Goal: Task Accomplishment & Management: Manage account settings

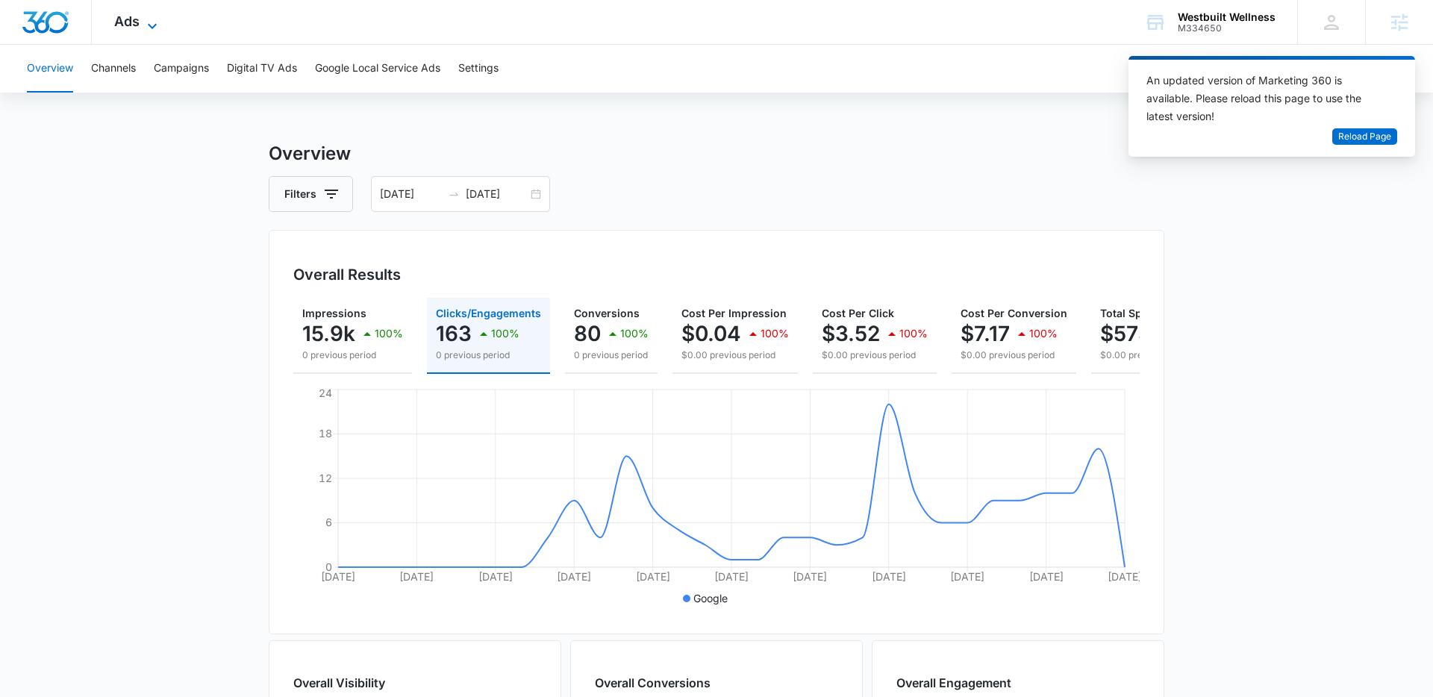
click at [144, 21] on icon at bounding box center [152, 26] width 18 height 18
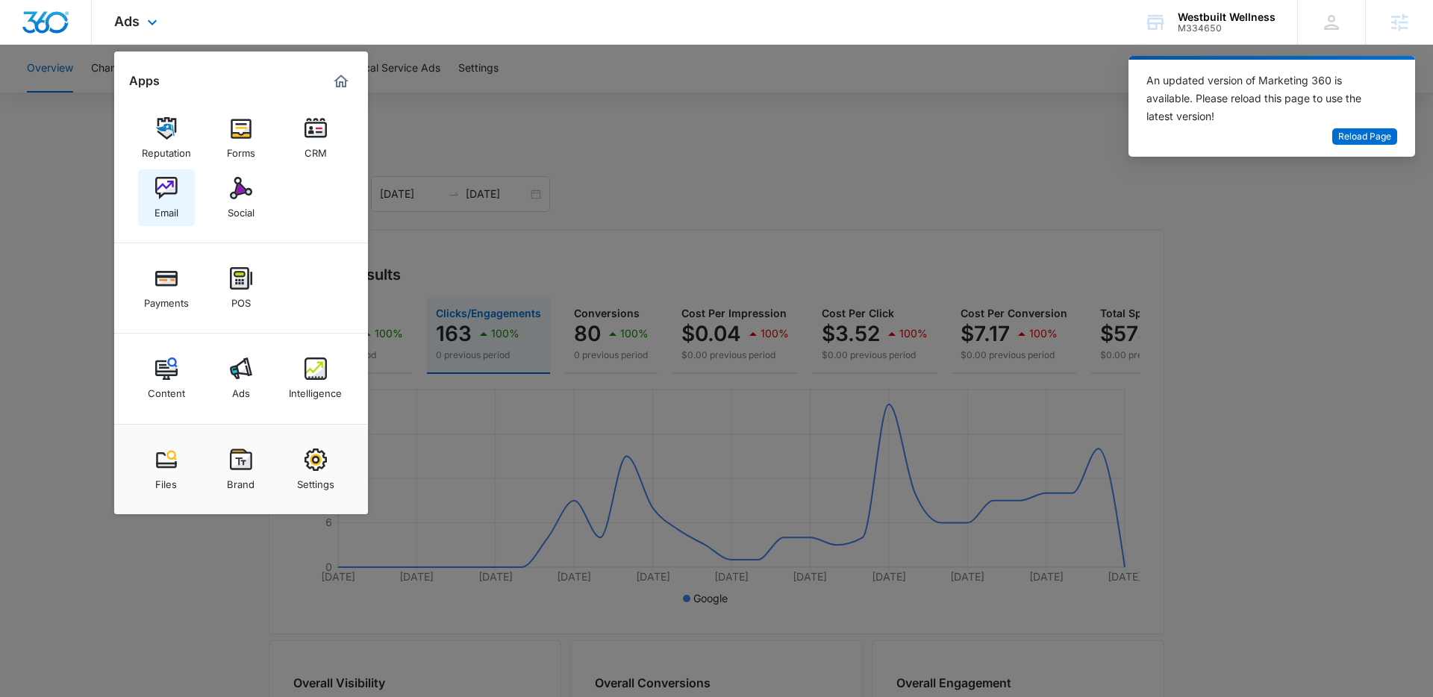
click at [160, 196] on img at bounding box center [166, 188] width 22 height 22
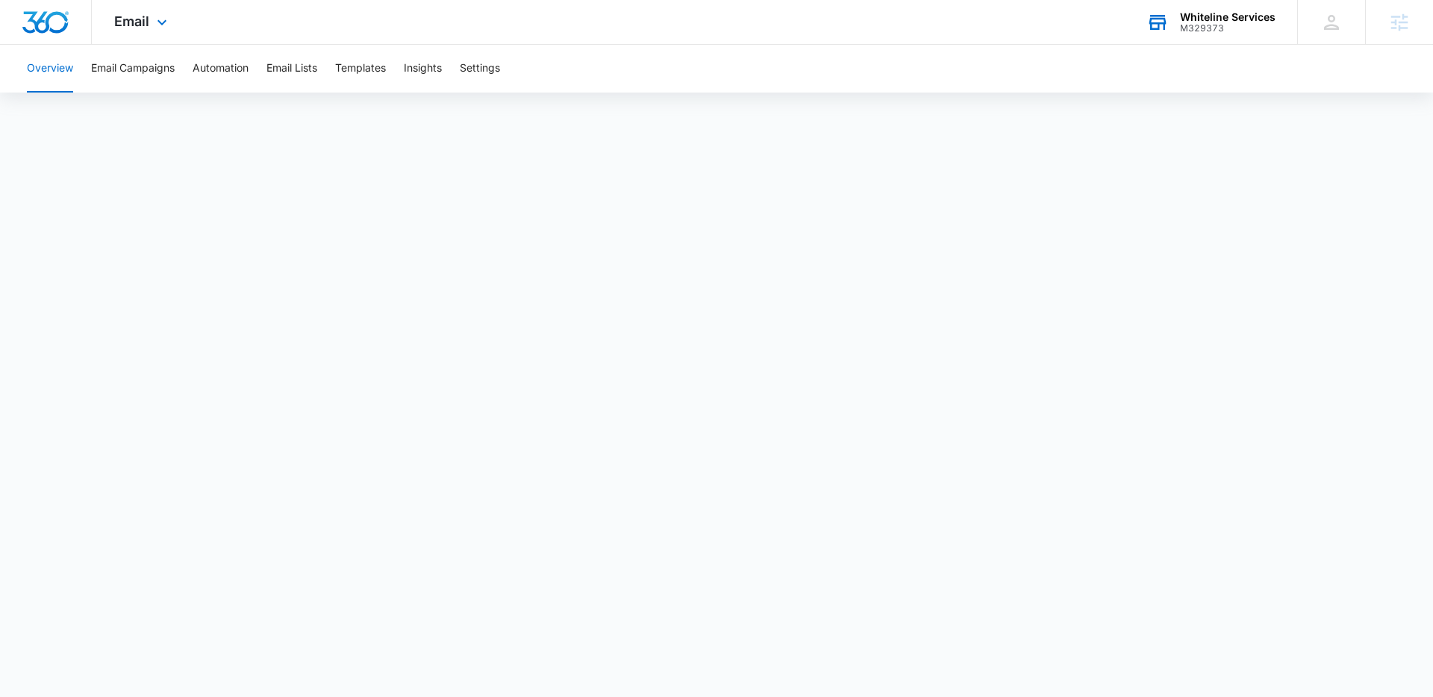
click at [1210, 23] on div "M329373" at bounding box center [1228, 28] width 96 height 10
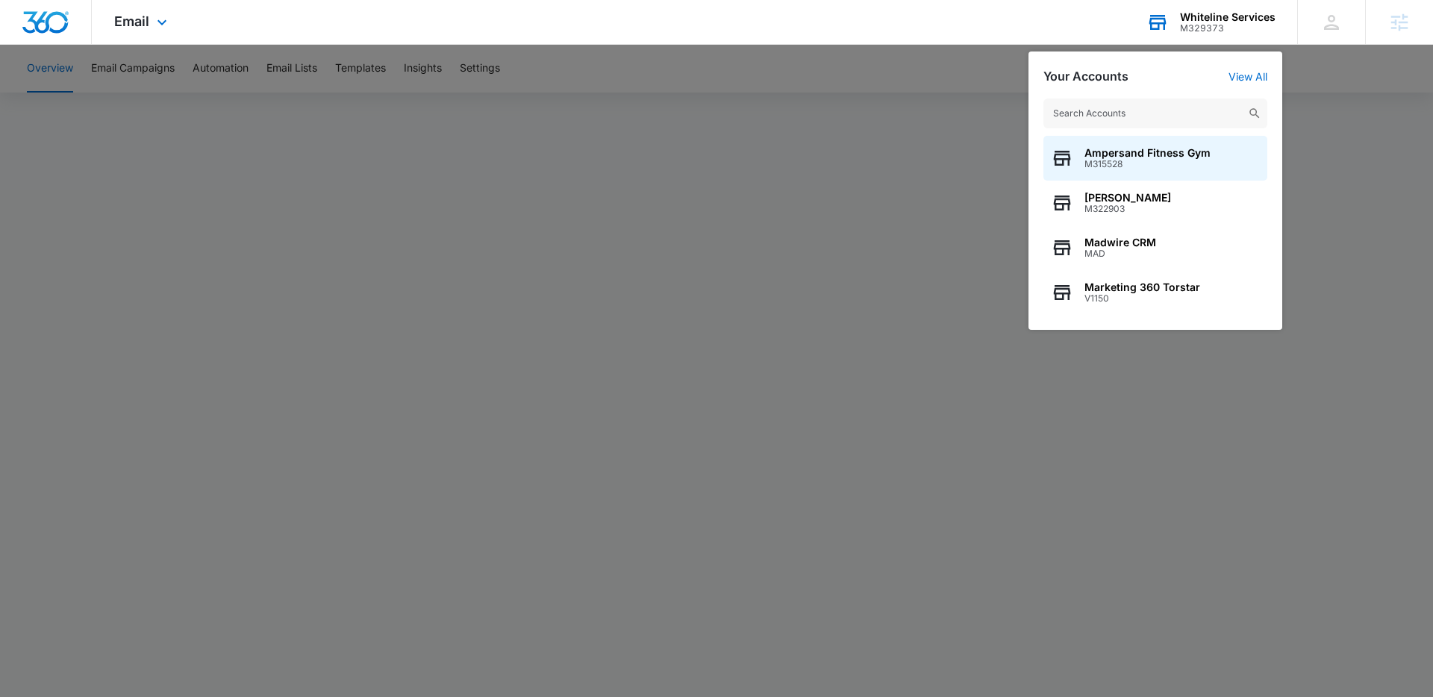
click at [1157, 104] on input "text" at bounding box center [1155, 113] width 224 height 30
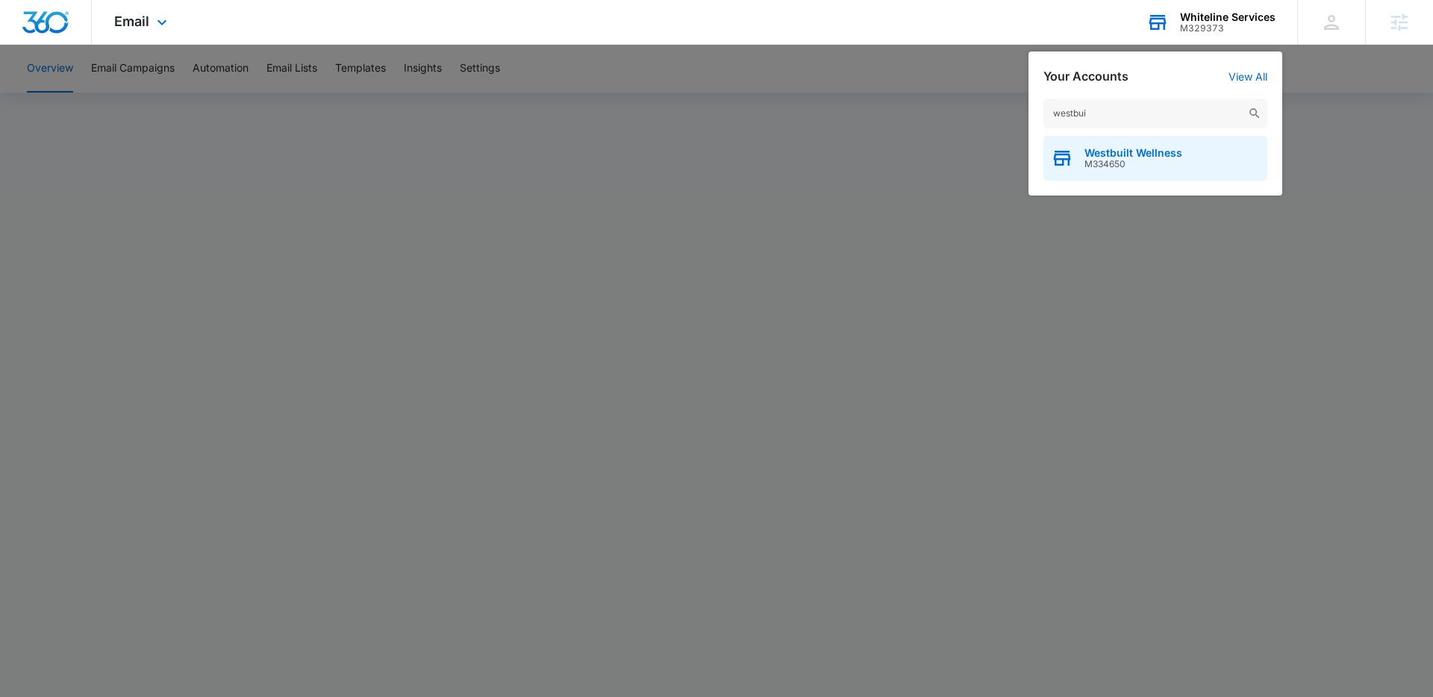
type input "westbui"
click at [1140, 153] on span "Westbuilt Wellness" at bounding box center [1133, 153] width 98 height 12
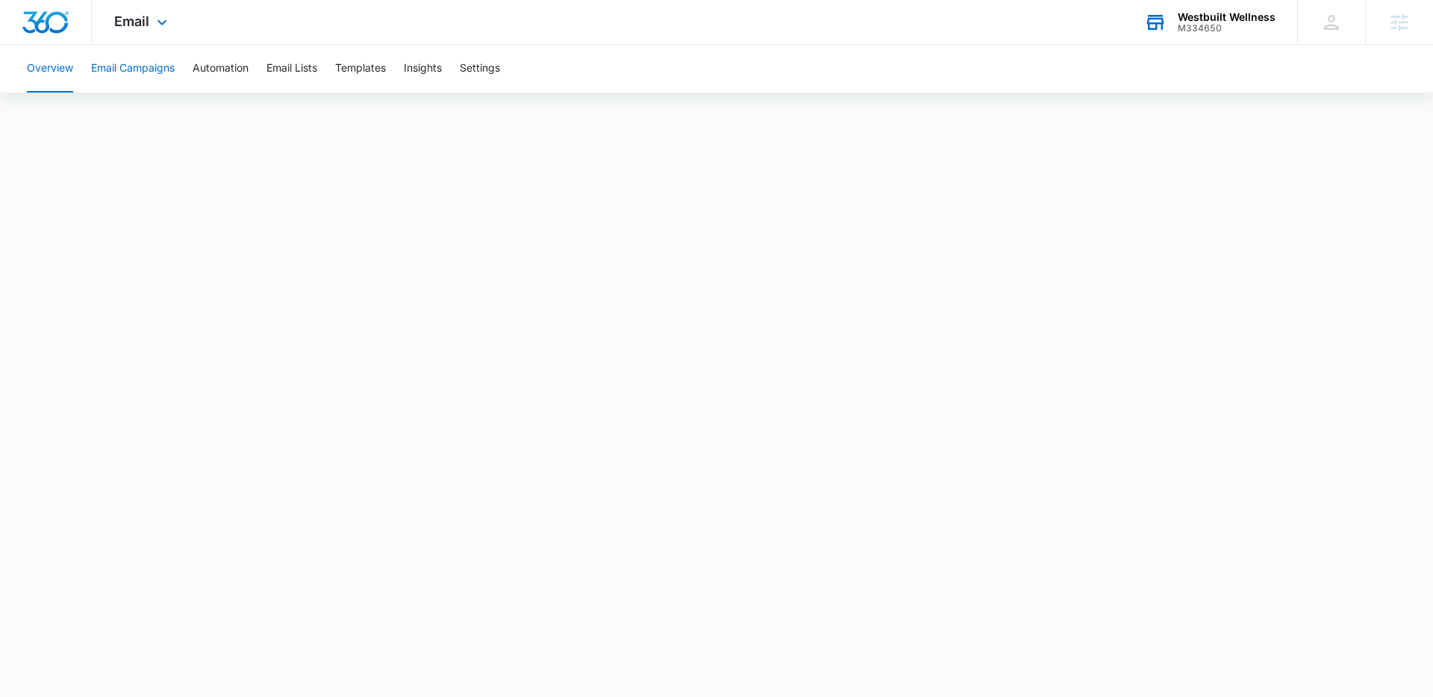
click at [160, 75] on button "Email Campaigns" at bounding box center [133, 69] width 84 height 48
click at [352, 71] on button "Templates" at bounding box center [360, 69] width 51 height 48
click at [146, 66] on button "Email Campaigns" at bounding box center [133, 69] width 84 height 48
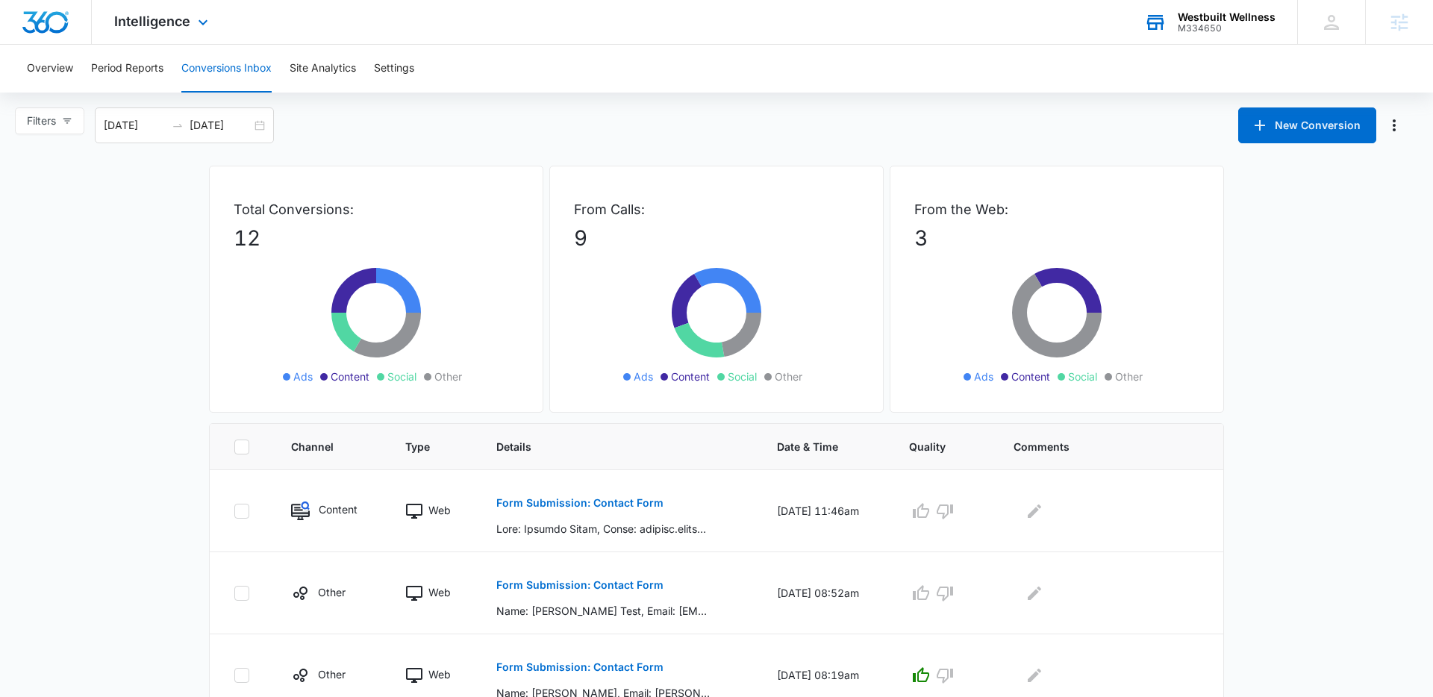
click at [1189, 30] on div "M334650" at bounding box center [1226, 28] width 98 height 10
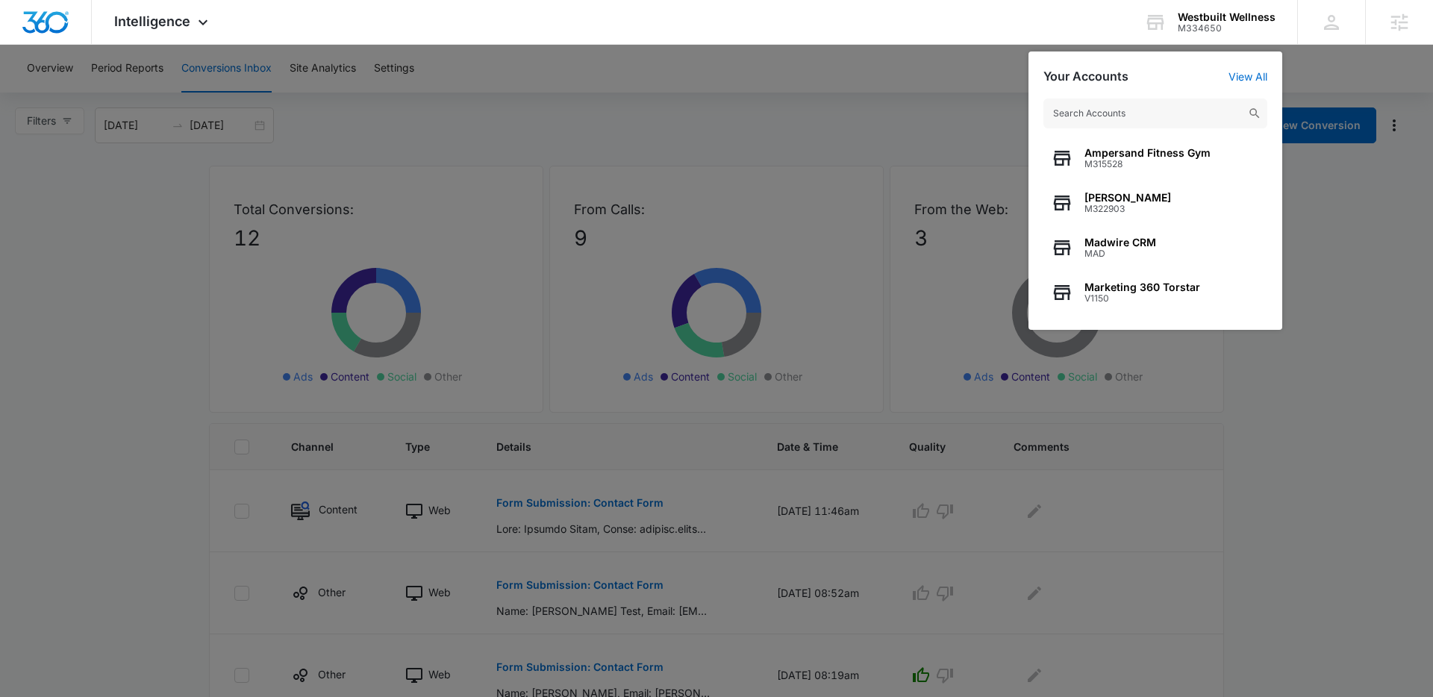
click at [1347, 484] on div at bounding box center [716, 348] width 1433 height 697
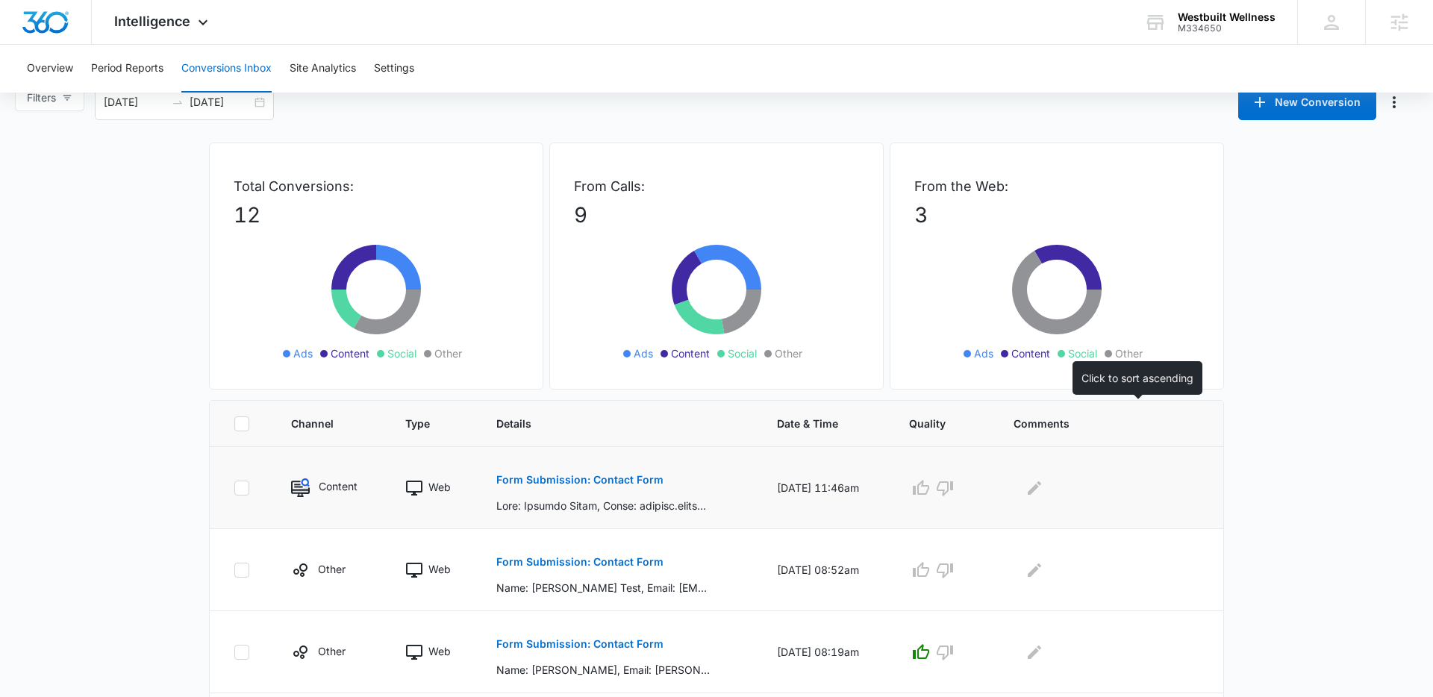
scroll to position [109, 0]
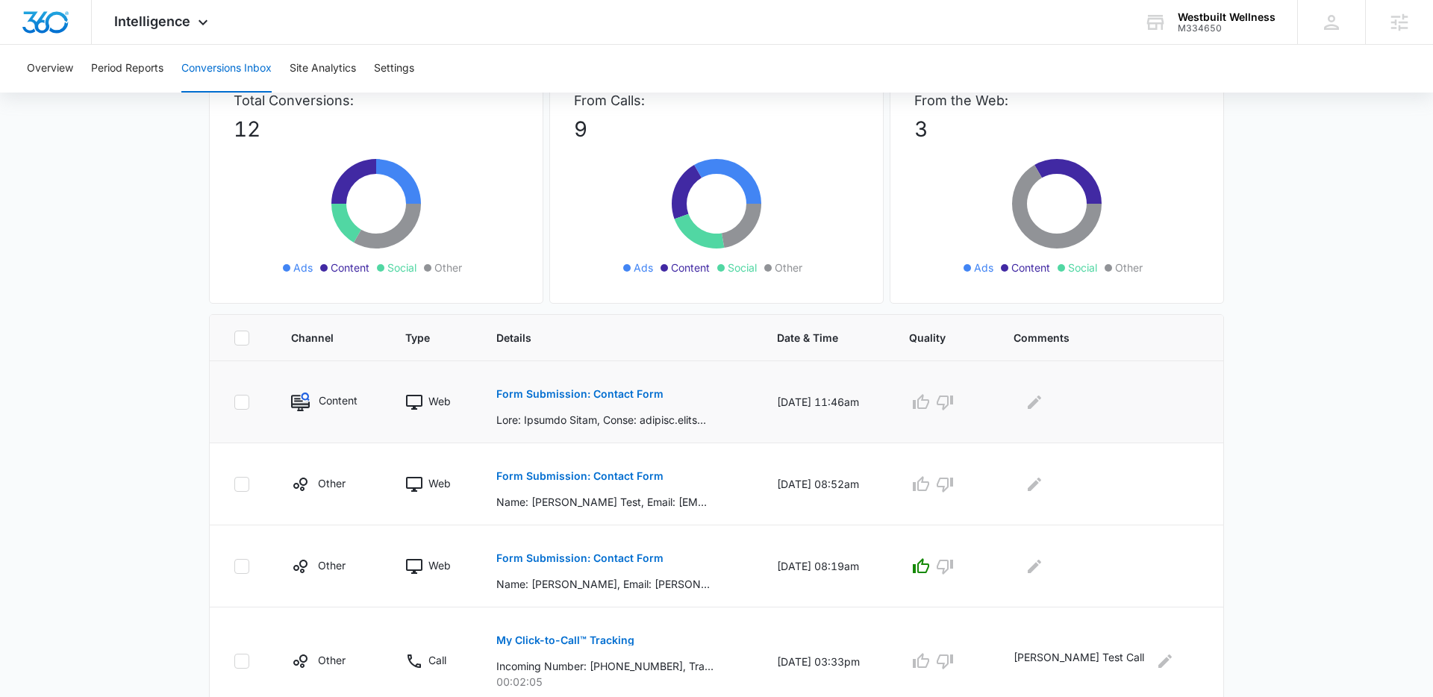
click at [639, 401] on button "Form Submission: Contact Form" at bounding box center [579, 394] width 167 height 36
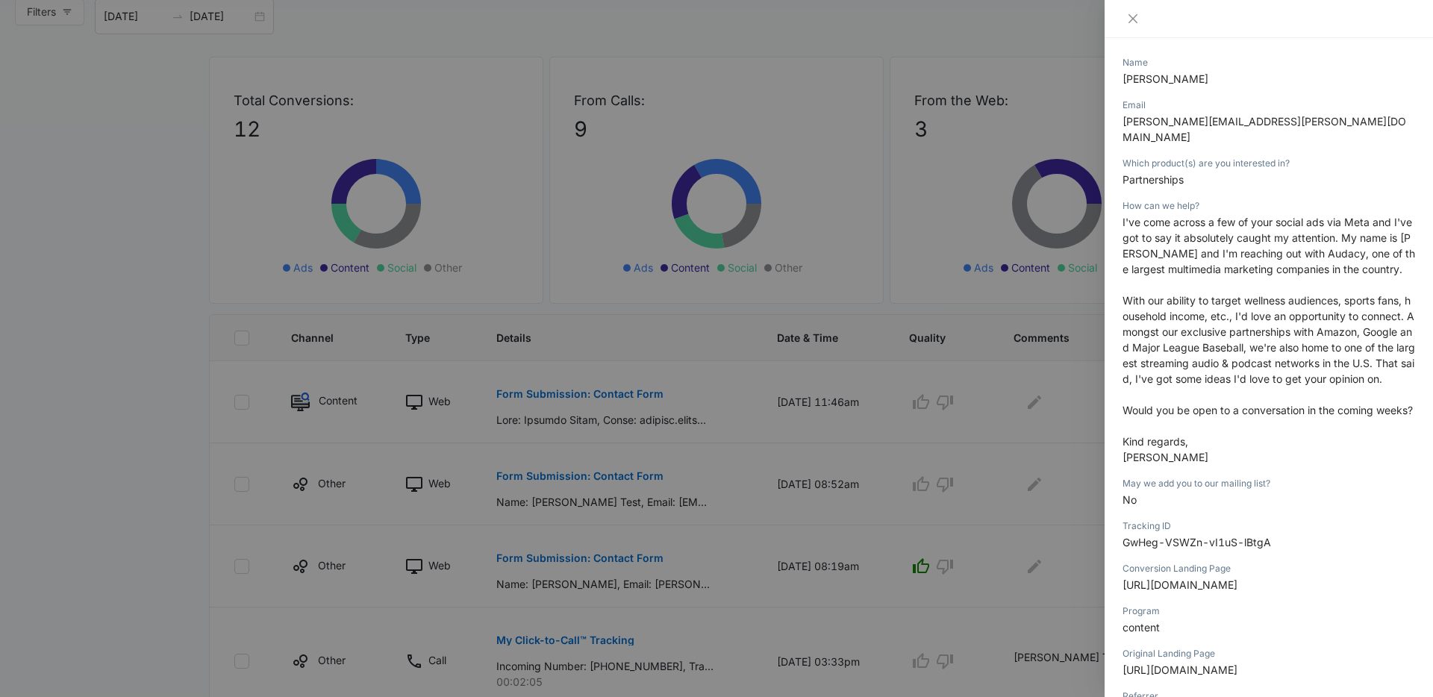
scroll to position [190, 0]
click at [1124, 18] on button "Close" at bounding box center [1132, 18] width 21 height 13
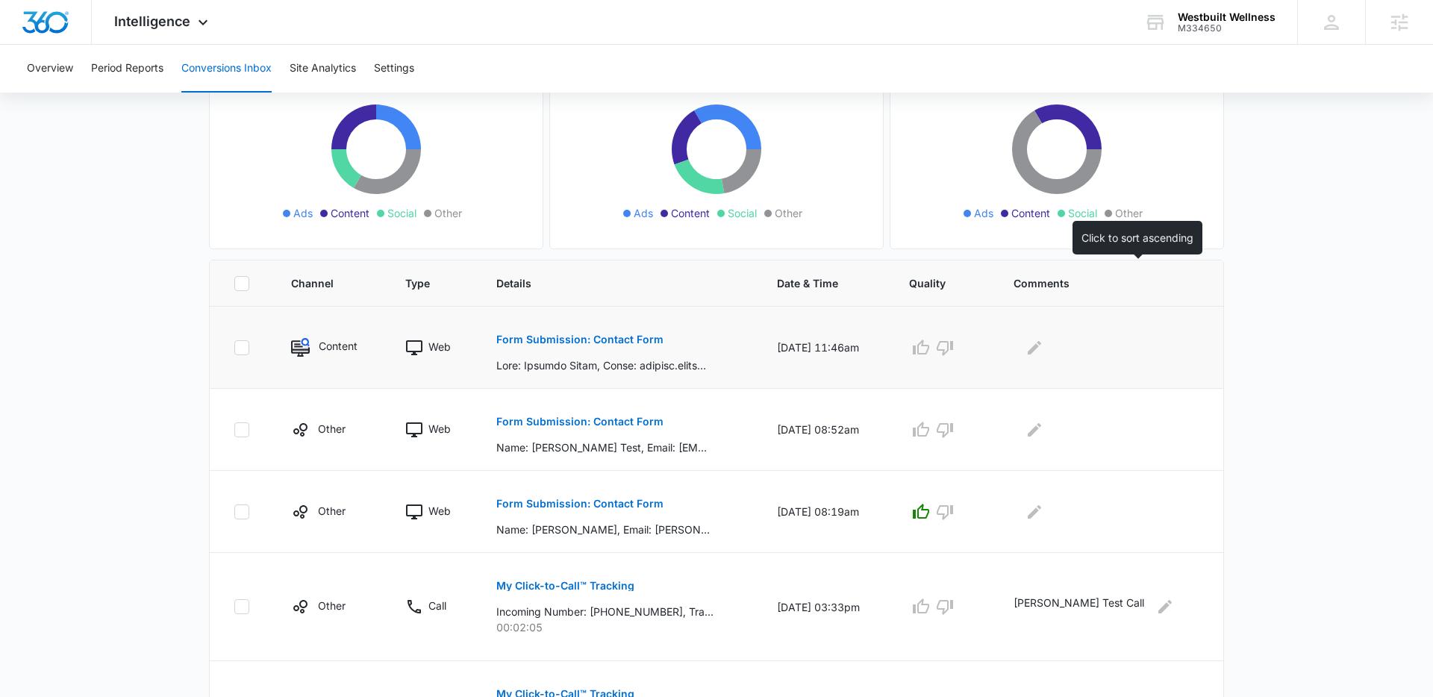
scroll to position [172, 0]
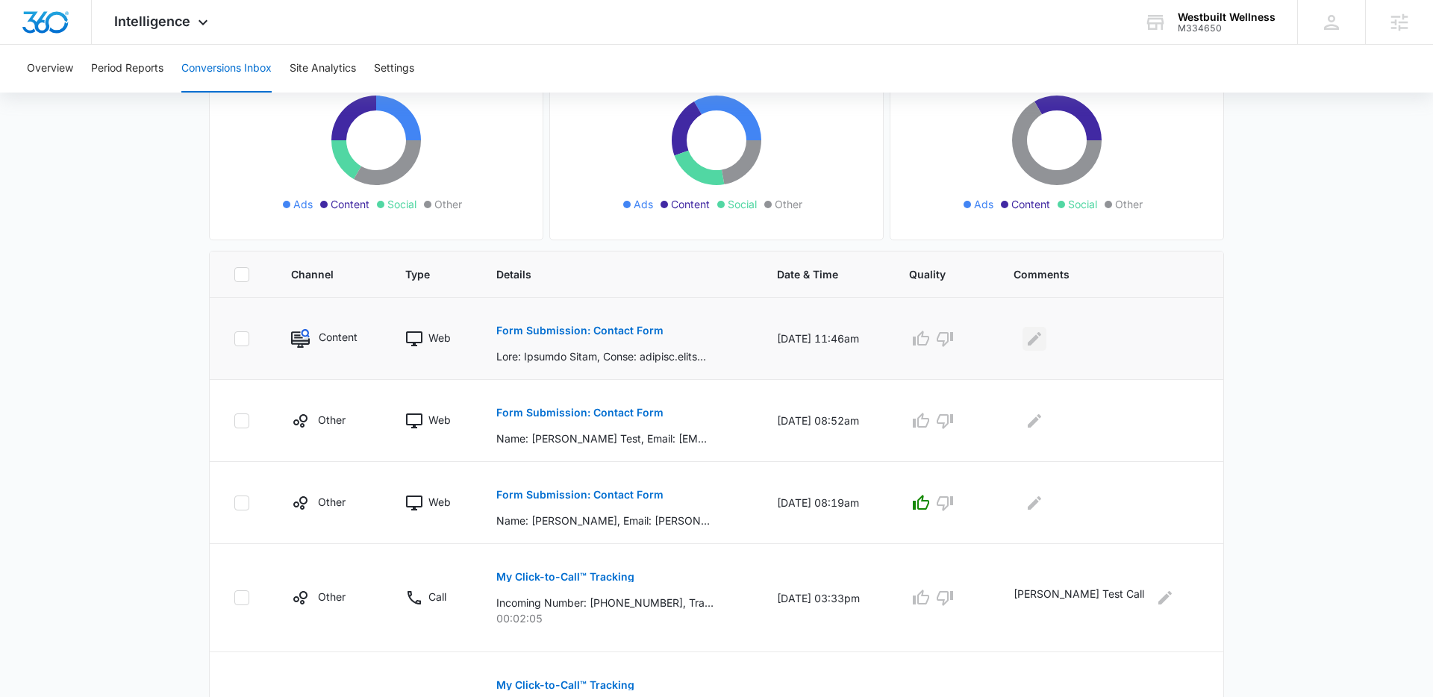
click at [1043, 334] on icon "Edit Comments" at bounding box center [1034, 339] width 18 height 18
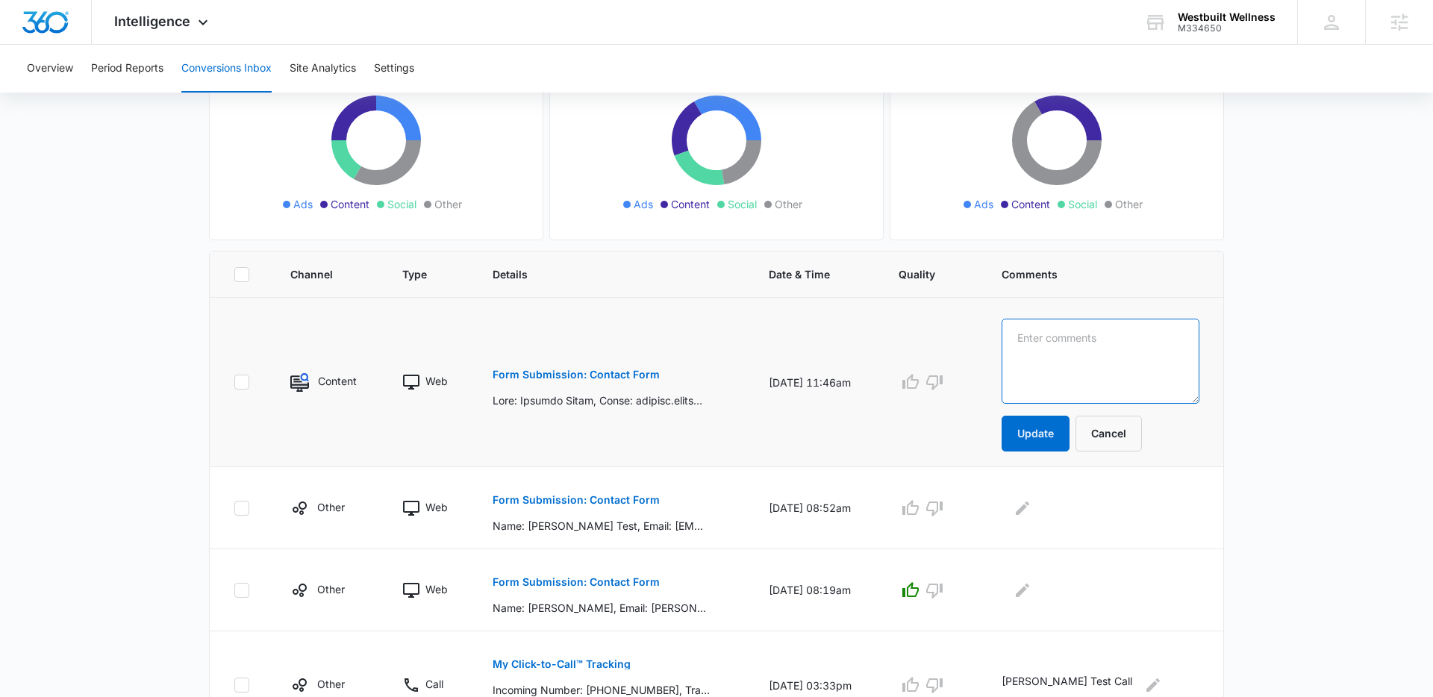
click at [1095, 337] on textarea at bounding box center [1100, 361] width 198 height 85
type textarea "Solicitation"
click at [1044, 426] on button "Update" at bounding box center [1035, 434] width 68 height 36
click at [943, 384] on icon "button" at bounding box center [934, 382] width 18 height 18
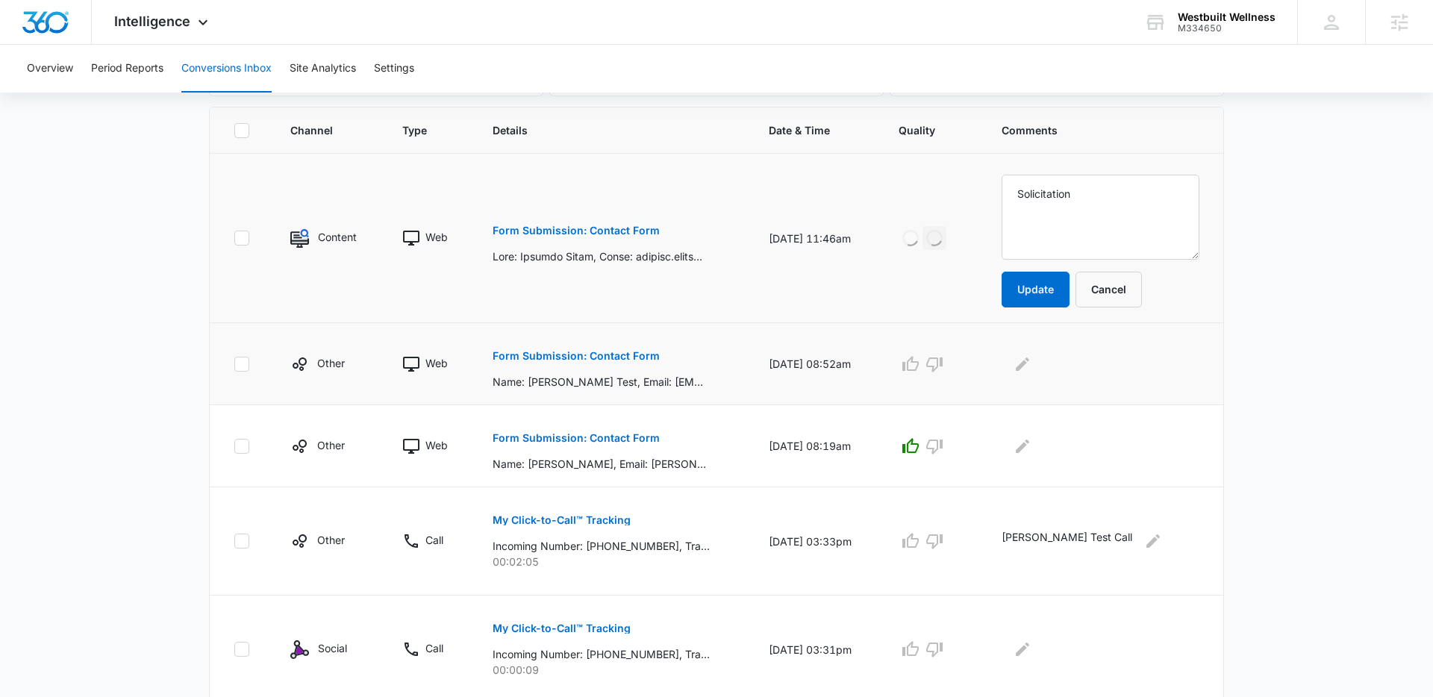
scroll to position [322, 0]
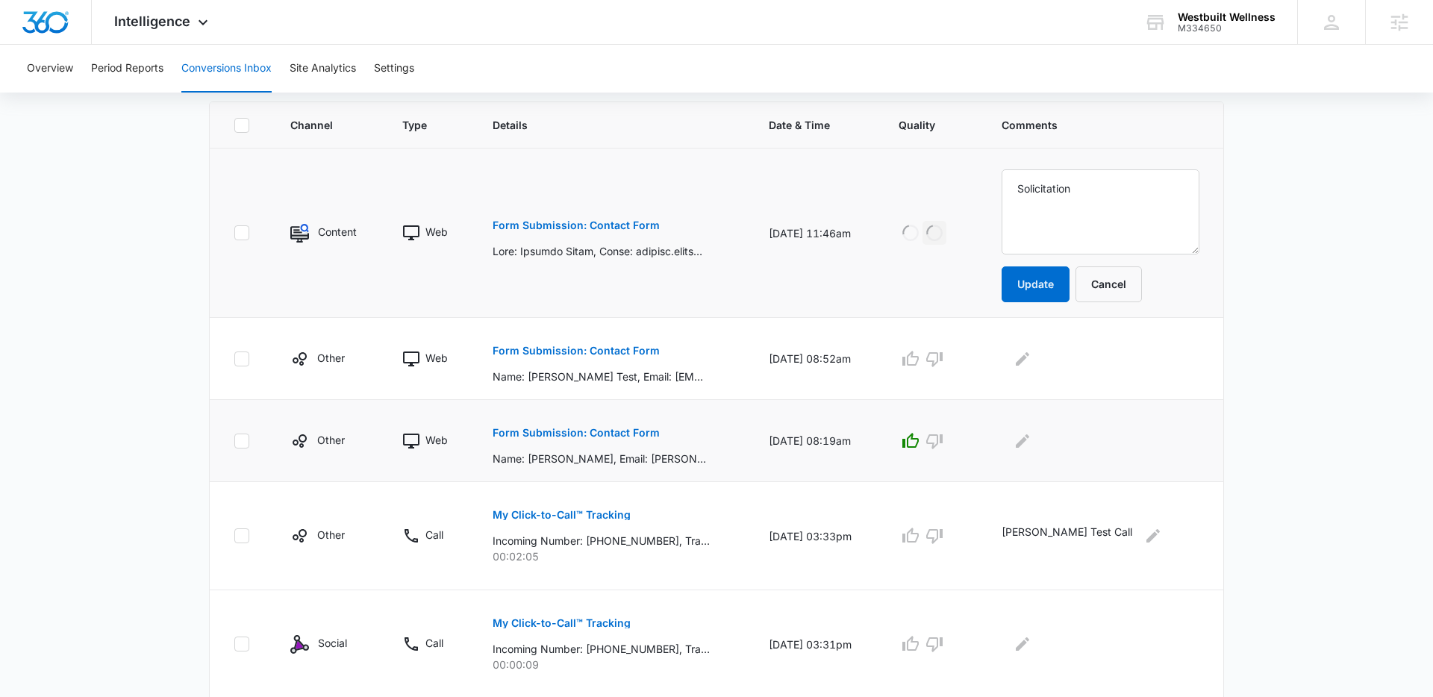
click at [611, 429] on tbody "Content Web Form Submission: Contact Form 09/02/25 at 11:46am Loading Loading S…" at bounding box center [716, 693] width 1013 height 1091
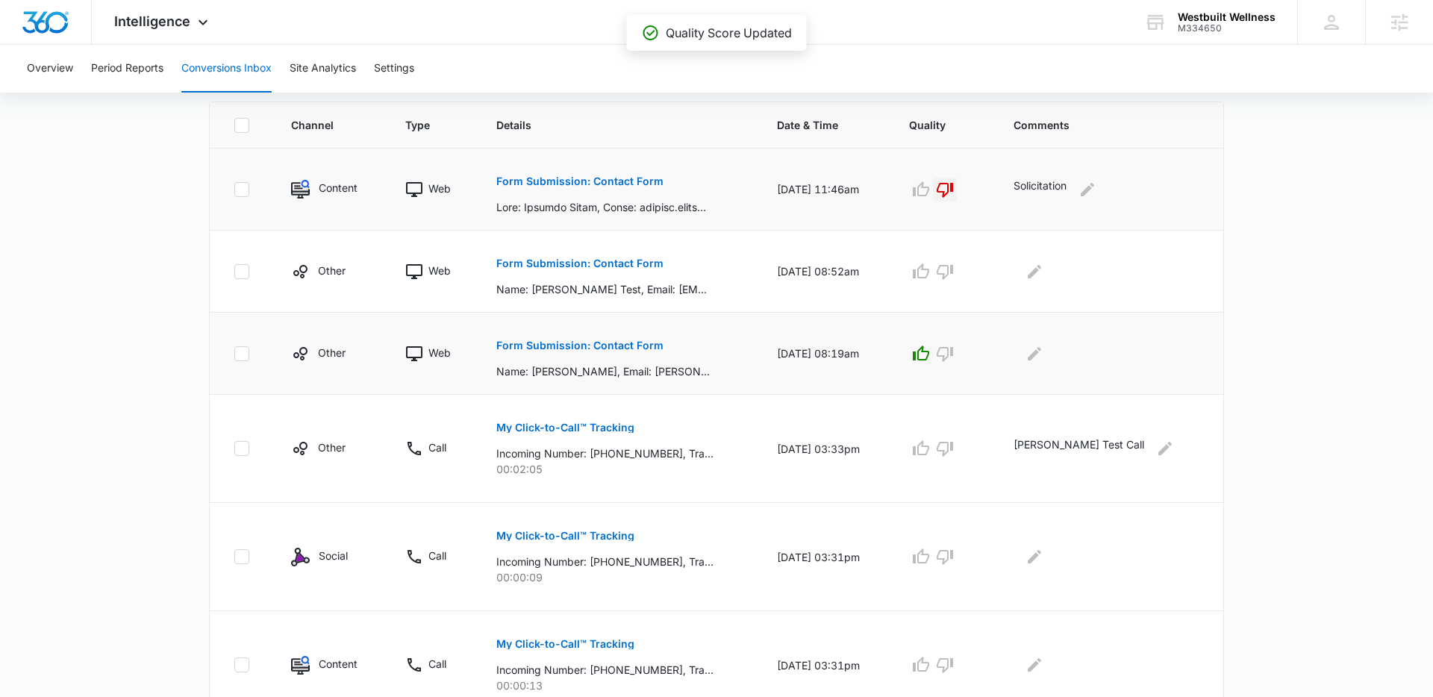
click at [610, 345] on p "Form Submission: Contact Form" at bounding box center [579, 345] width 167 height 10
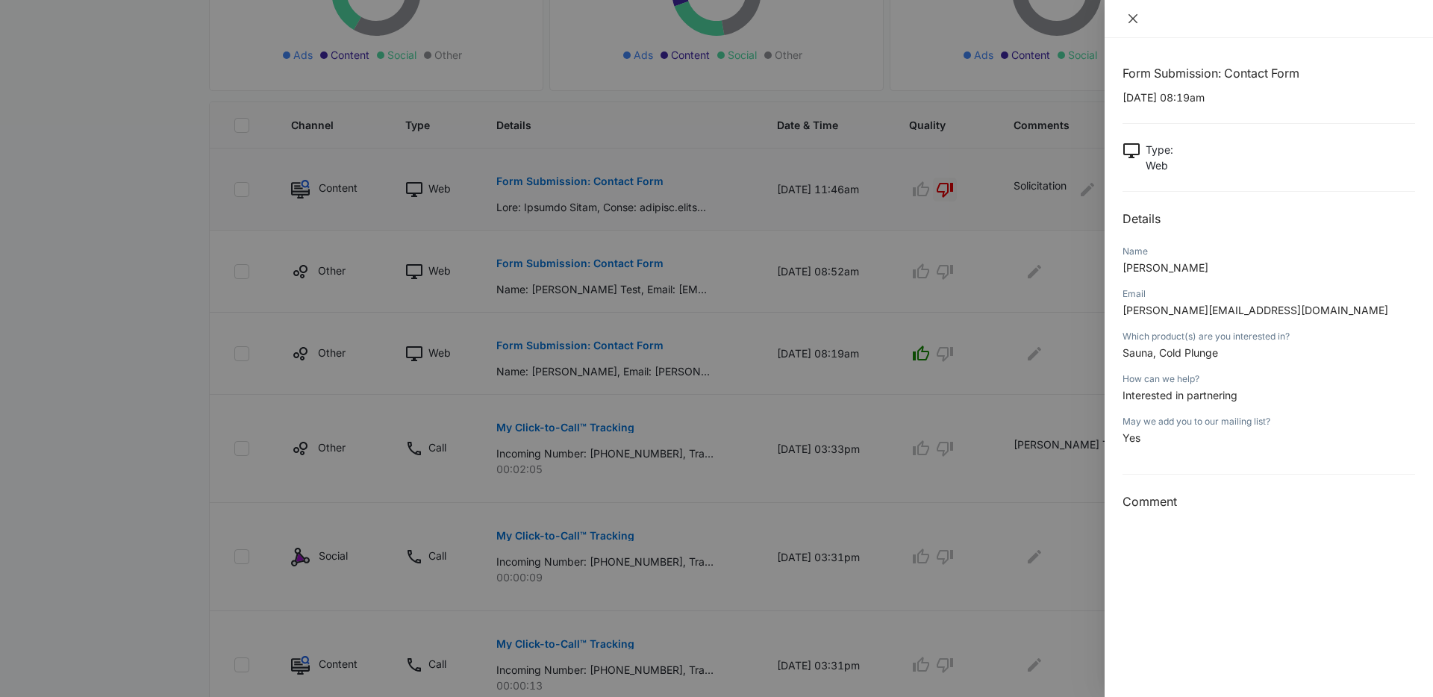
click at [1139, 22] on button "Close" at bounding box center [1132, 18] width 21 height 13
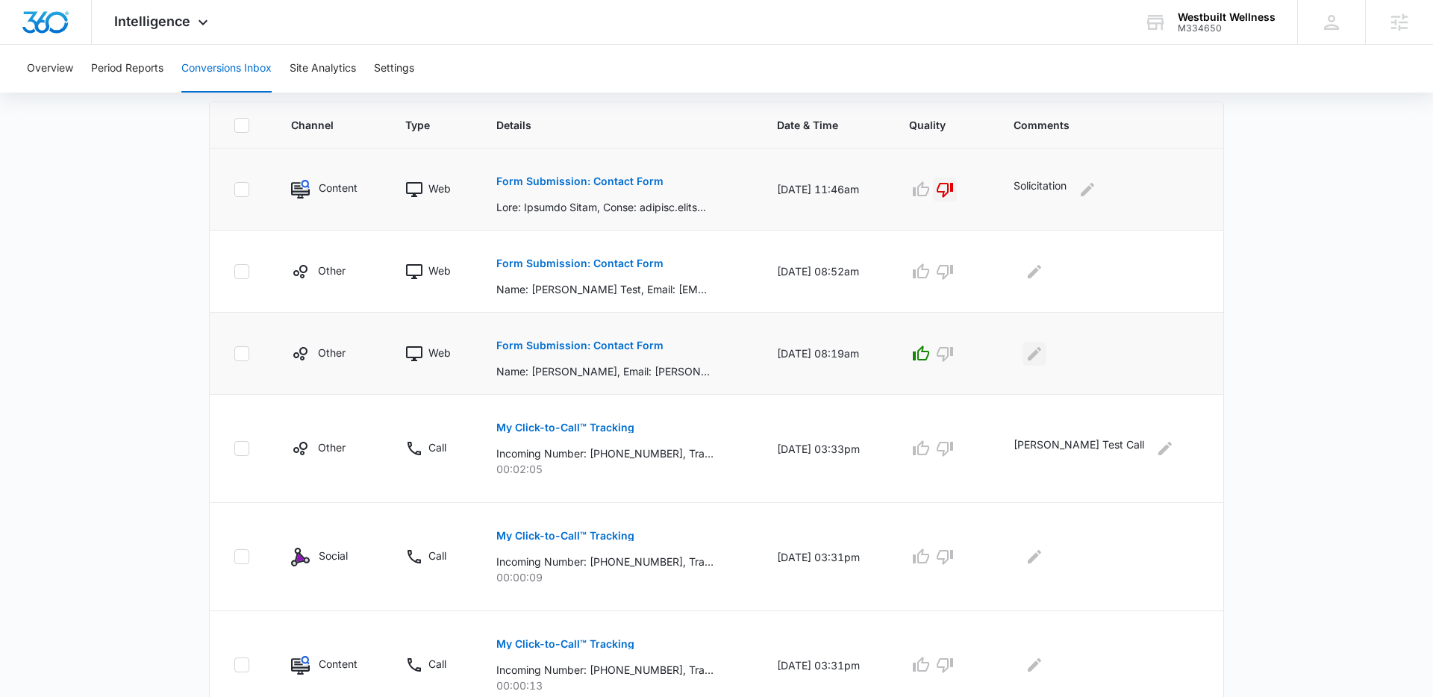
click at [1043, 353] on icon "Edit Comments" at bounding box center [1034, 354] width 18 height 18
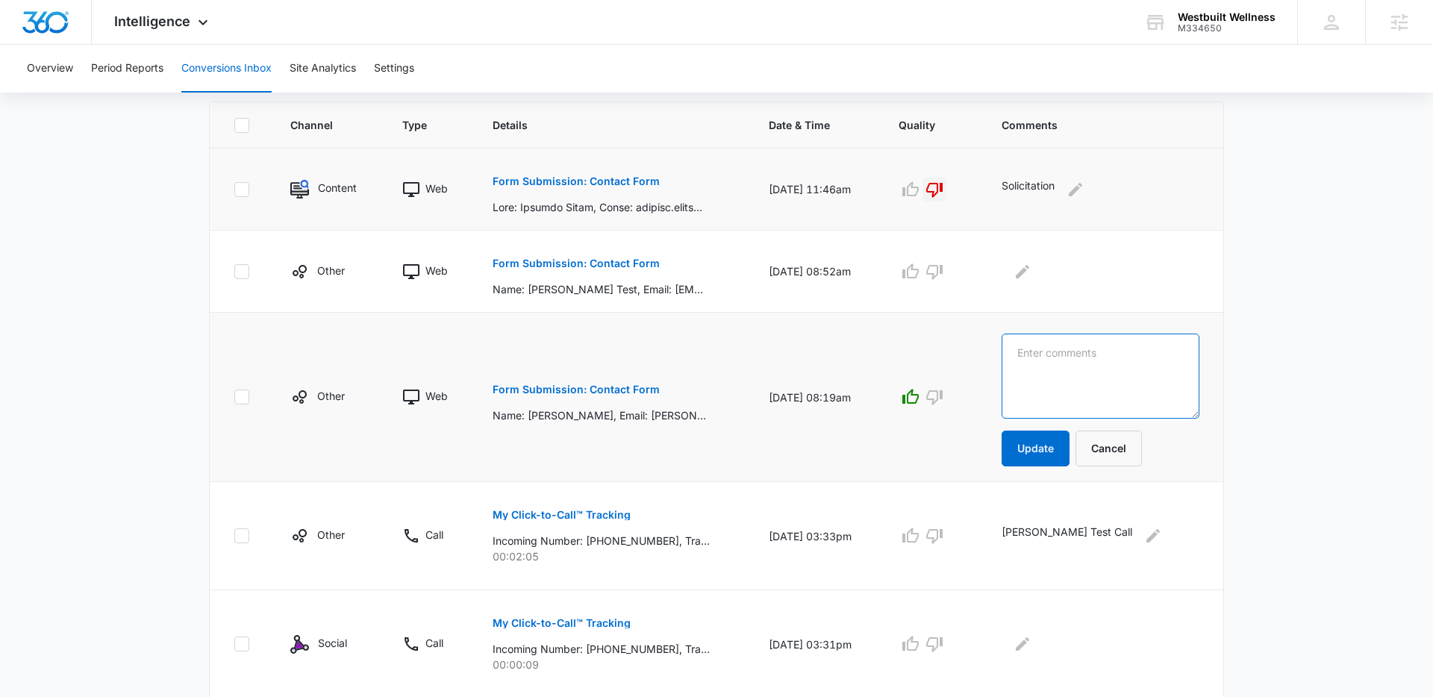
click at [1090, 357] on textarea at bounding box center [1100, 376] width 198 height 85
type textarea "Partnership"
click at [1060, 445] on button "Update" at bounding box center [1035, 449] width 68 height 36
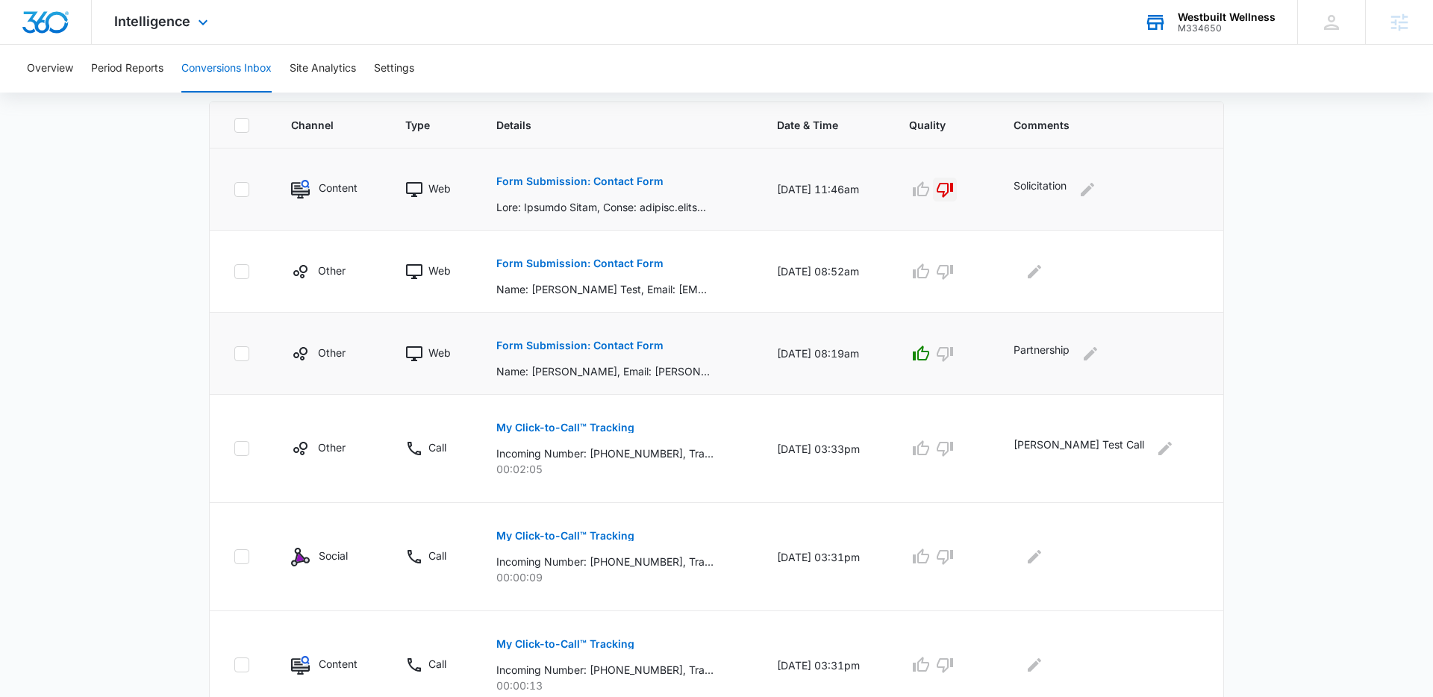
click at [1207, 23] on div "M334650" at bounding box center [1226, 28] width 98 height 10
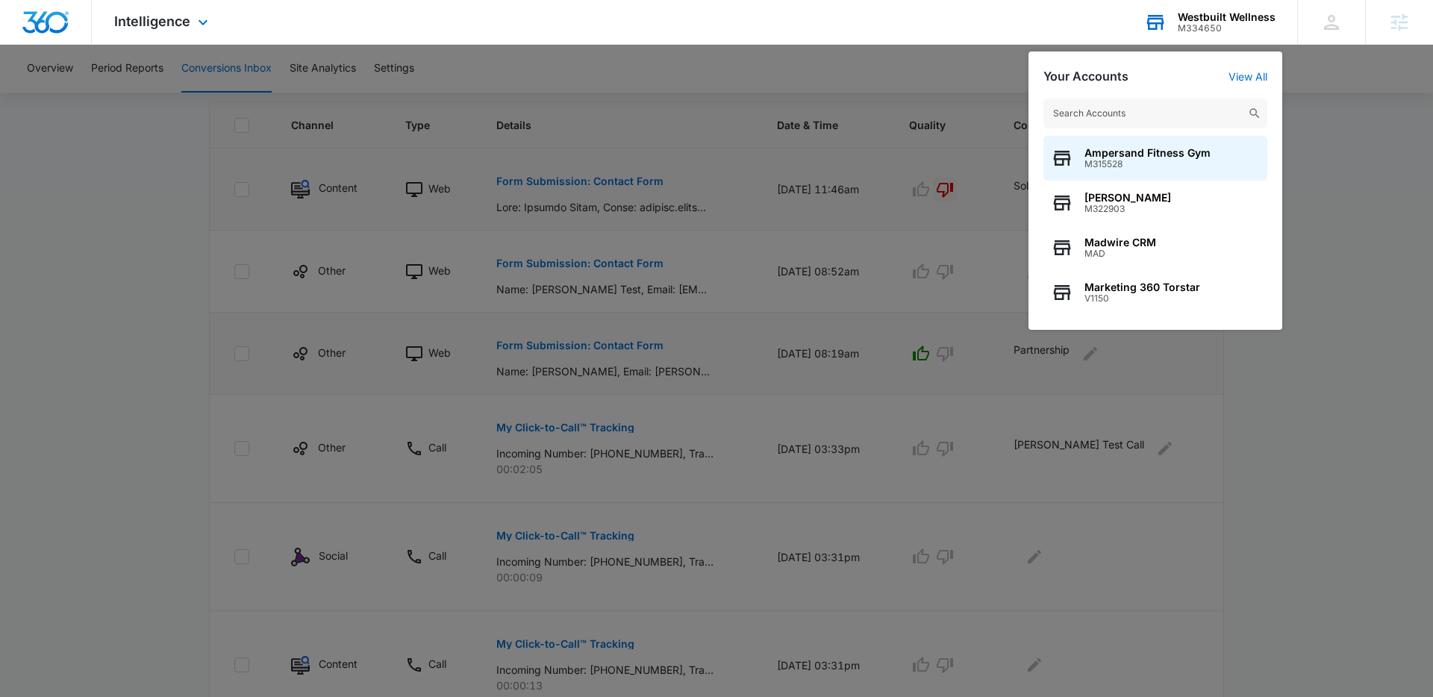
click at [1114, 112] on input "text" at bounding box center [1155, 113] width 224 height 30
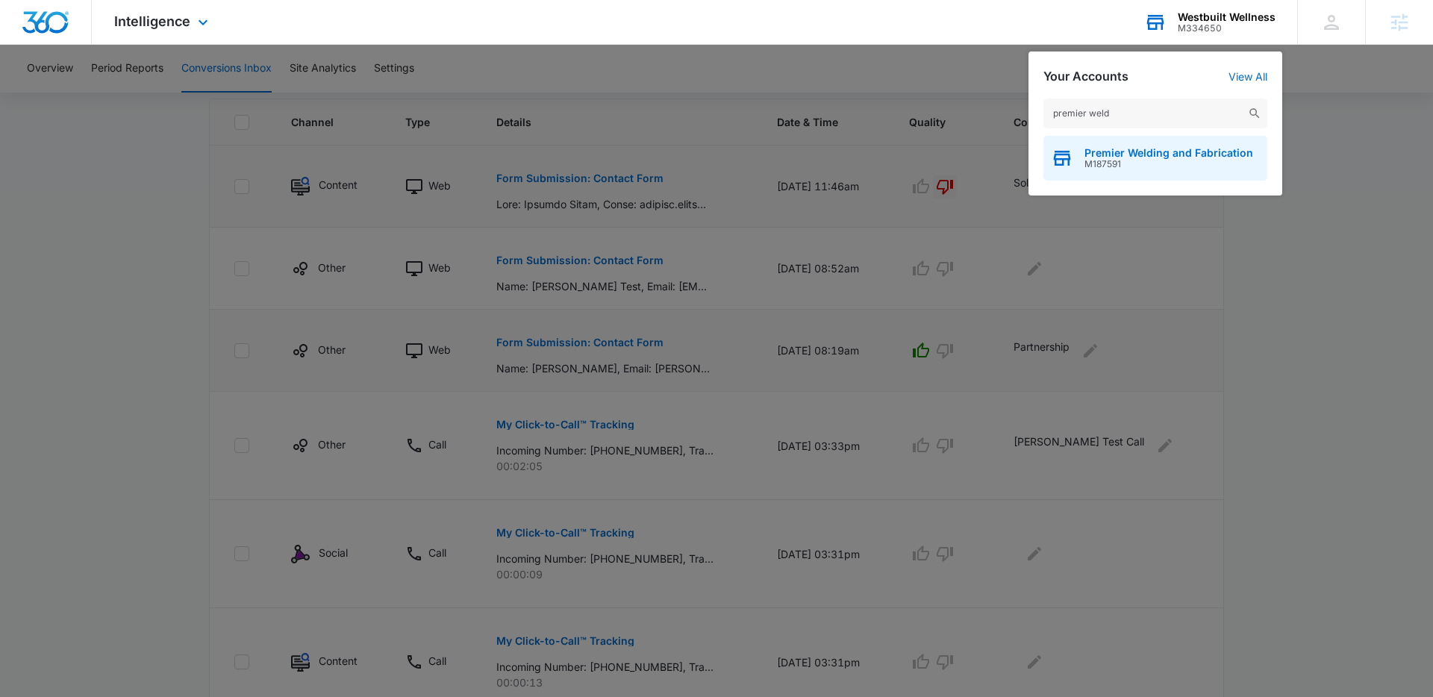
type input "premier weld"
click at [1104, 153] on span "Premier Welding and Fabrication" at bounding box center [1168, 153] width 169 height 12
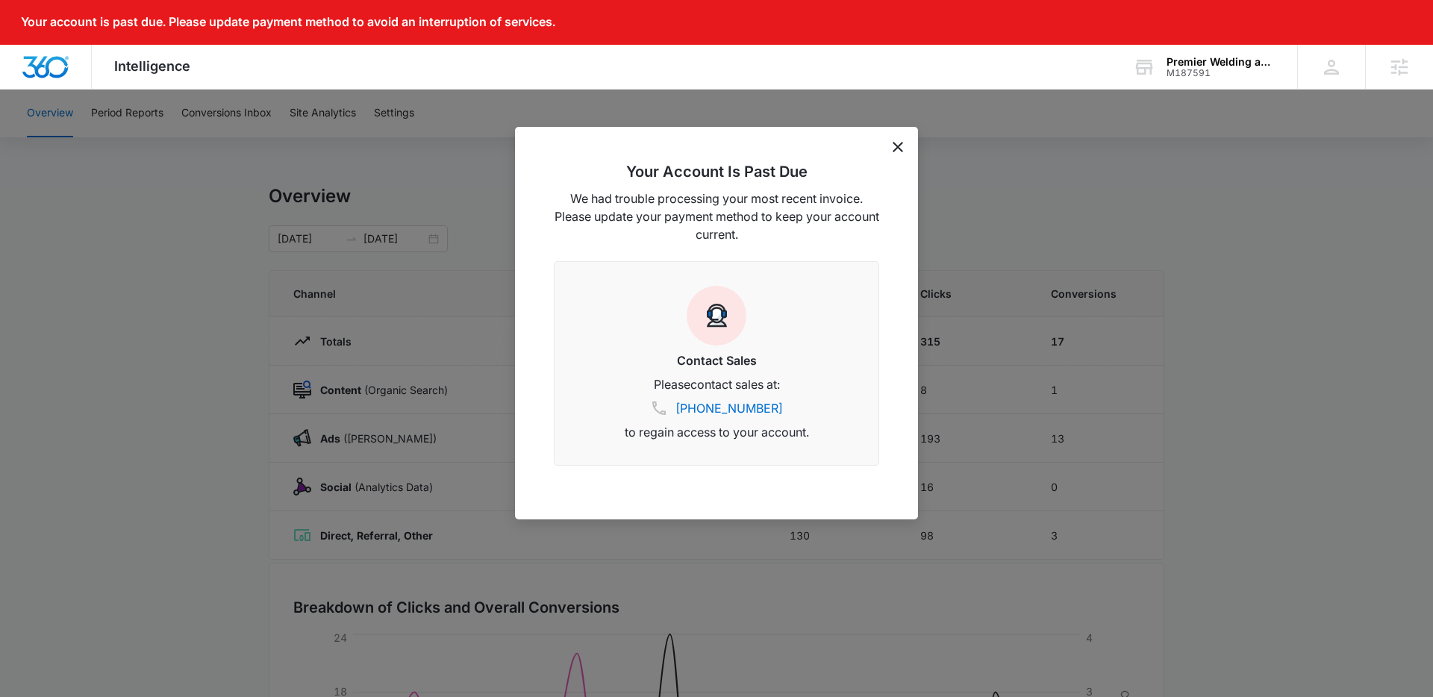
click at [897, 146] on icon "dismiss this dialog" at bounding box center [897, 147] width 10 height 10
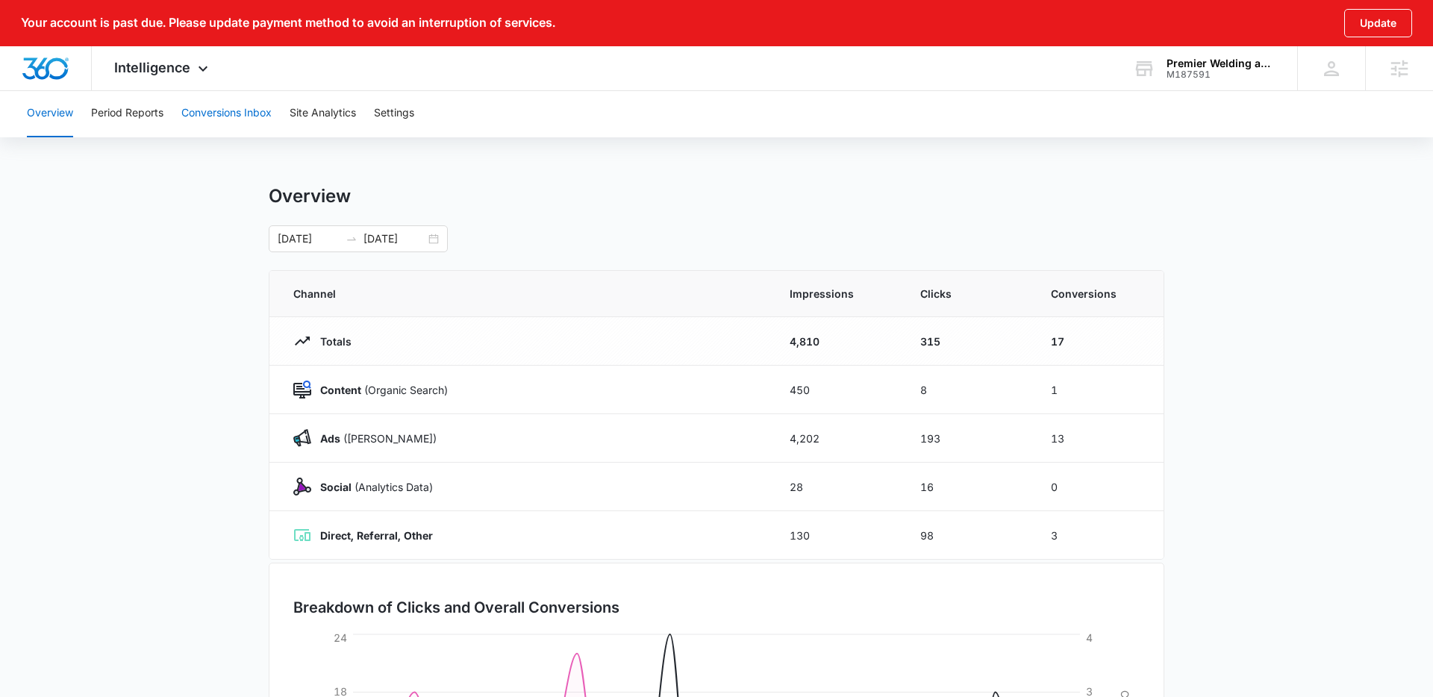
click at [221, 113] on button "Conversions Inbox" at bounding box center [226, 114] width 90 height 48
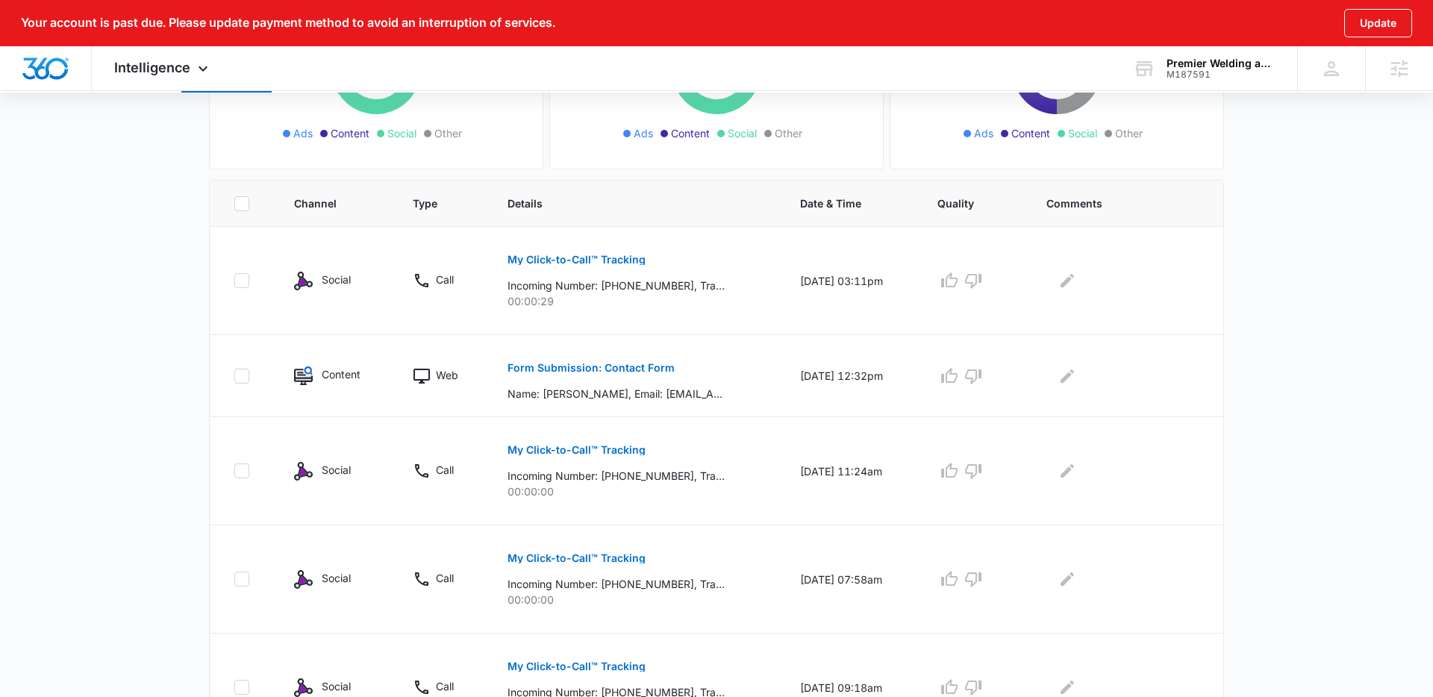
scroll to position [275, 0]
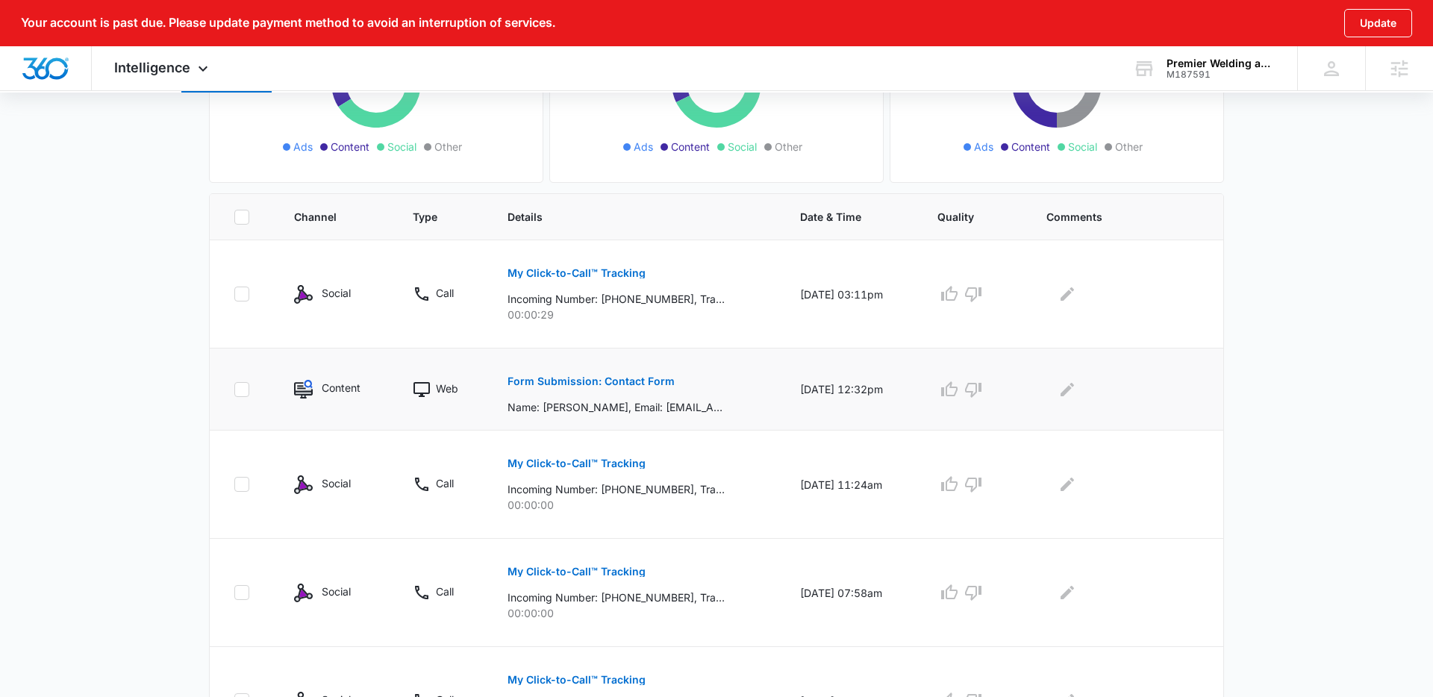
click at [604, 388] on button "Form Submission: Contact Form" at bounding box center [590, 381] width 167 height 36
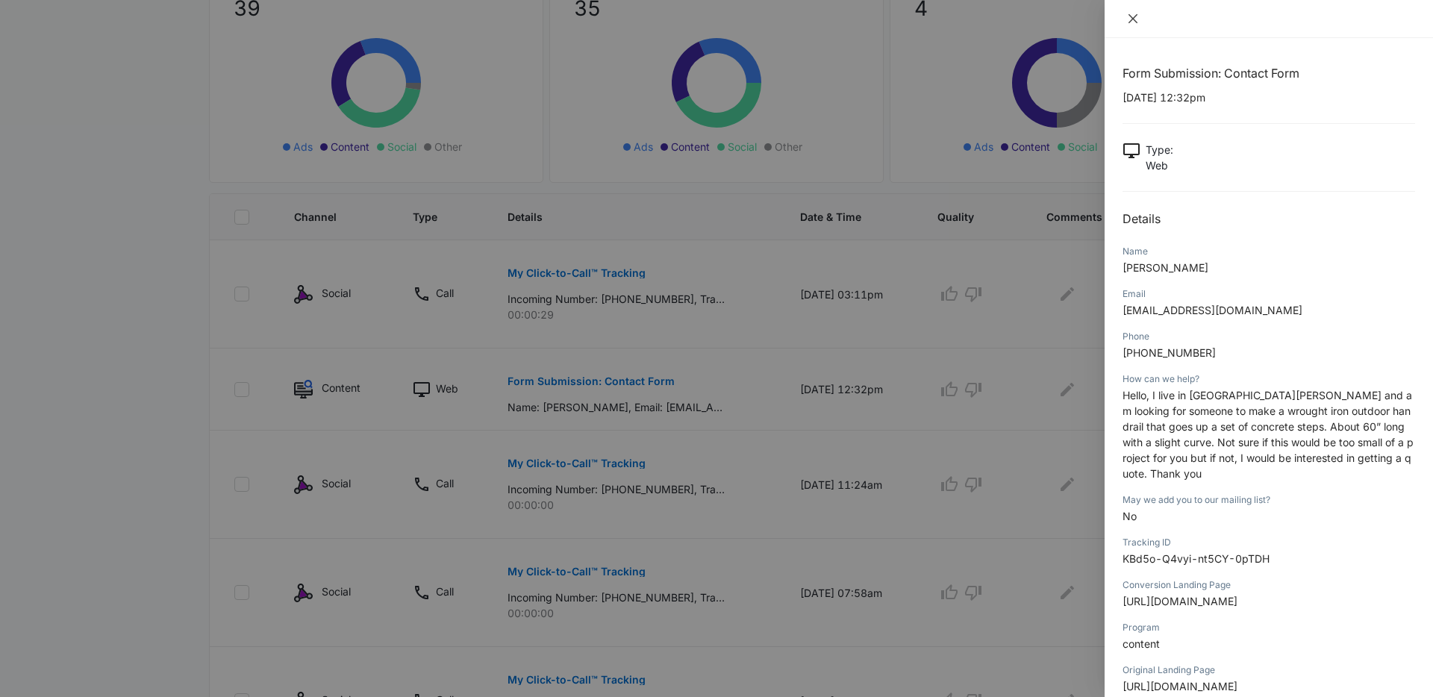
click at [1133, 19] on icon "close" at bounding box center [1132, 18] width 9 height 9
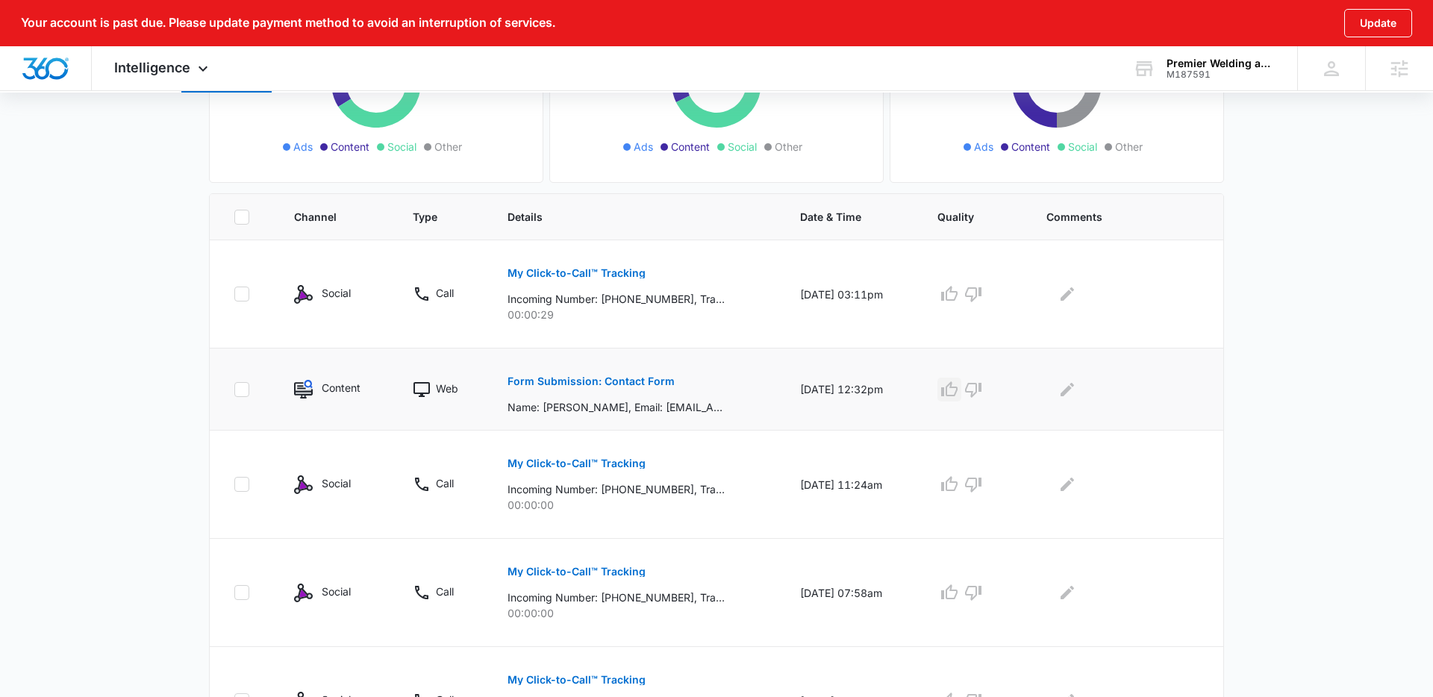
click at [958, 391] on icon "button" at bounding box center [949, 390] width 18 height 18
click at [1068, 388] on icon "Edit Comments" at bounding box center [1066, 388] width 13 height 13
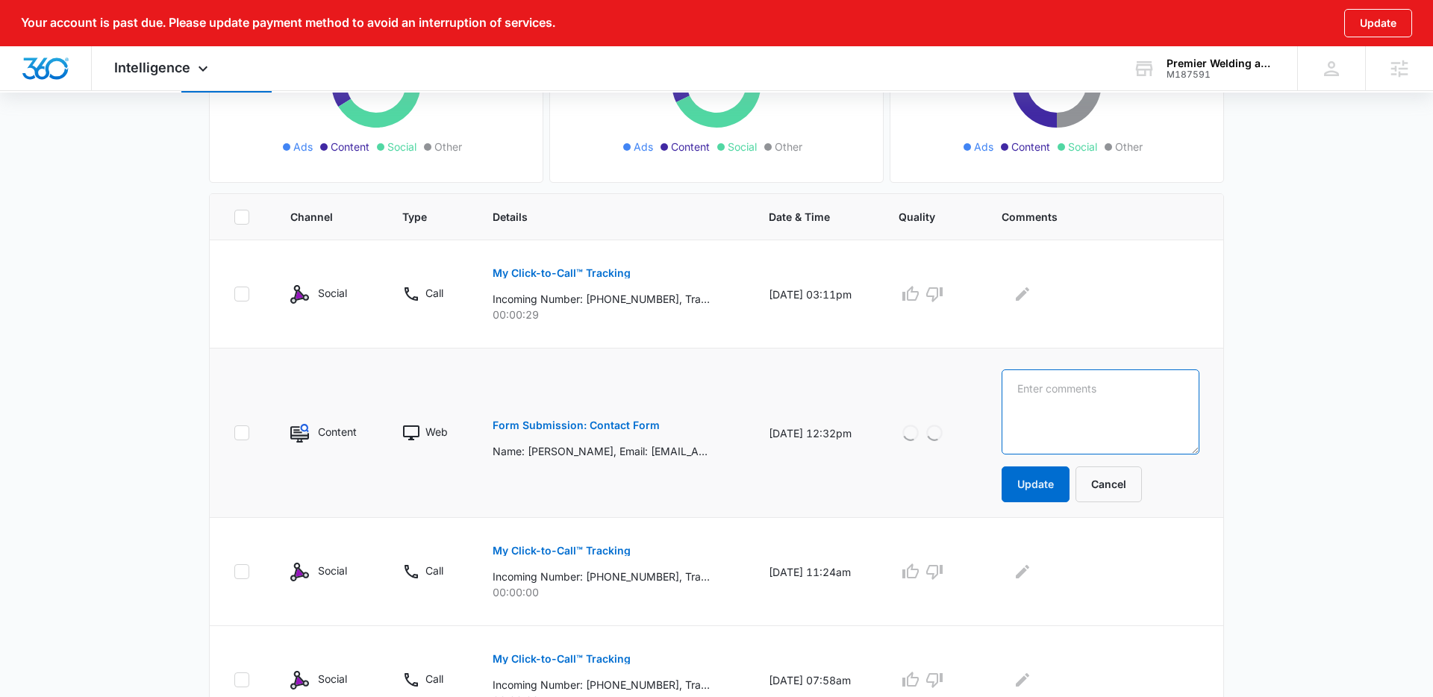
click at [1070, 389] on textarea at bounding box center [1100, 411] width 198 height 85
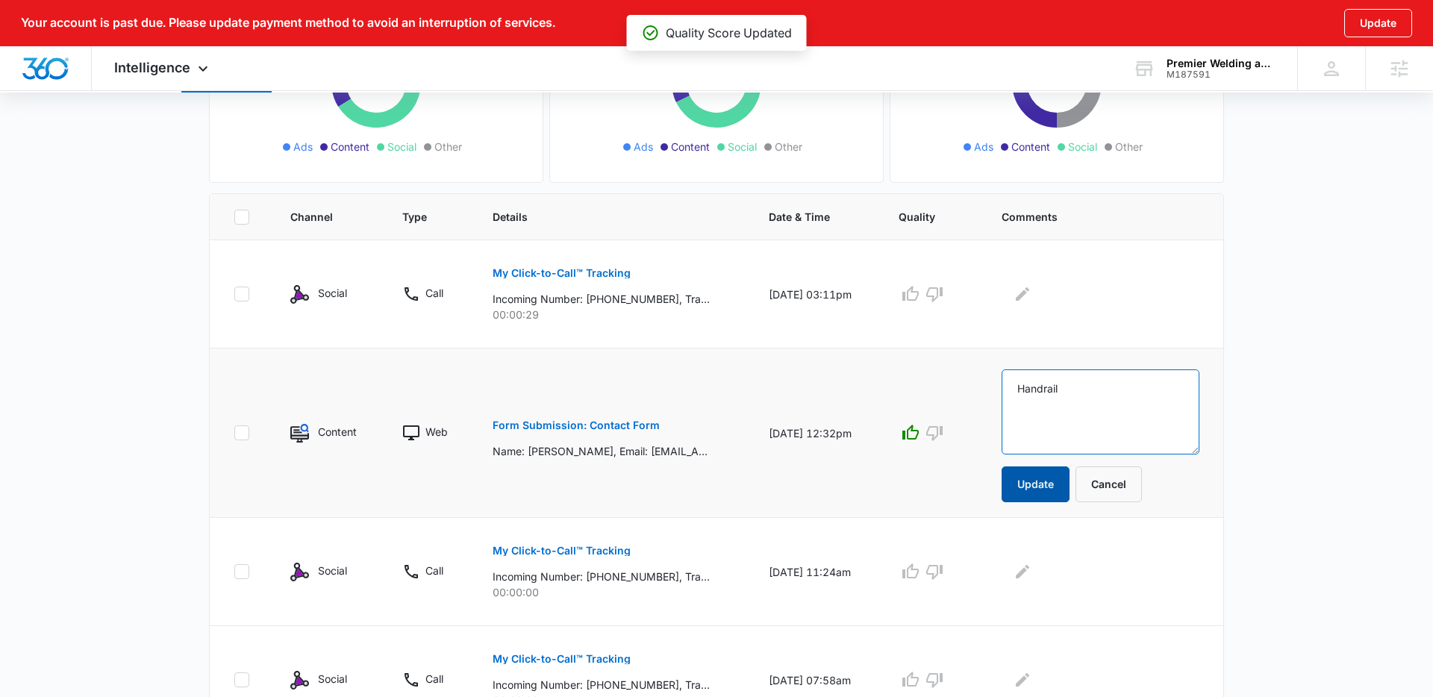
type textarea "Handrail"
drag, startPoint x: 1056, startPoint y: 481, endPoint x: 1066, endPoint y: 479, distance: 9.8
click at [1056, 481] on button "Update" at bounding box center [1035, 484] width 68 height 36
click at [597, 273] on p "My Click-to-Call™ Tracking" at bounding box center [561, 273] width 138 height 10
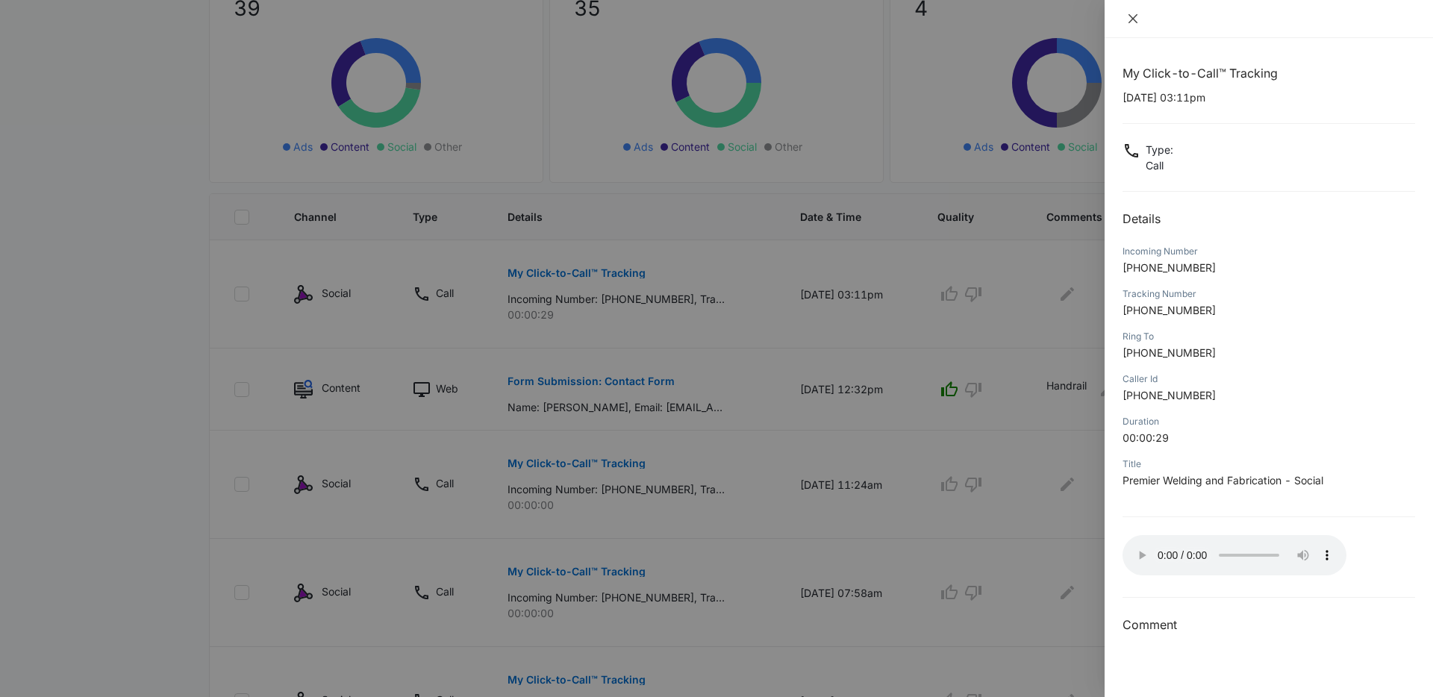
click at [1131, 17] on icon "close" at bounding box center [1132, 18] width 9 height 9
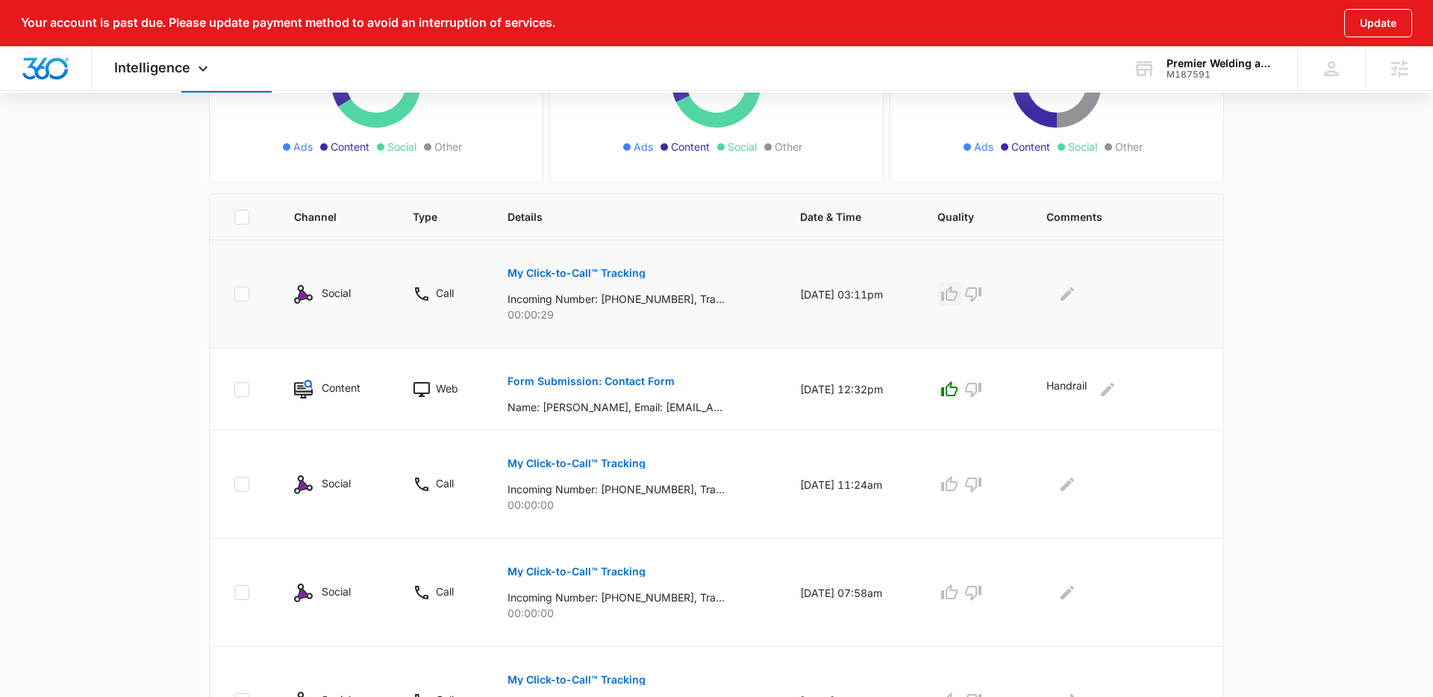
click at [958, 293] on icon "button" at bounding box center [949, 294] width 18 height 18
click at [1066, 298] on icon "Edit Comments" at bounding box center [1066, 293] width 13 height 13
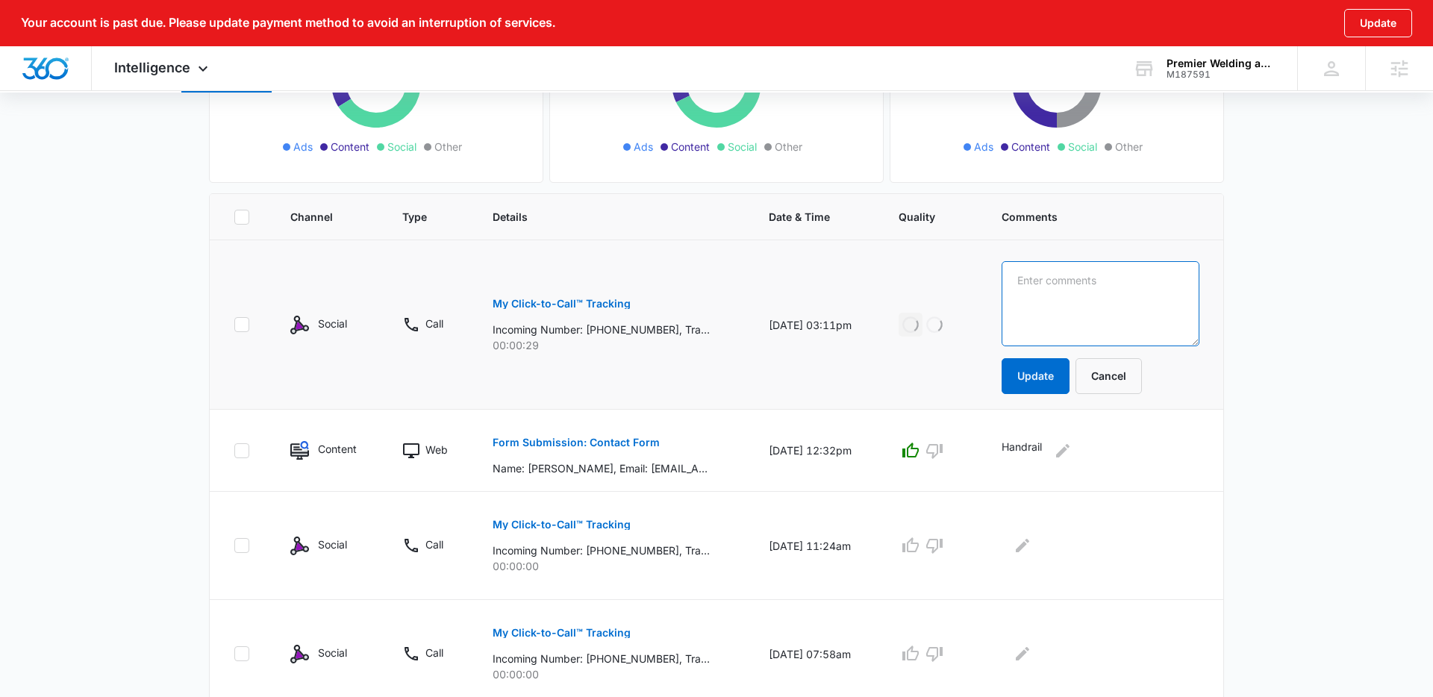
click at [1080, 298] on textarea at bounding box center [1100, 303] width 198 height 85
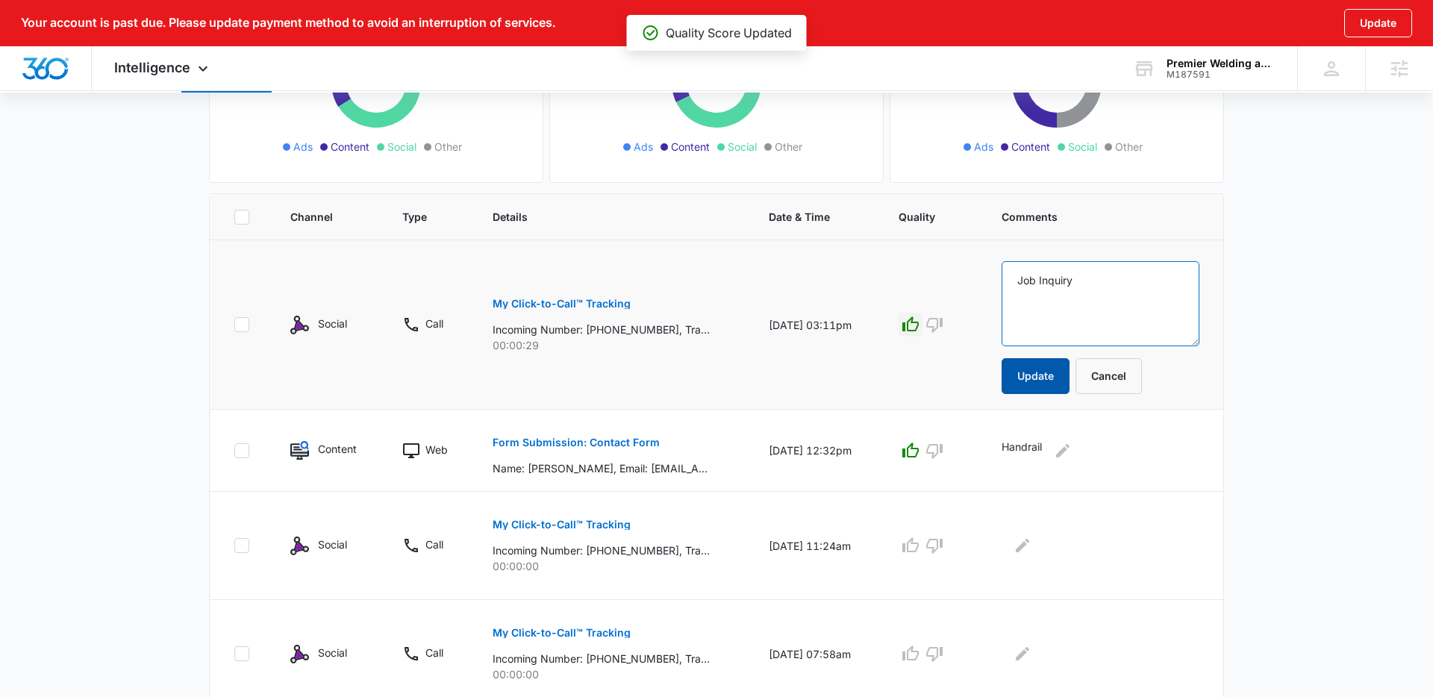
type textarea "Job Inquiry"
click at [1052, 369] on button "Update" at bounding box center [1035, 376] width 68 height 36
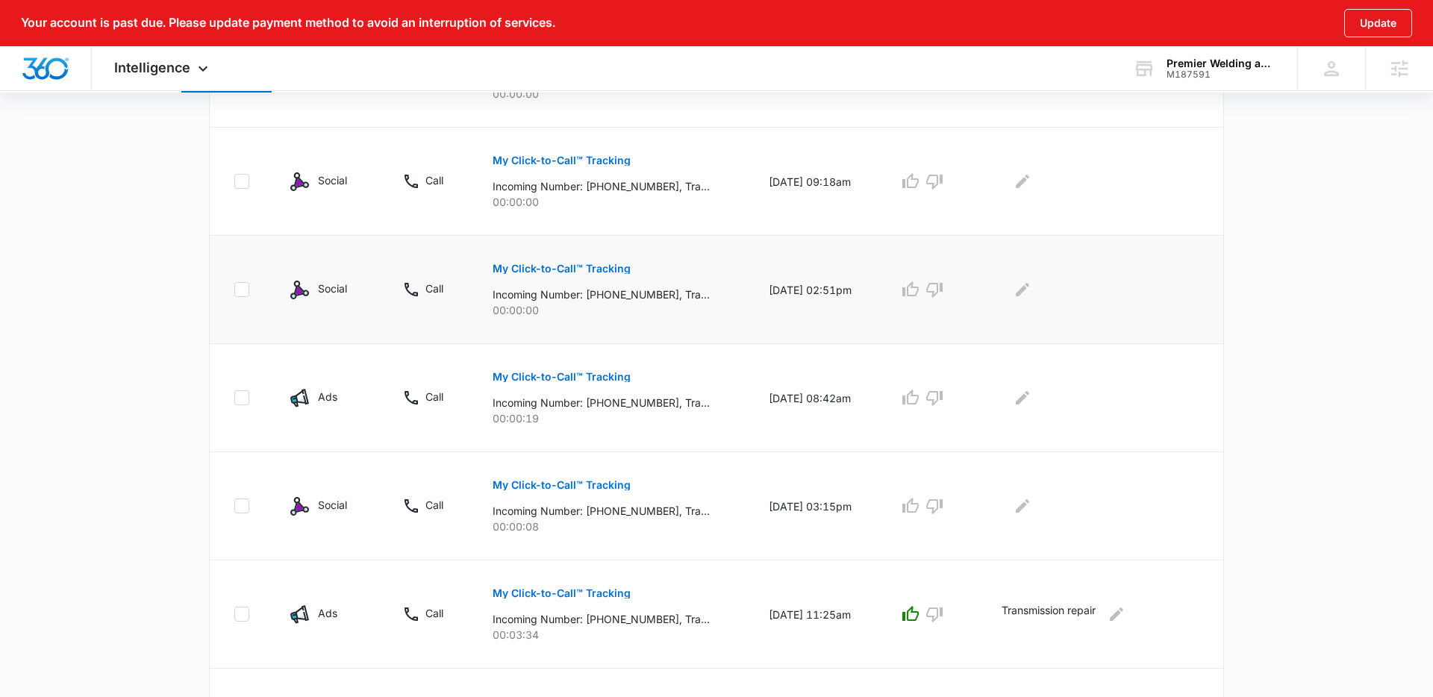
scroll to position [866, 0]
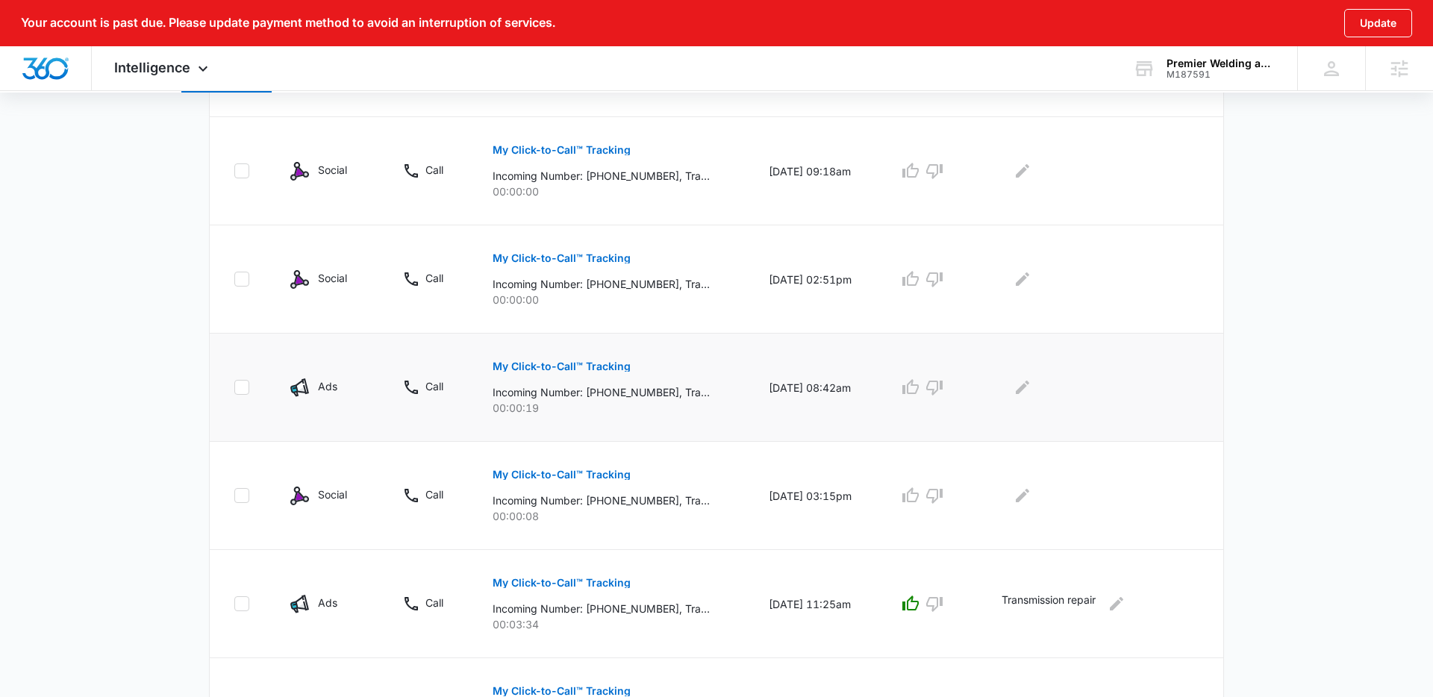
click at [597, 371] on p "My Click-to-Call™ Tracking" at bounding box center [561, 366] width 138 height 10
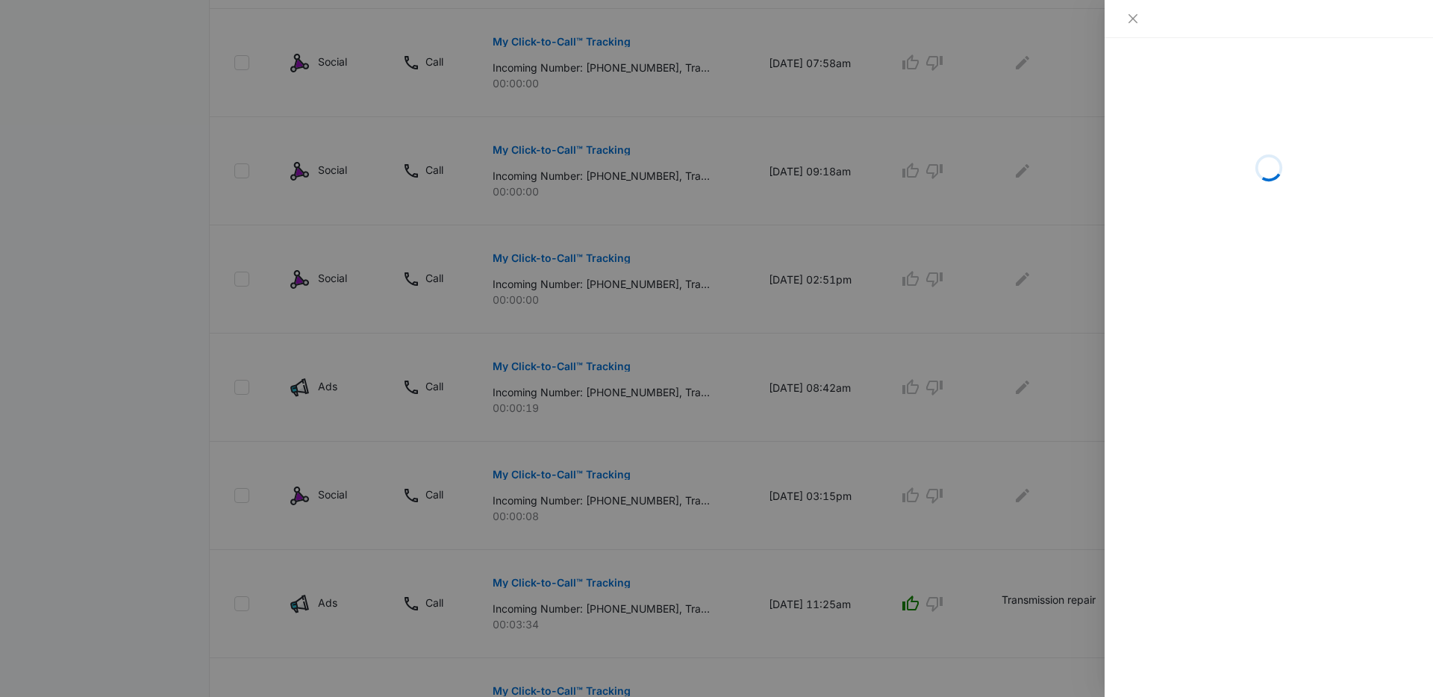
scroll to position [804, 0]
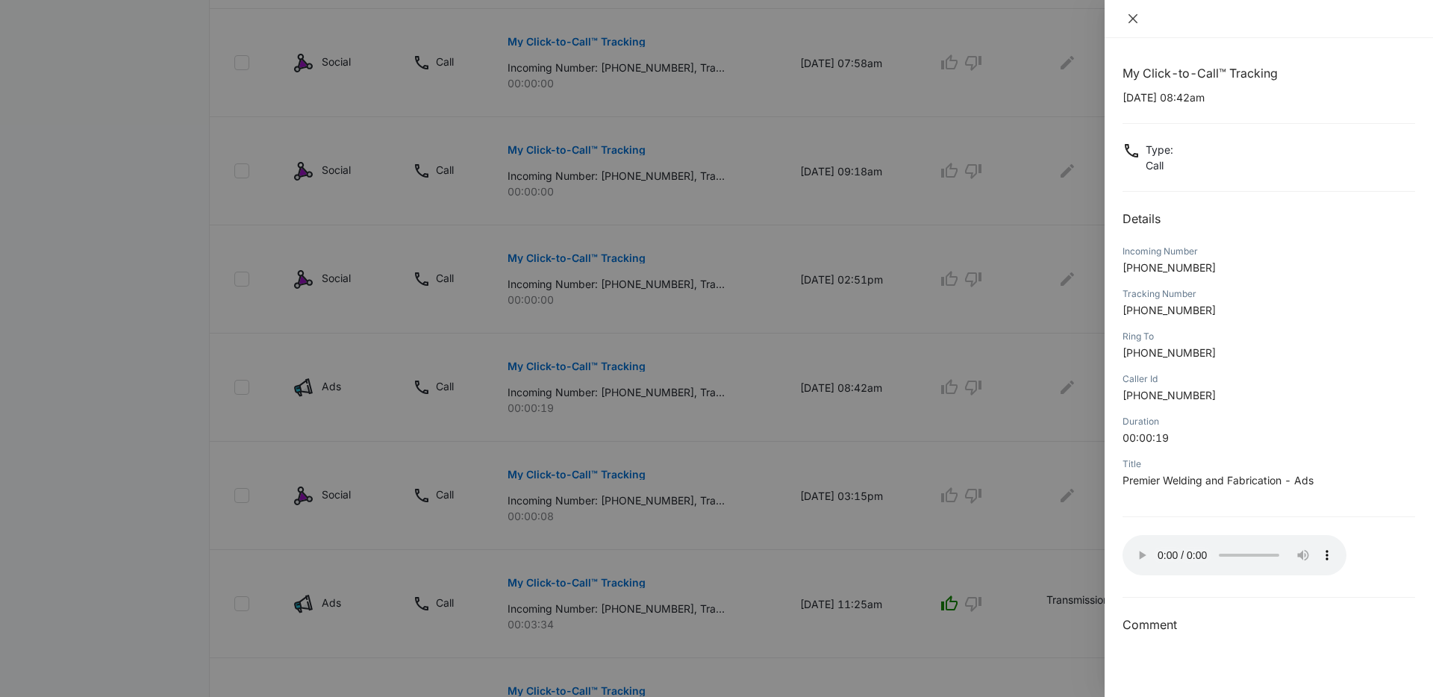
click at [1135, 19] on icon "close" at bounding box center [1133, 19] width 12 height 12
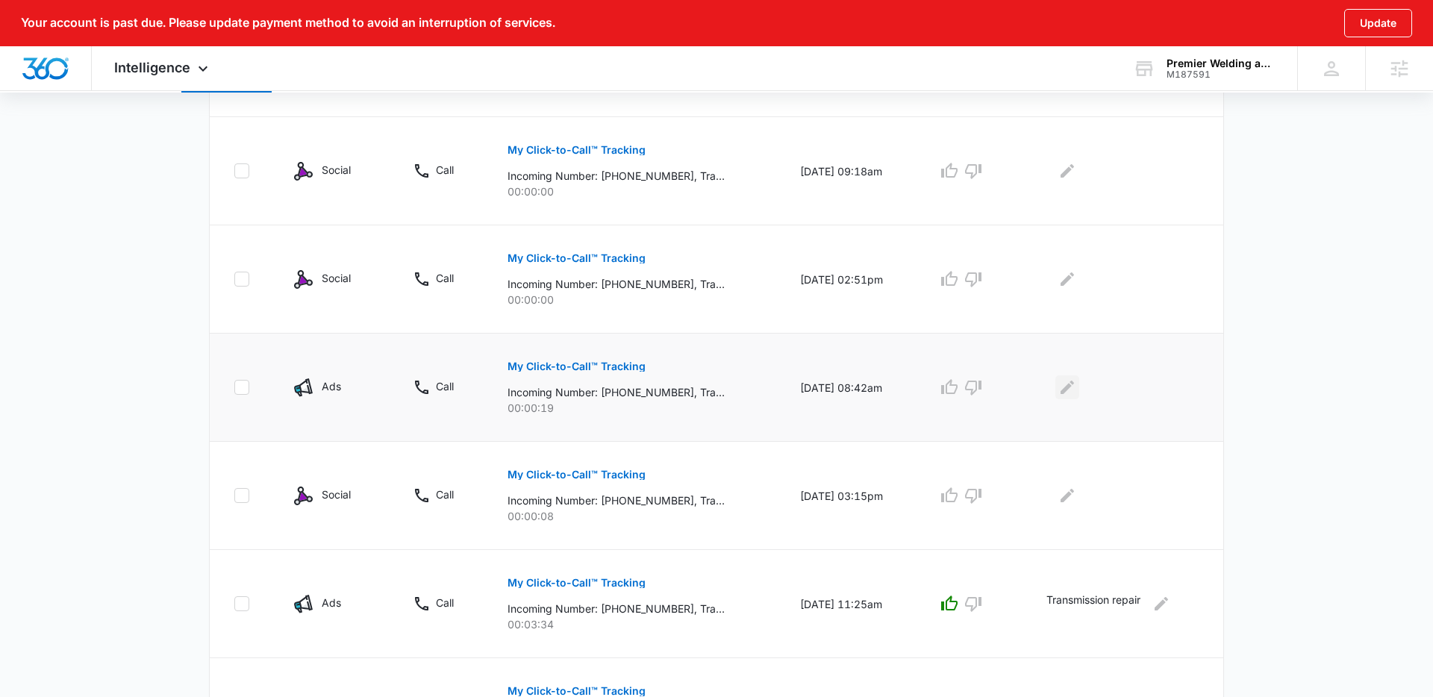
click at [1065, 389] on icon "Edit Comments" at bounding box center [1066, 387] width 13 height 13
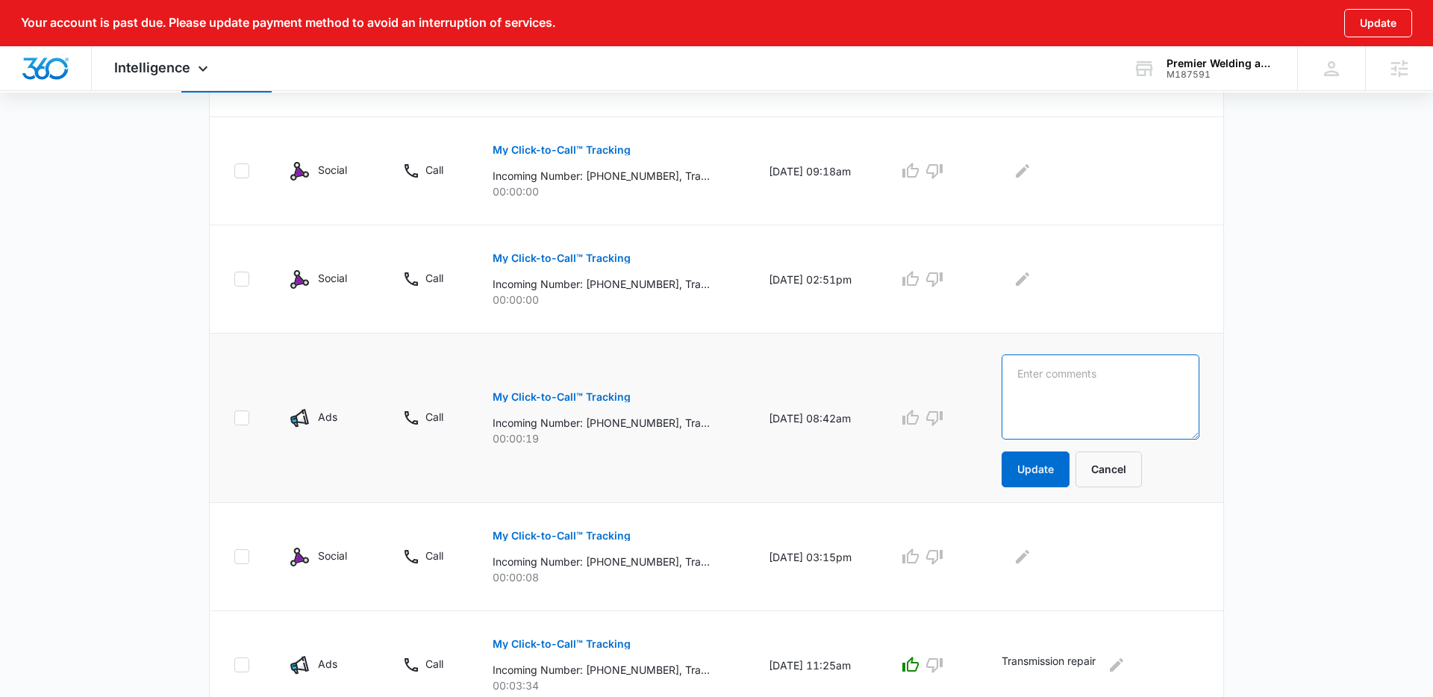
click at [1084, 392] on textarea at bounding box center [1100, 396] width 198 height 85
type textarea "Job Inquiry"
click at [1068, 463] on button "Update" at bounding box center [1035, 469] width 68 height 36
click at [919, 419] on icon "button" at bounding box center [910, 418] width 18 height 18
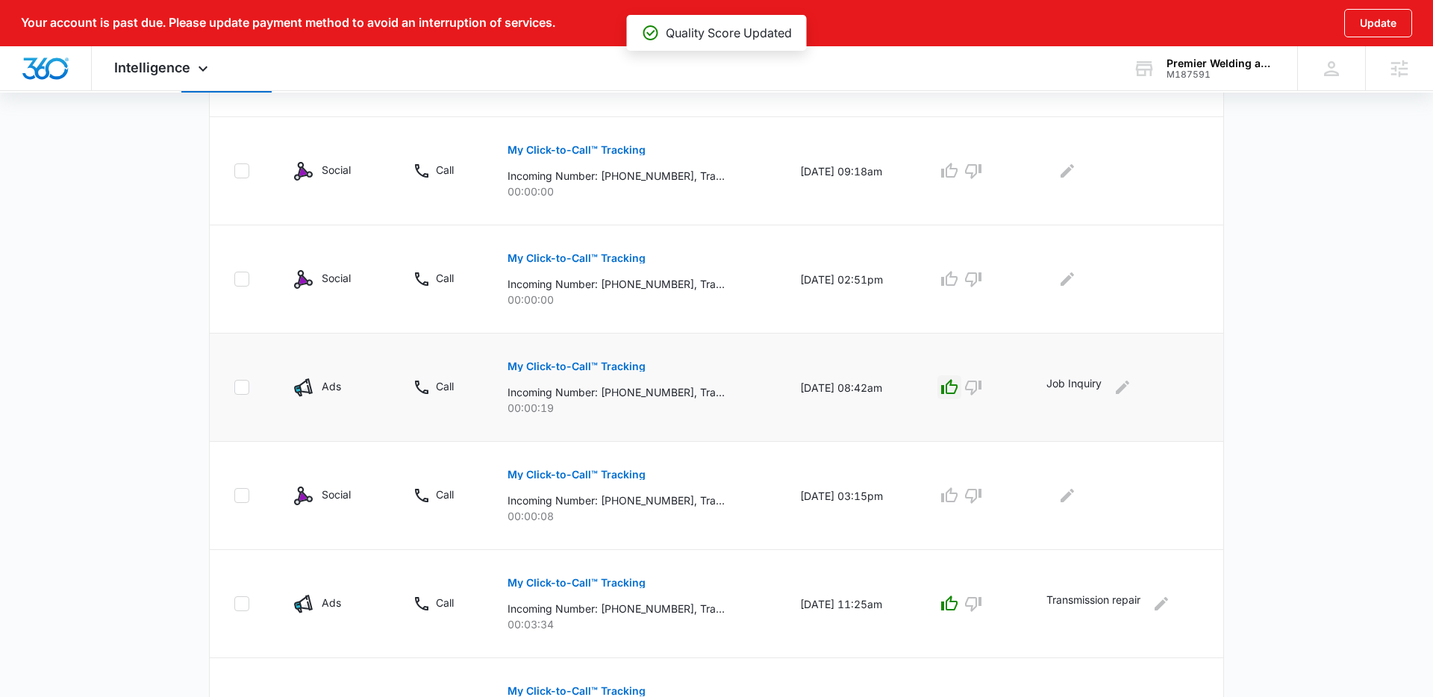
click at [953, 389] on icon "button" at bounding box center [949, 386] width 16 height 15
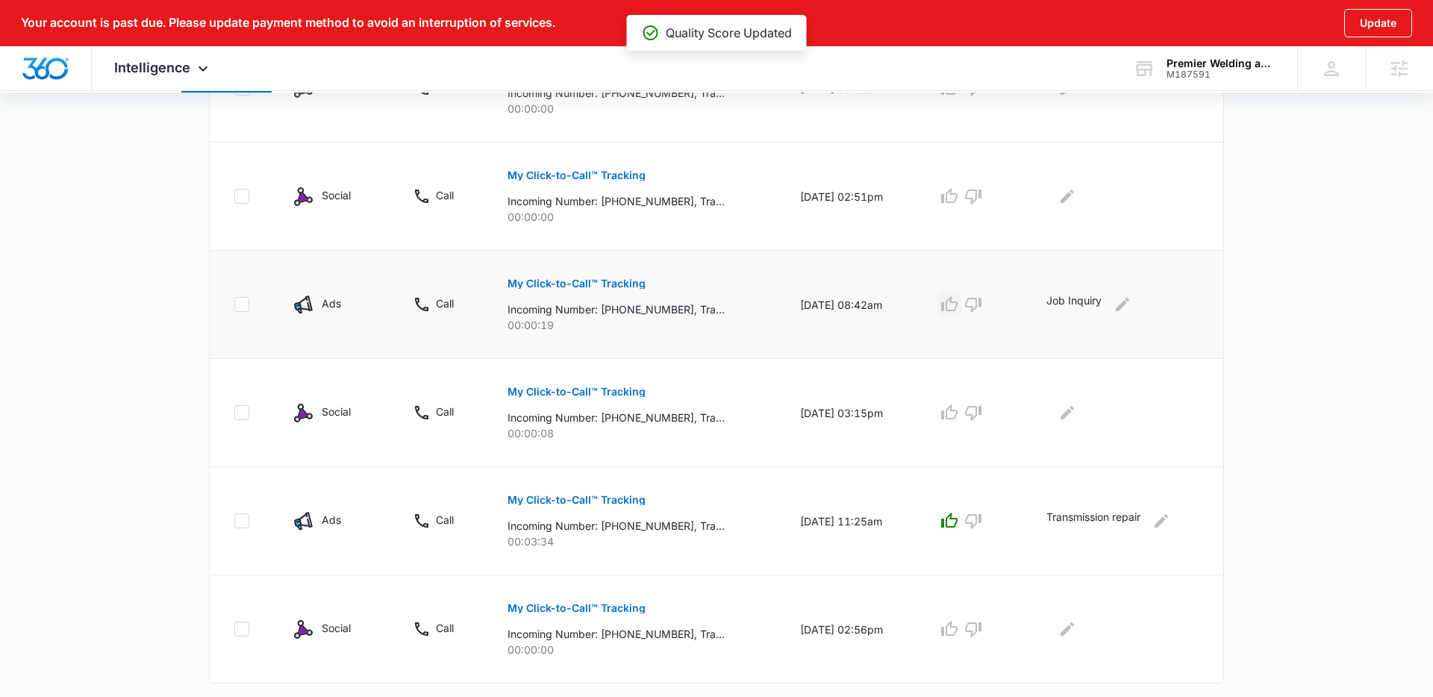
scroll to position [920, 0]
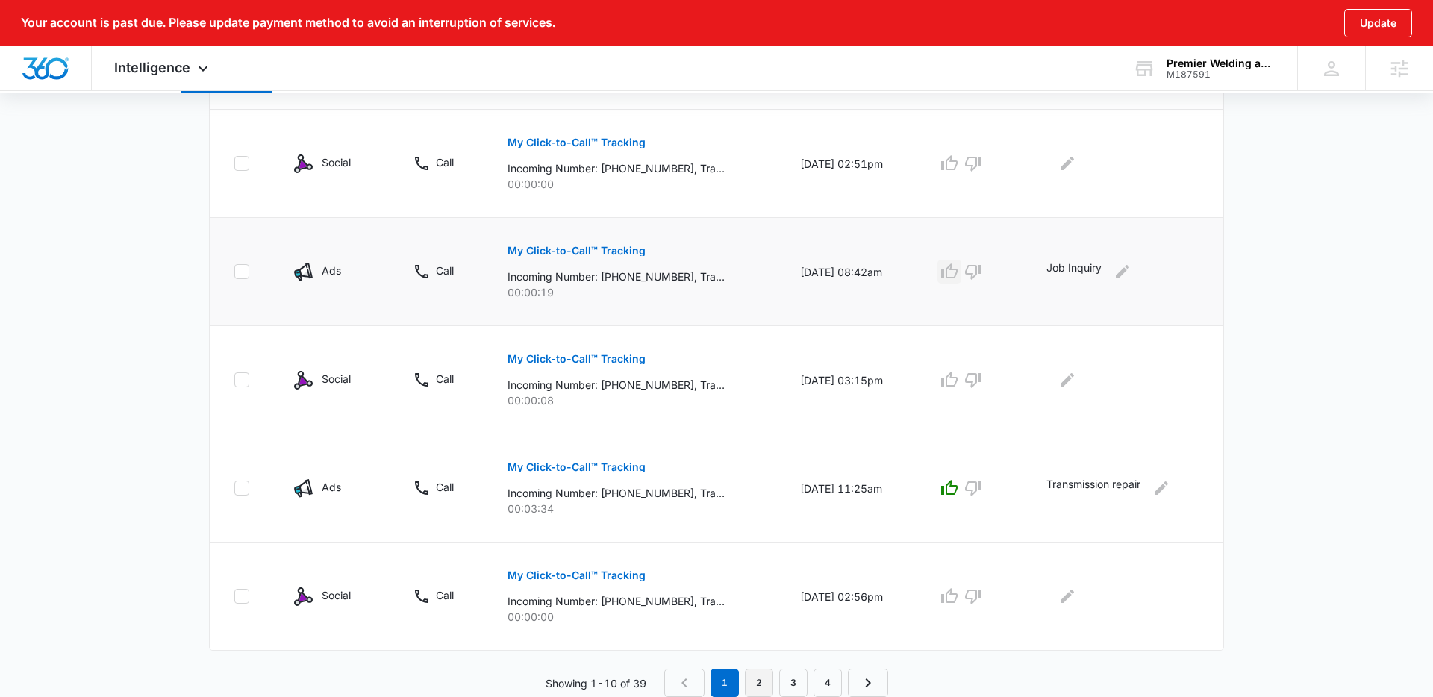
click at [757, 686] on link "2" at bounding box center [759, 683] width 28 height 28
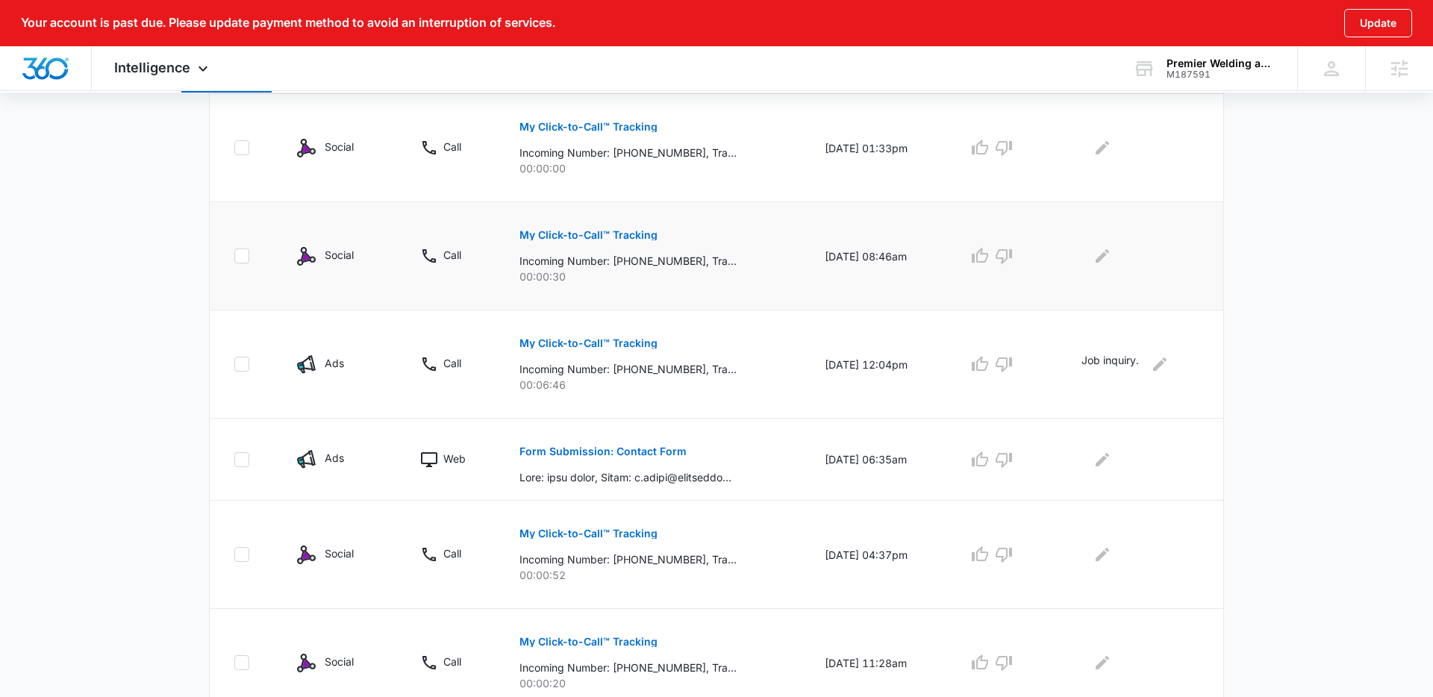
scroll to position [428, 0]
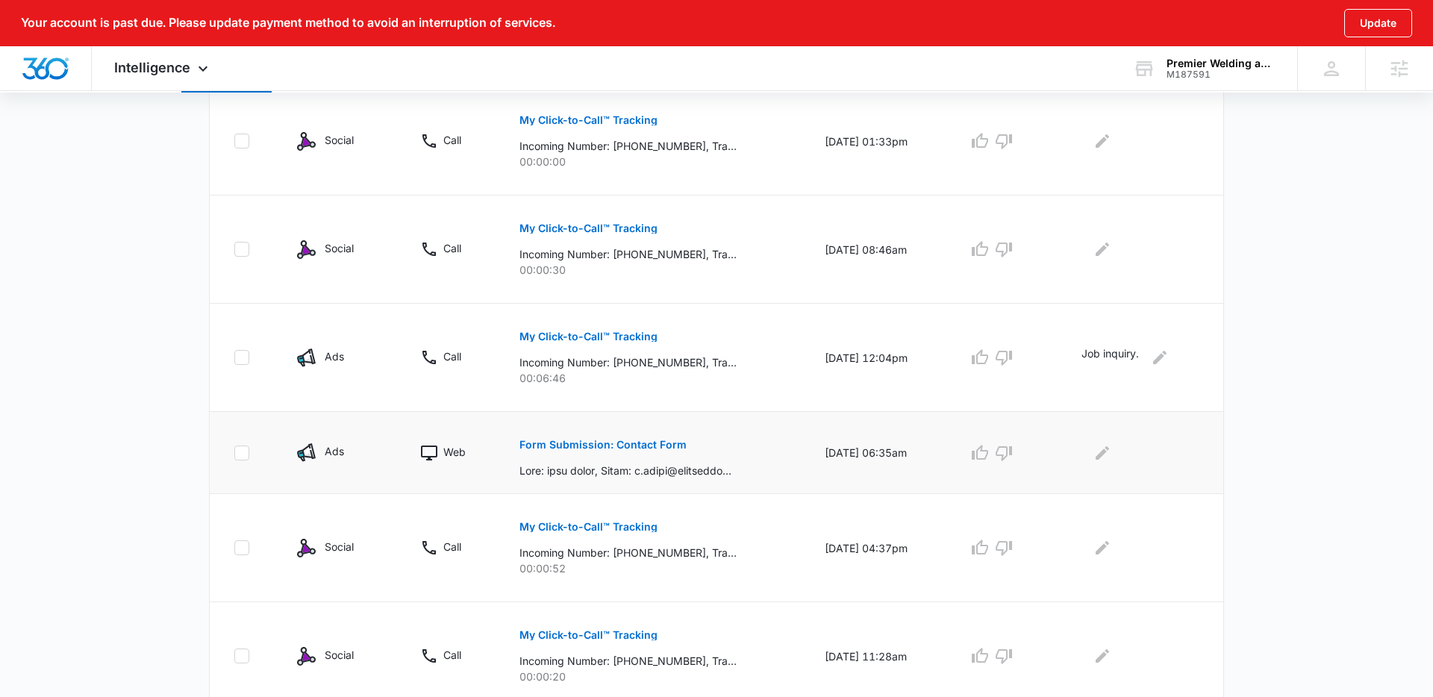
click at [623, 445] on p "Form Submission: Contact Form" at bounding box center [602, 444] width 167 height 10
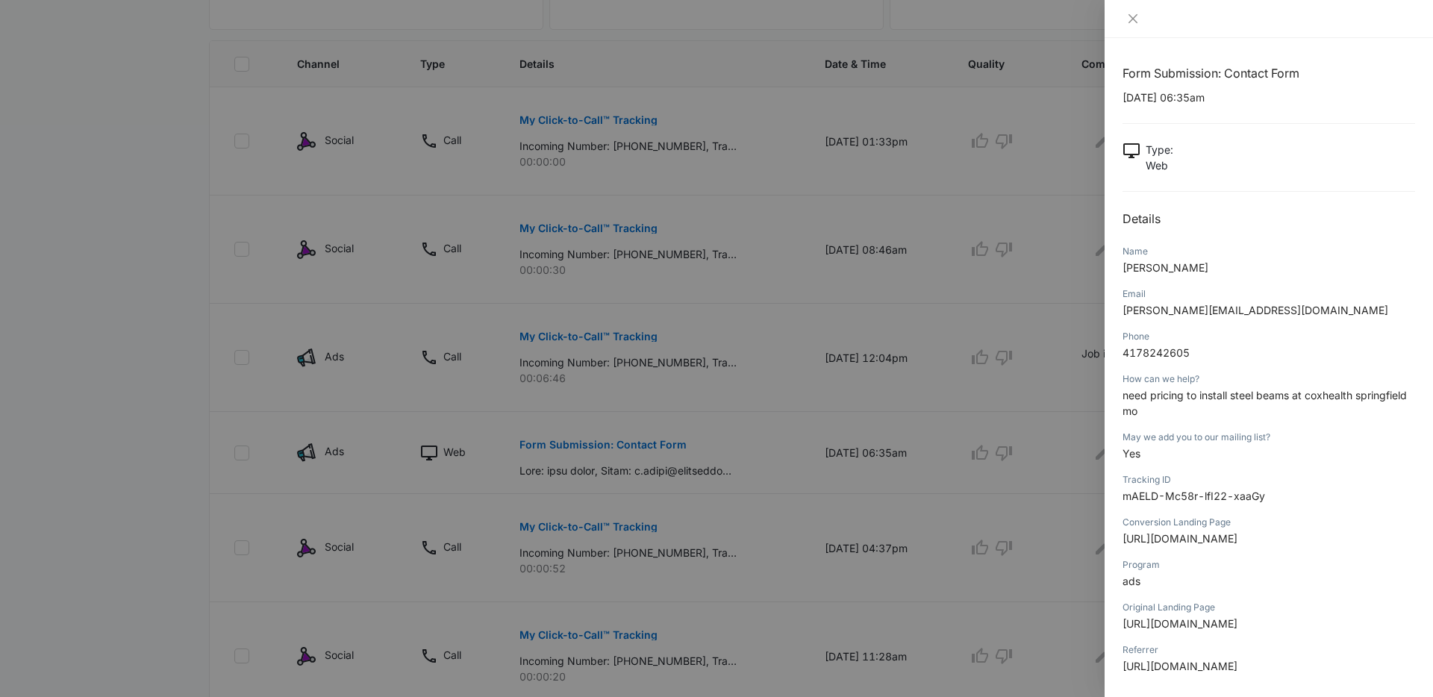
click at [1160, 312] on span "j.grady@dynamicsysllc.com" at bounding box center [1255, 310] width 266 height 13
copy span "j.grady@dynamicsysllc.com"
click at [1128, 16] on icon "close" at bounding box center [1133, 19] width 12 height 12
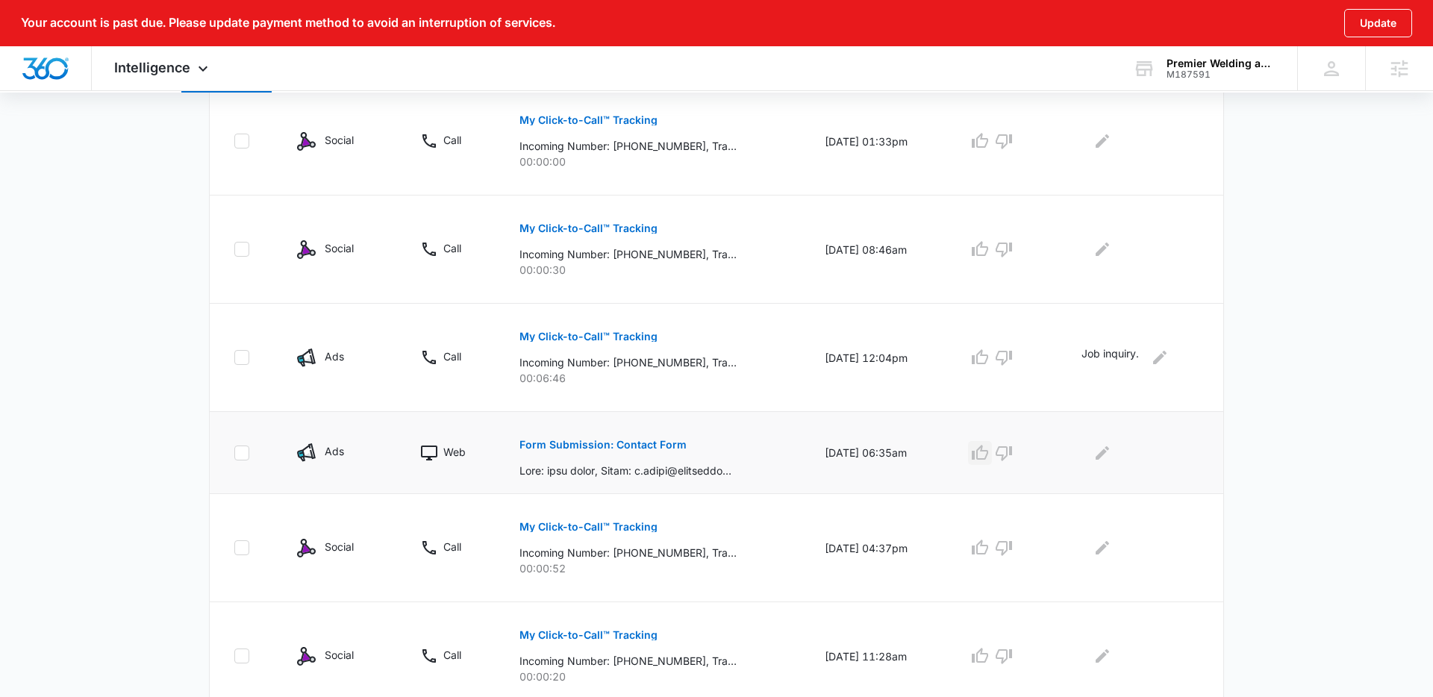
click at [989, 454] on icon "button" at bounding box center [980, 453] width 18 height 18
click at [1103, 451] on icon "Edit Comments" at bounding box center [1102, 453] width 18 height 18
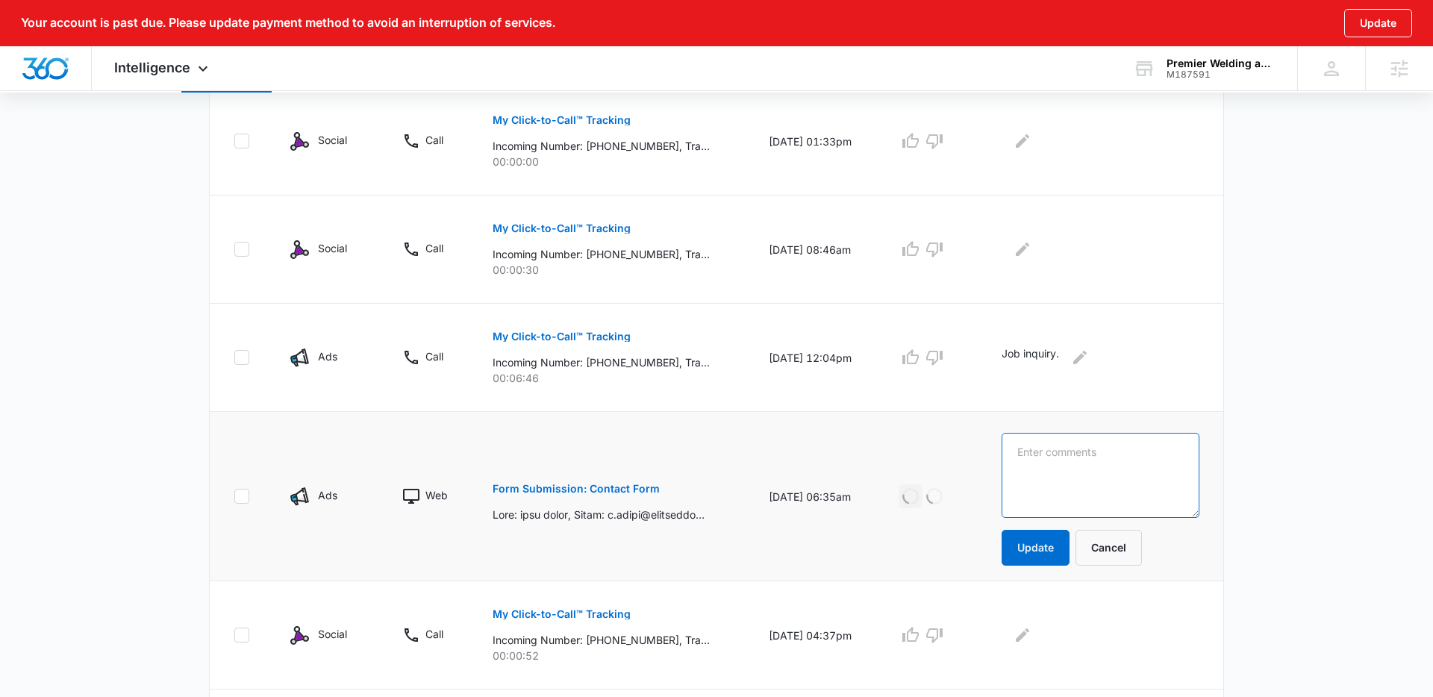
click at [1105, 448] on textarea at bounding box center [1100, 475] width 198 height 85
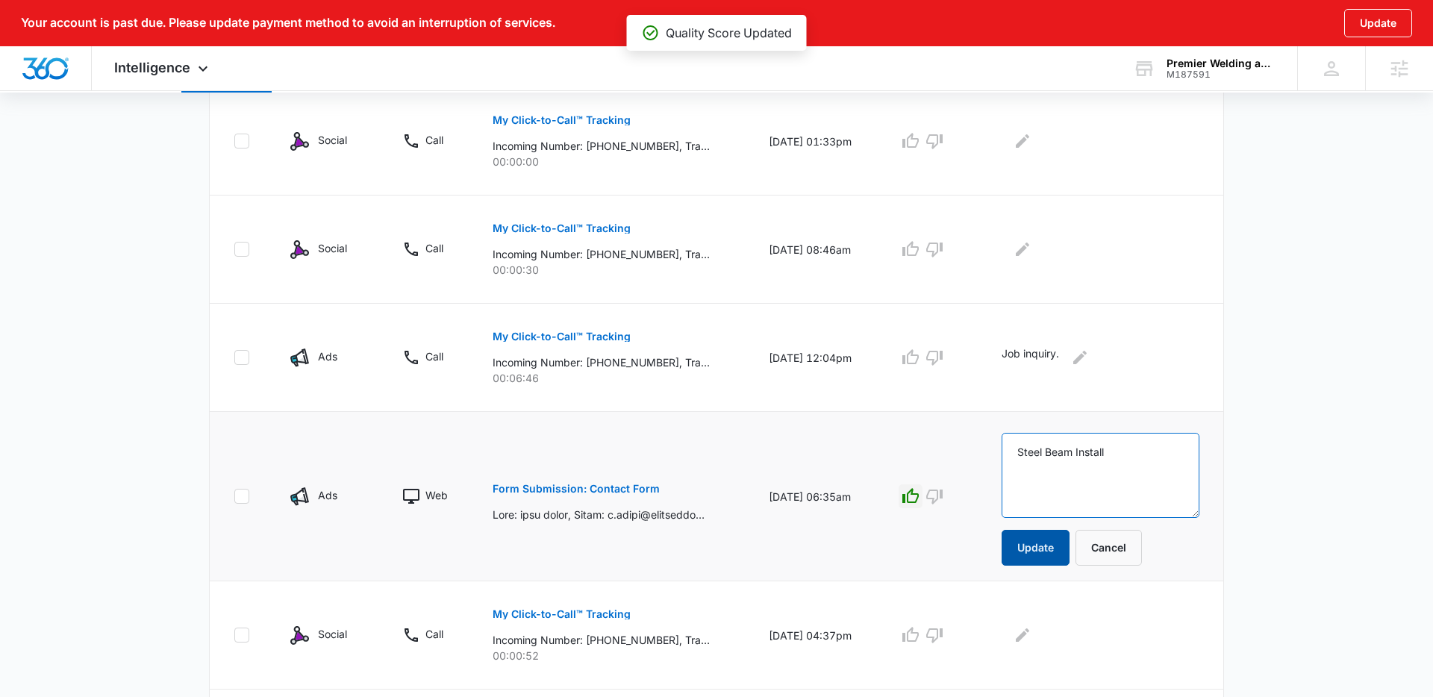
type textarea "Steel Beam Install"
drag, startPoint x: 1053, startPoint y: 543, endPoint x: 1076, endPoint y: 542, distance: 23.1
click at [1054, 543] on button "Update" at bounding box center [1035, 548] width 68 height 36
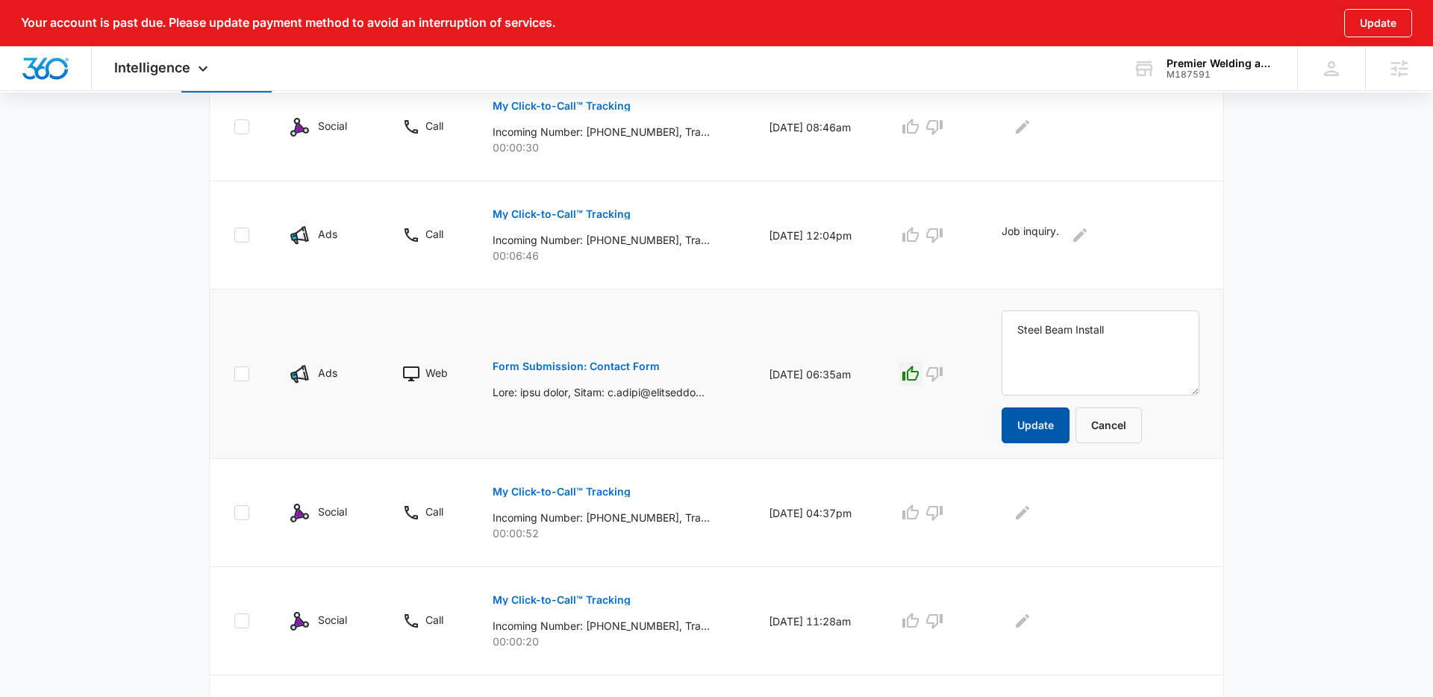
scroll to position [552, 0]
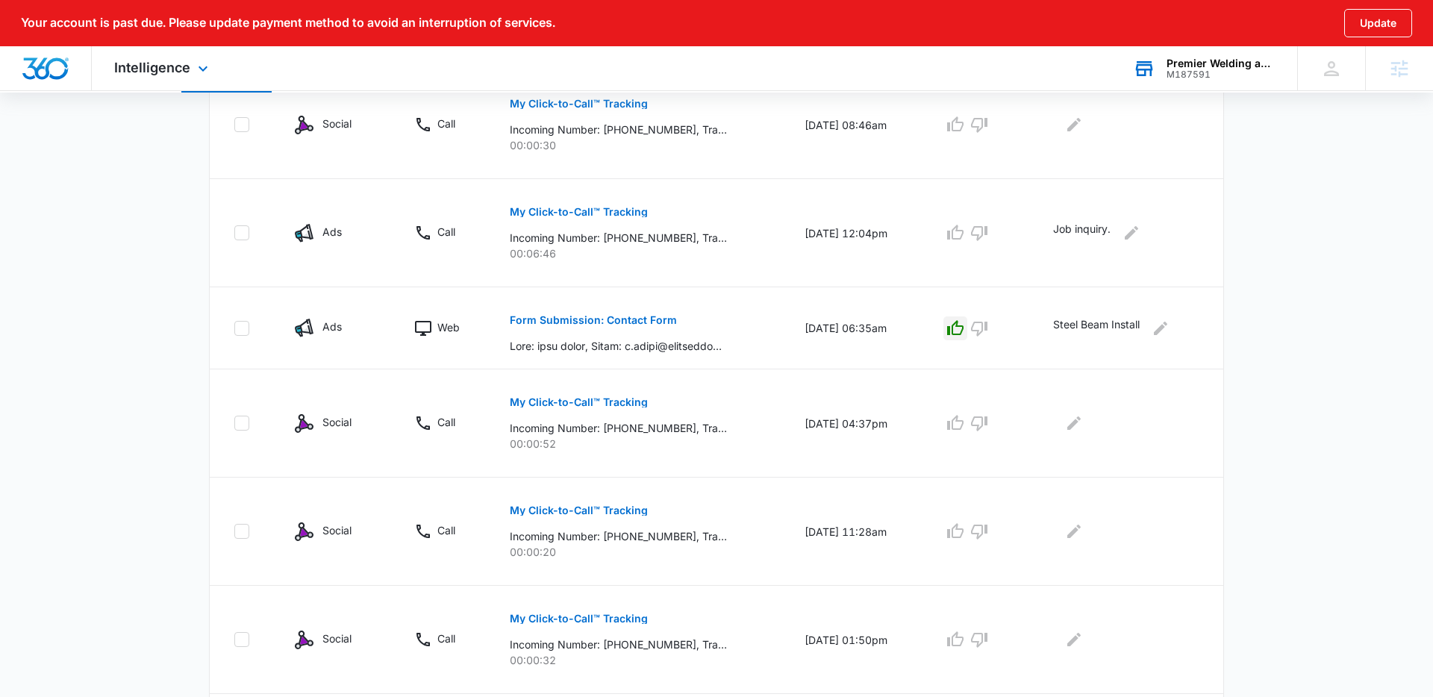
click at [1180, 70] on div "M187591" at bounding box center [1220, 74] width 109 height 10
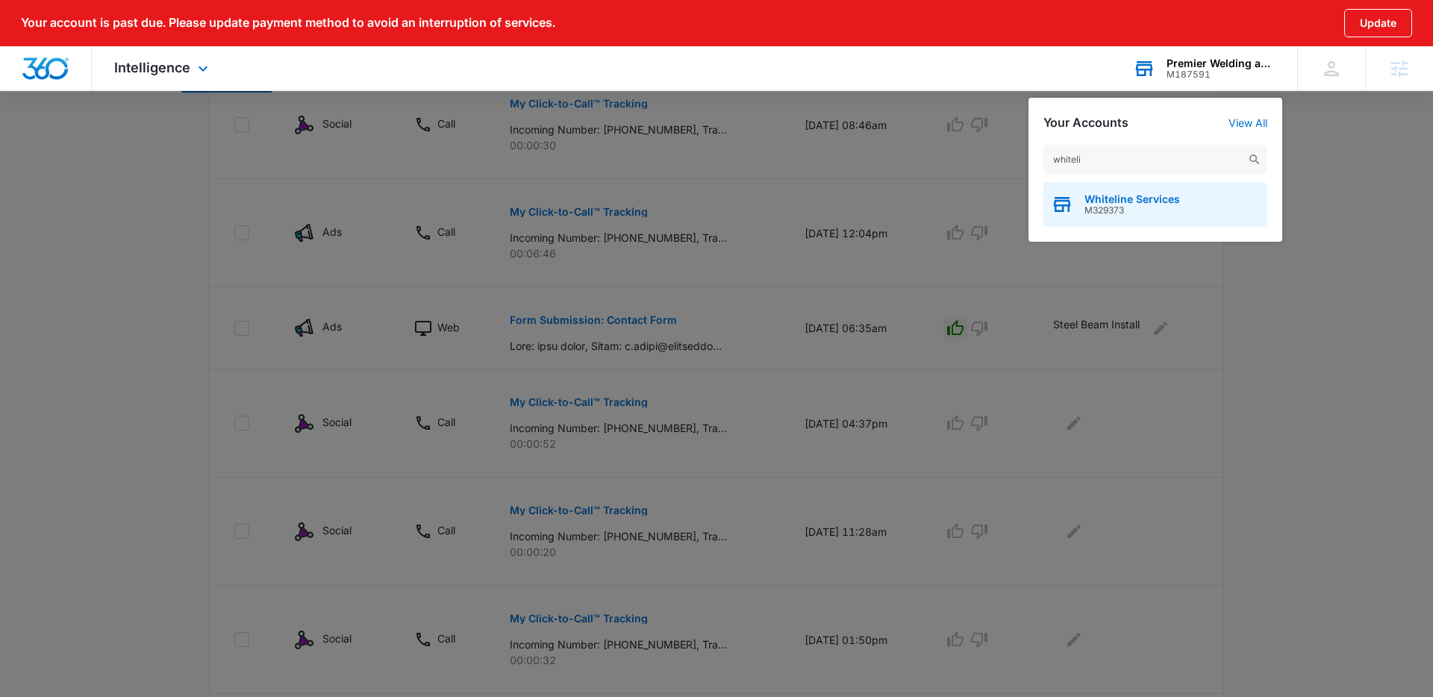
type input "whiteli"
click at [1114, 208] on span "M329373" at bounding box center [1132, 210] width 96 height 10
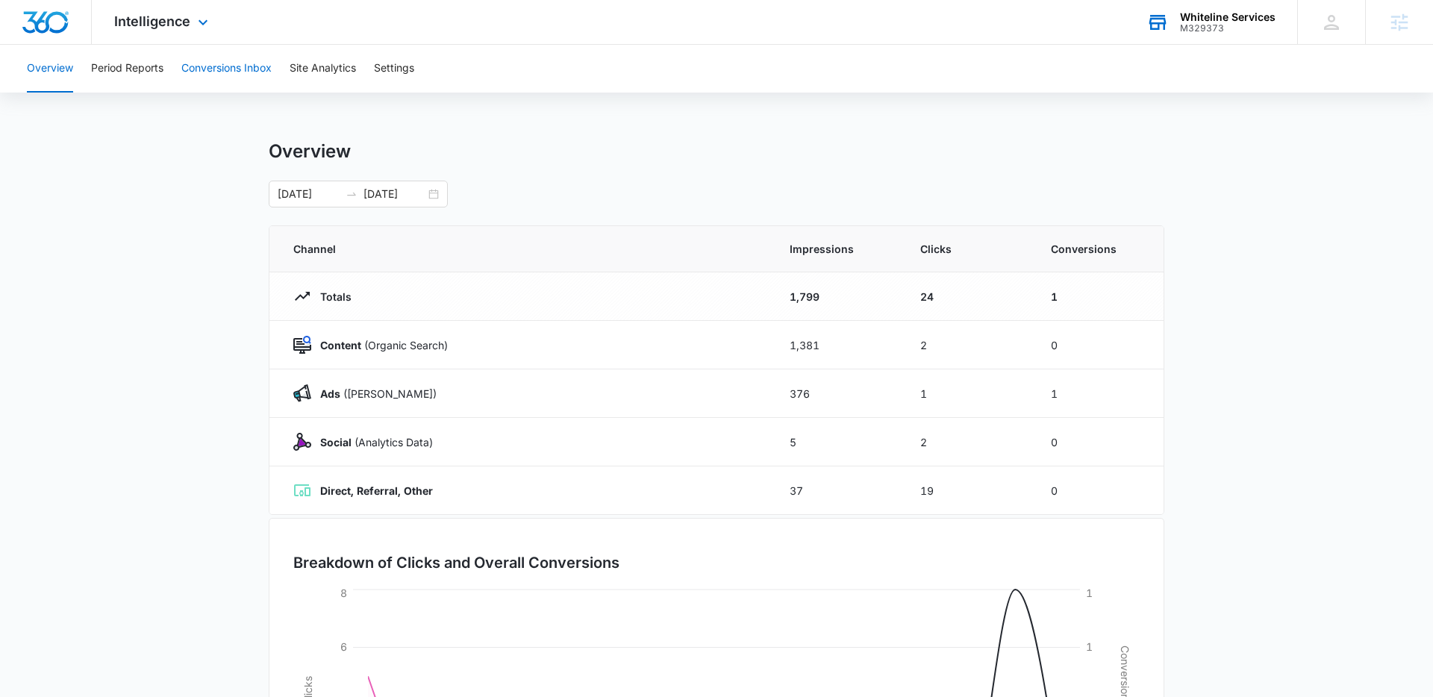
click at [215, 71] on button "Conversions Inbox" at bounding box center [226, 69] width 90 height 48
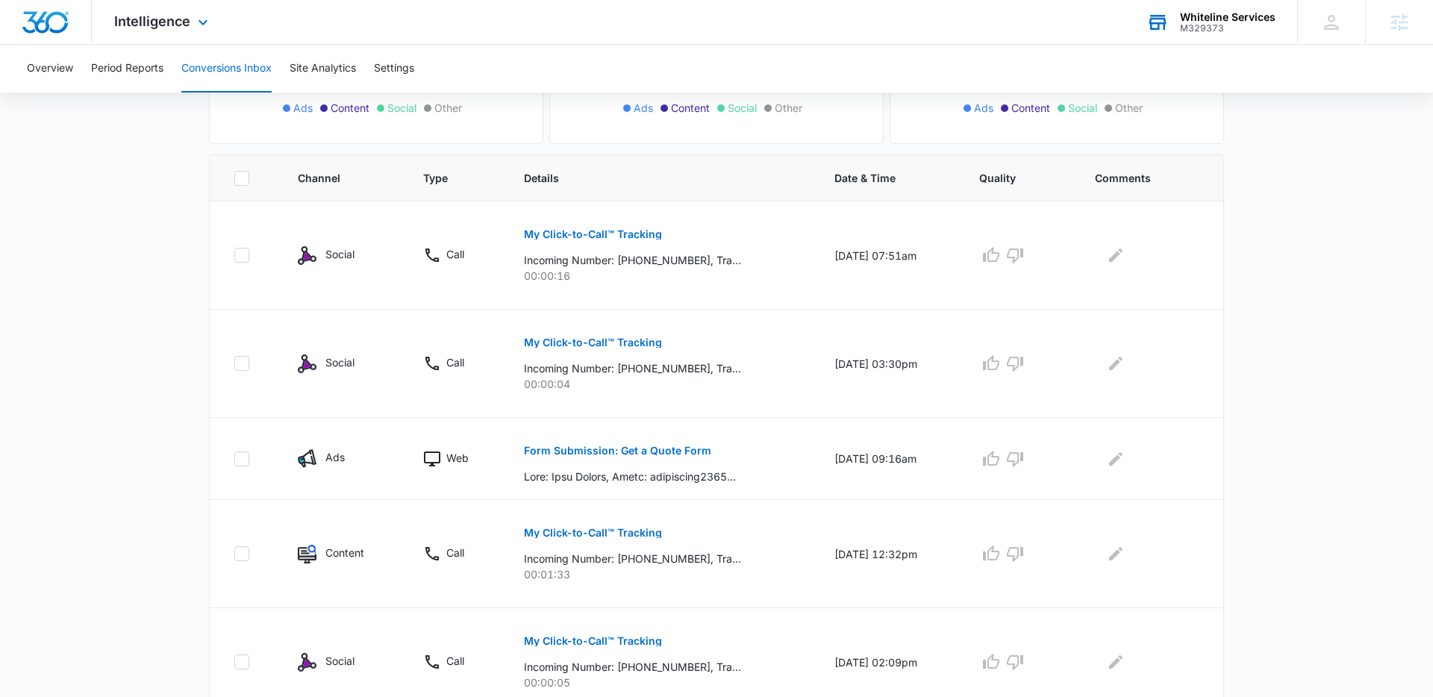
scroll to position [276, 0]
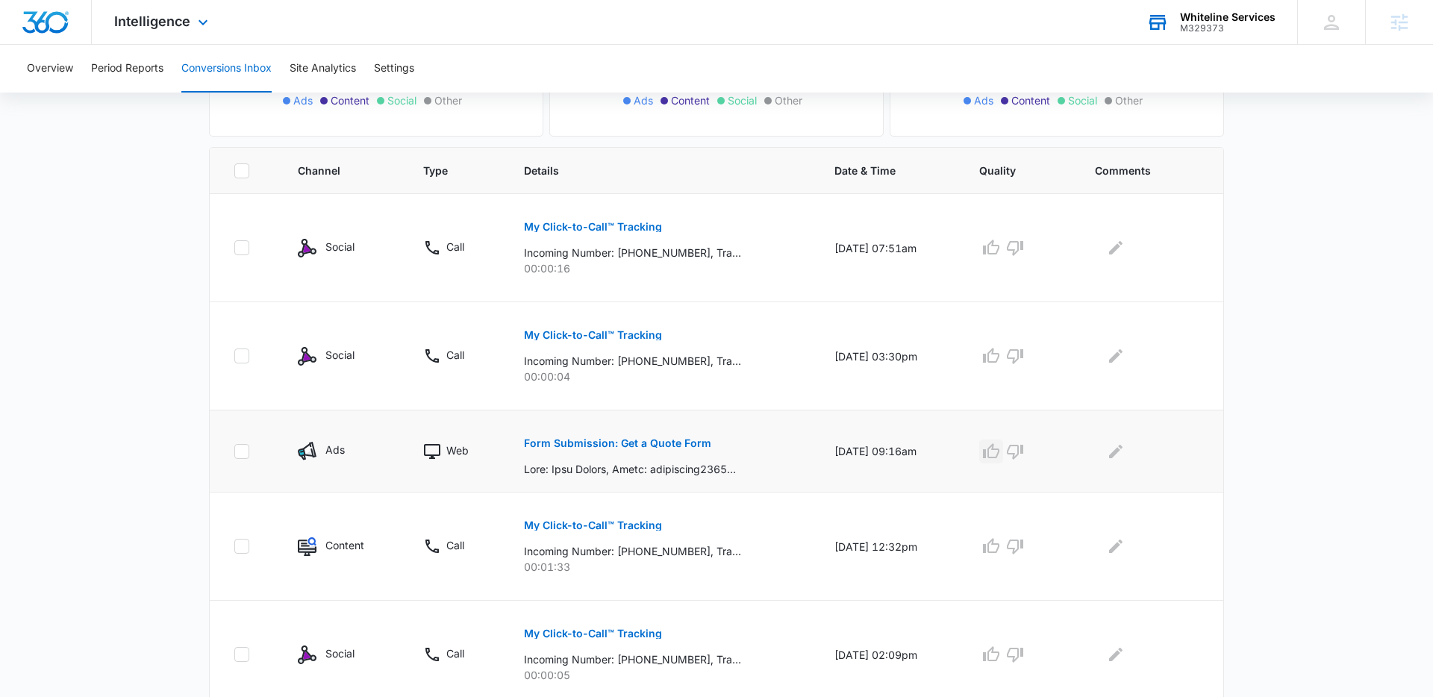
click at [1000, 449] on icon "button" at bounding box center [991, 451] width 18 height 18
click at [661, 442] on p "Form Submission: Get a Quote Form" at bounding box center [617, 443] width 187 height 10
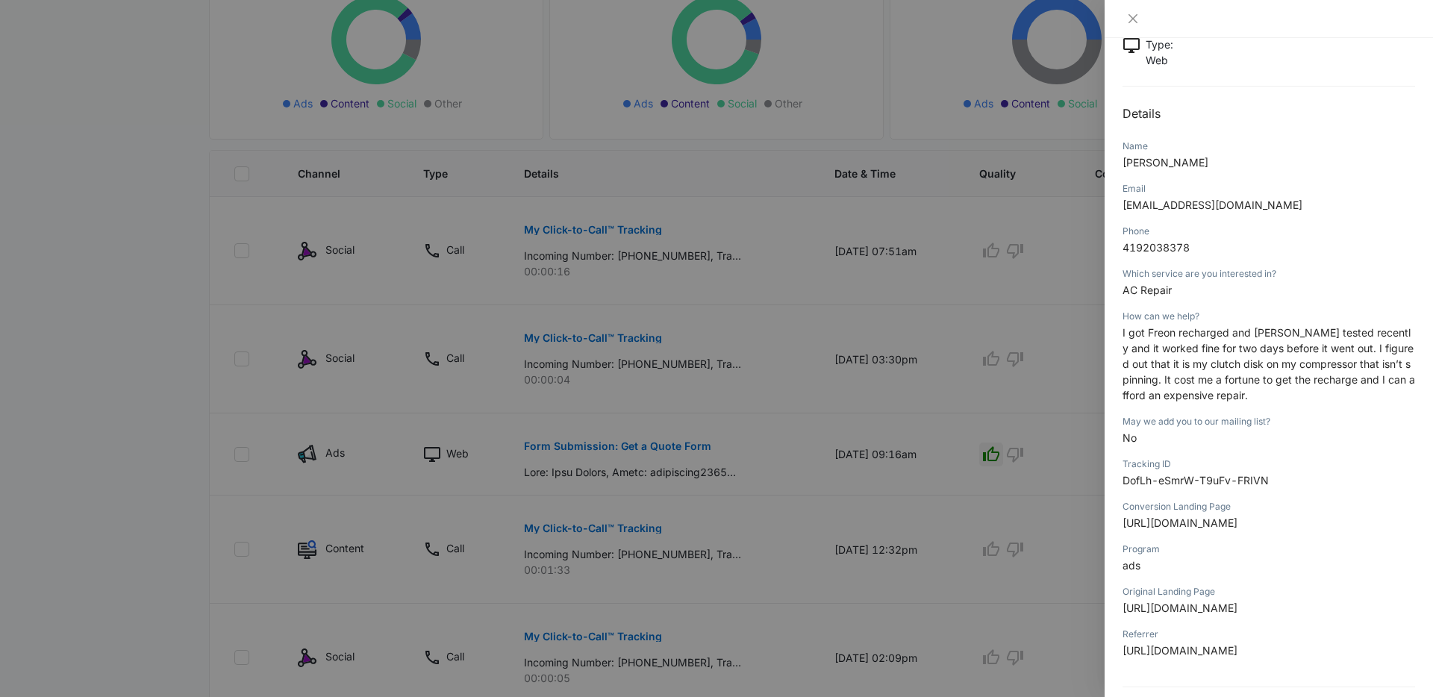
scroll to position [0, 0]
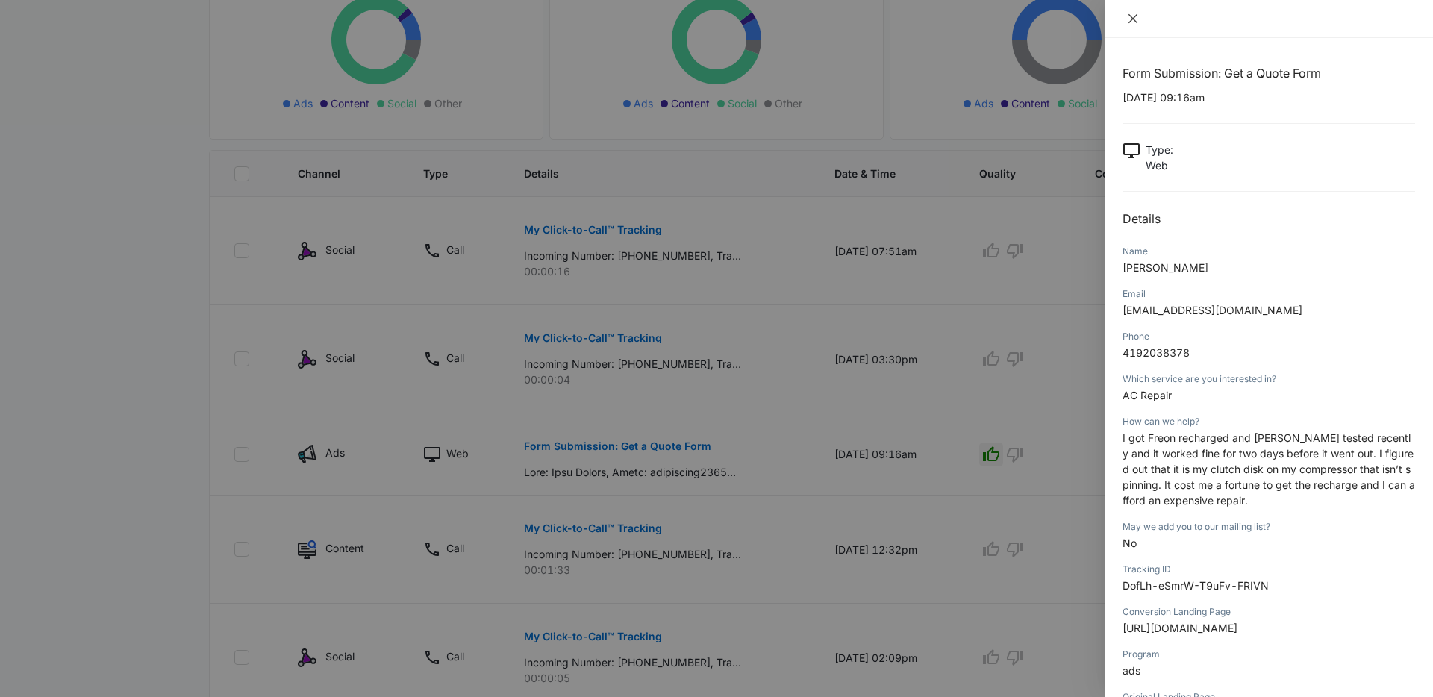
click at [1132, 12] on button "Close" at bounding box center [1132, 18] width 21 height 13
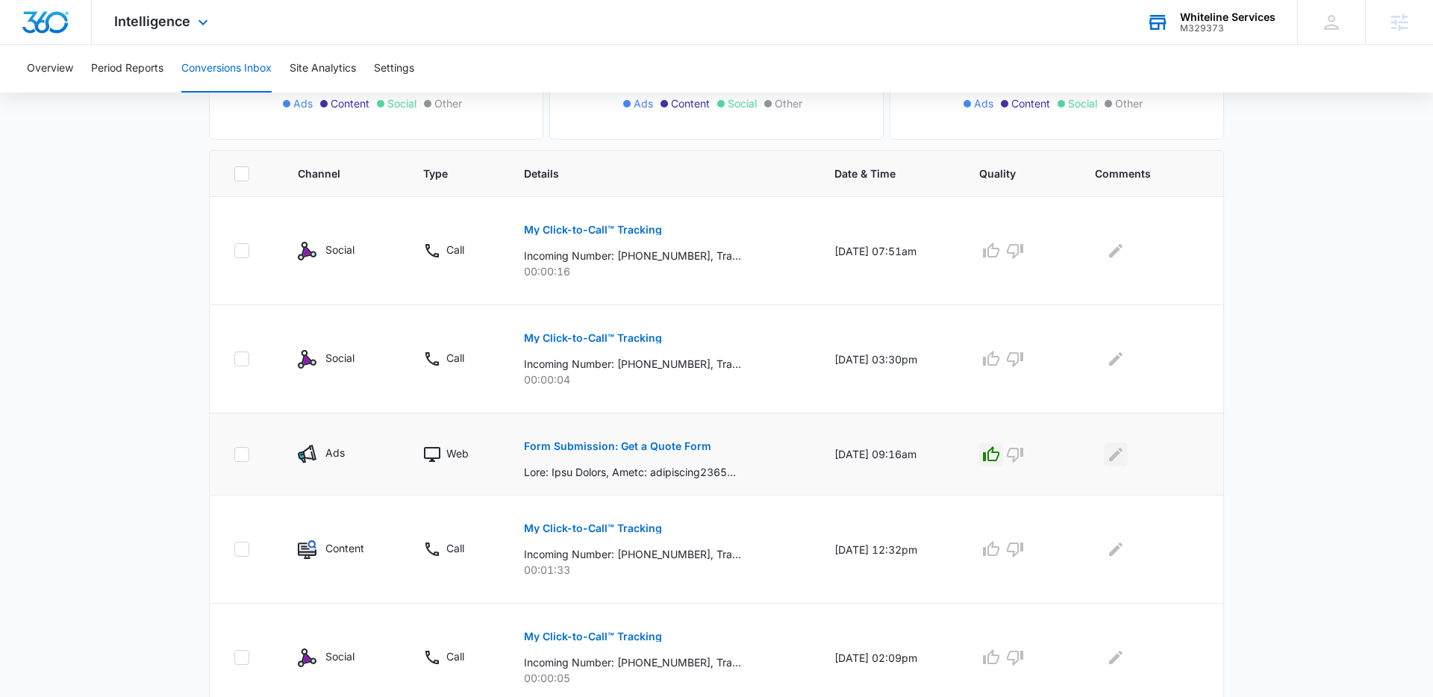
click at [1120, 460] on icon "Edit Comments" at bounding box center [1116, 454] width 18 height 18
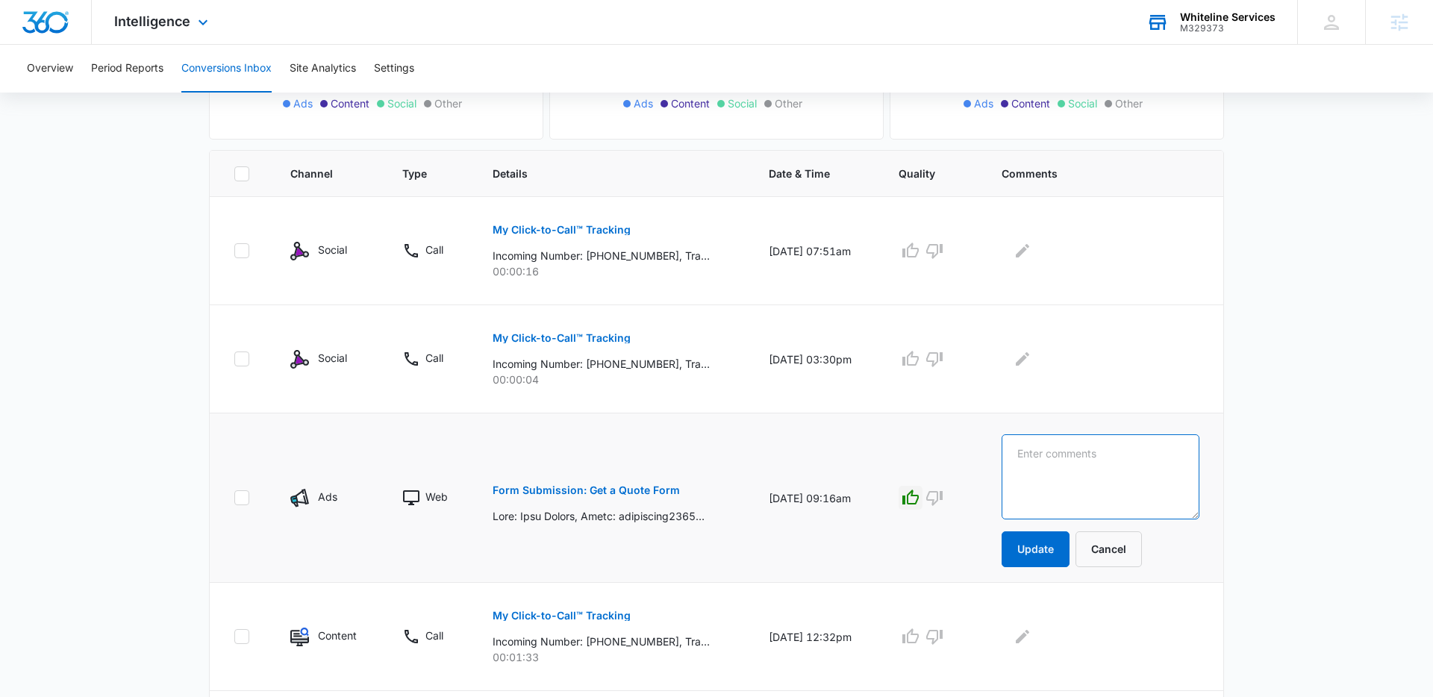
click at [1123, 457] on textarea at bounding box center [1100, 476] width 198 height 85
type textarea "AC Repair"
click at [1068, 541] on button "Update" at bounding box center [1035, 549] width 68 height 36
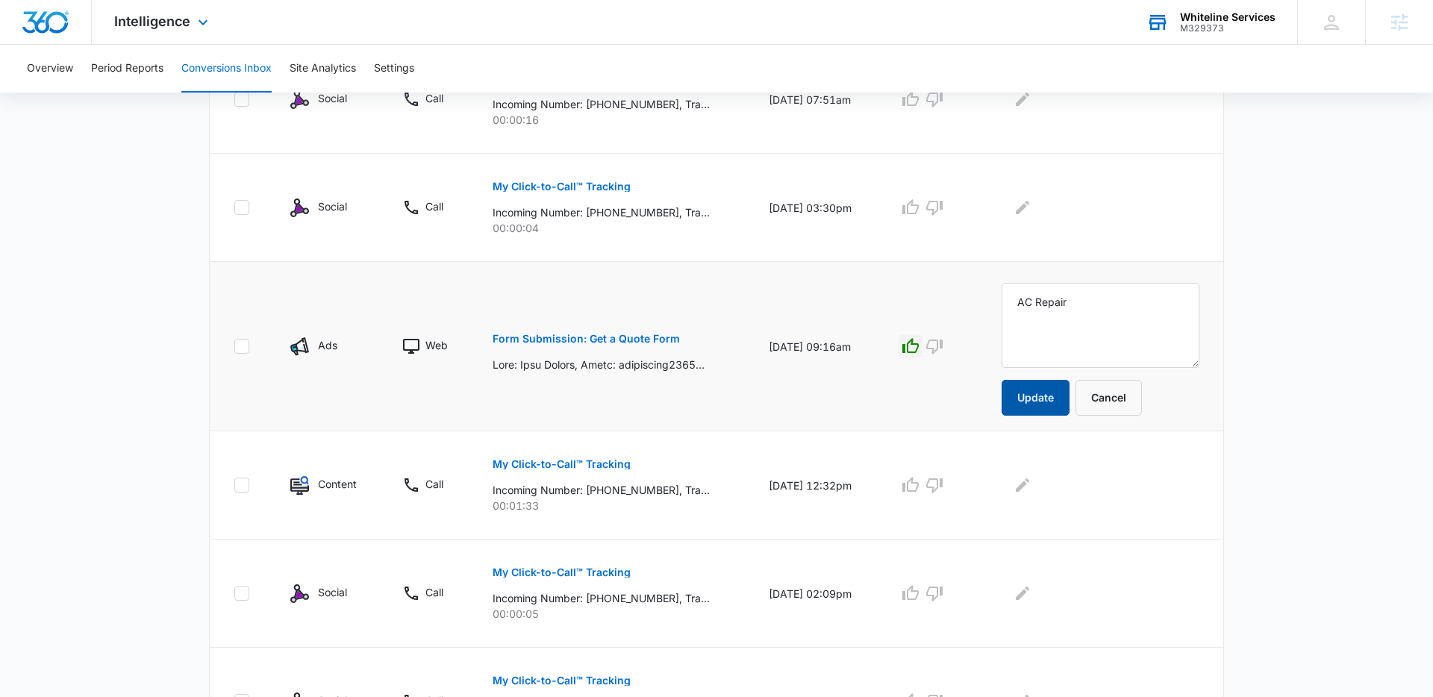
scroll to position [444, 0]
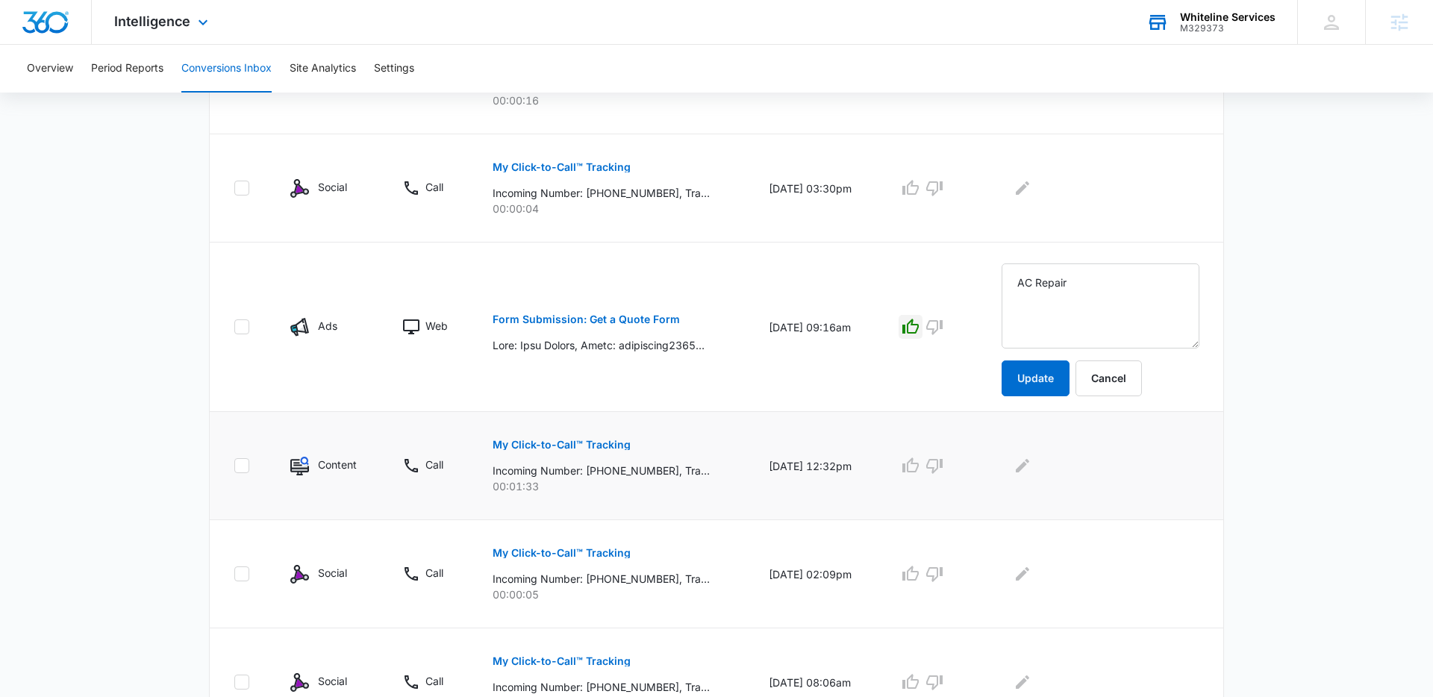
click at [585, 443] on p "My Click-to-Call™ Tracking" at bounding box center [561, 444] width 138 height 10
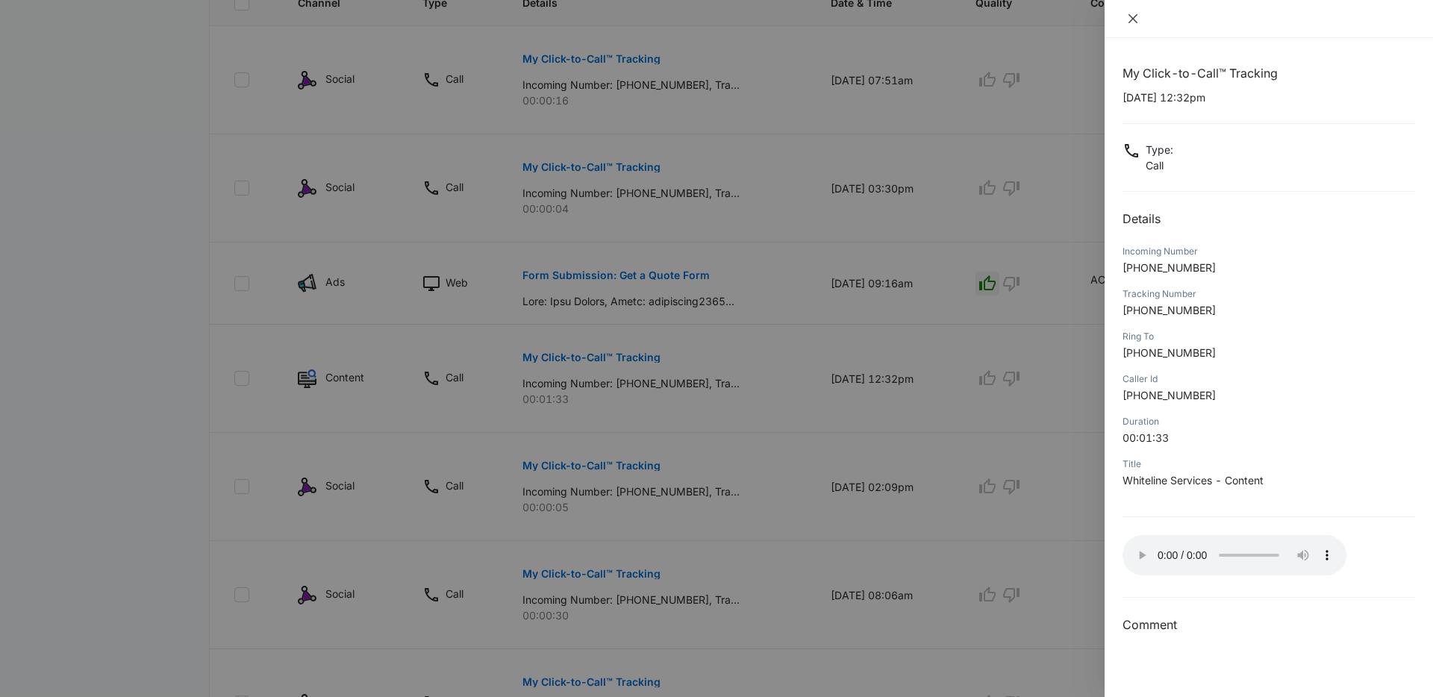
click at [1135, 22] on icon "close" at bounding box center [1133, 19] width 12 height 12
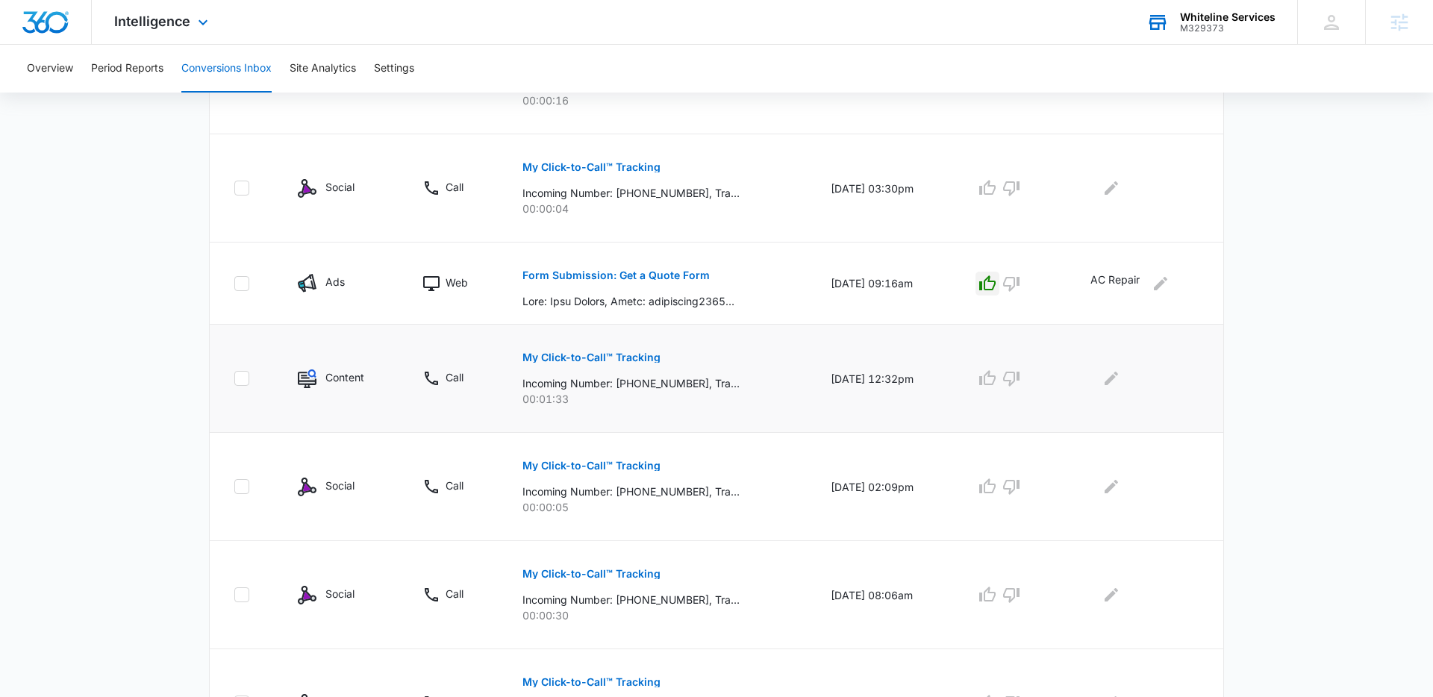
click at [575, 352] on p "My Click-to-Call™ Tracking" at bounding box center [591, 357] width 138 height 10
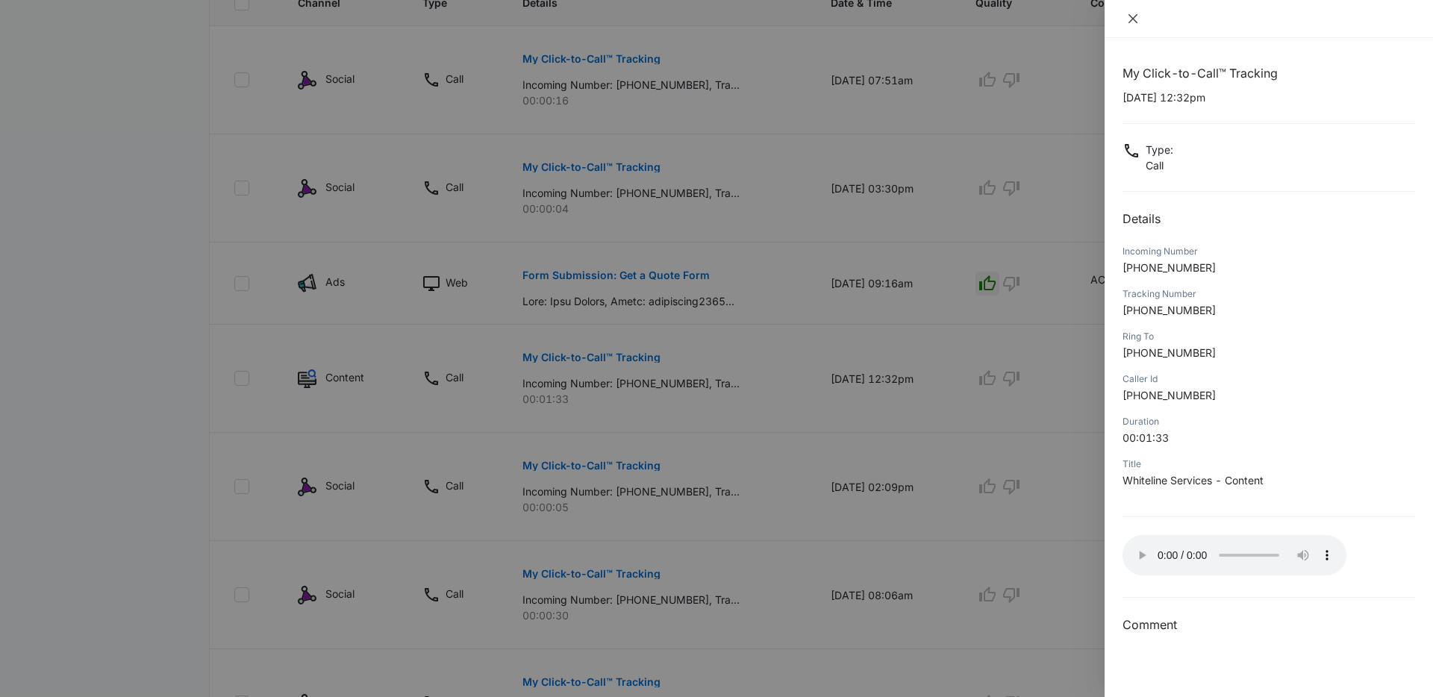
click at [1133, 23] on icon "close" at bounding box center [1133, 19] width 12 height 12
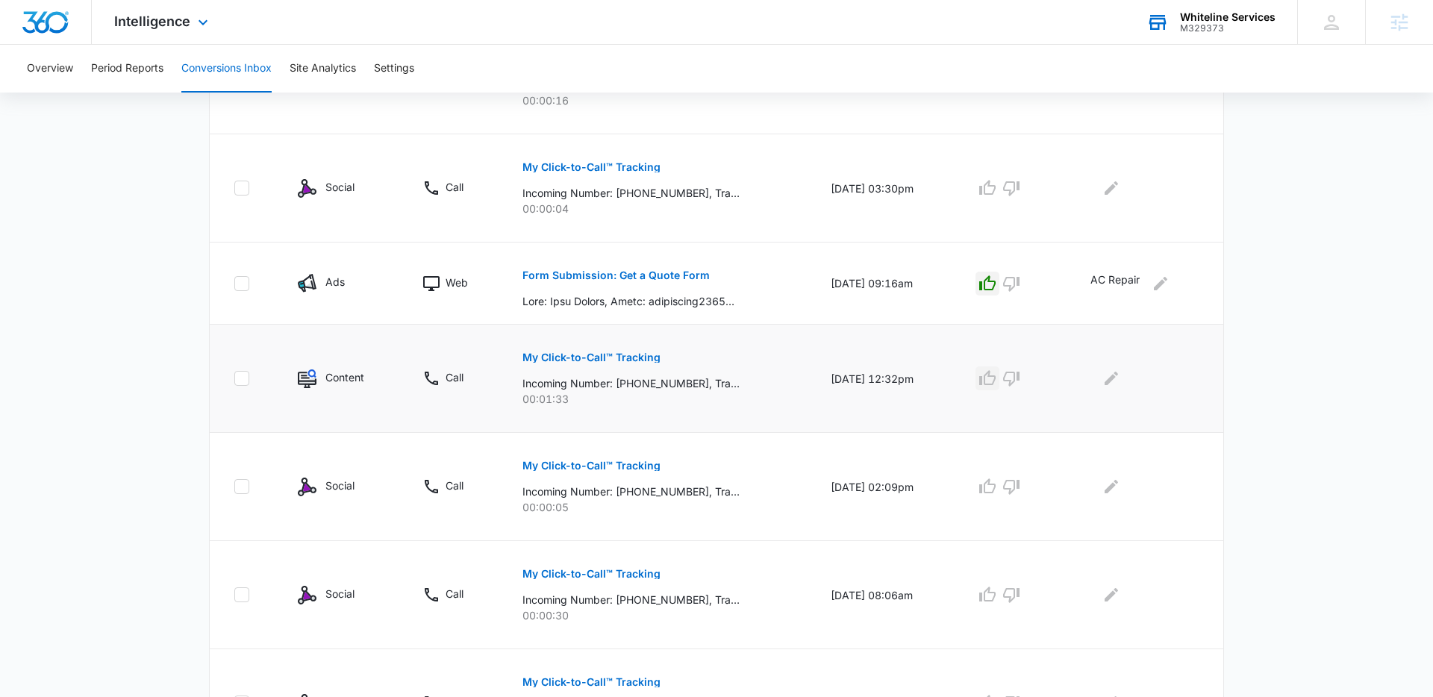
click at [992, 375] on icon "button" at bounding box center [987, 378] width 18 height 18
click at [1114, 379] on icon "Edit Comments" at bounding box center [1110, 378] width 13 height 13
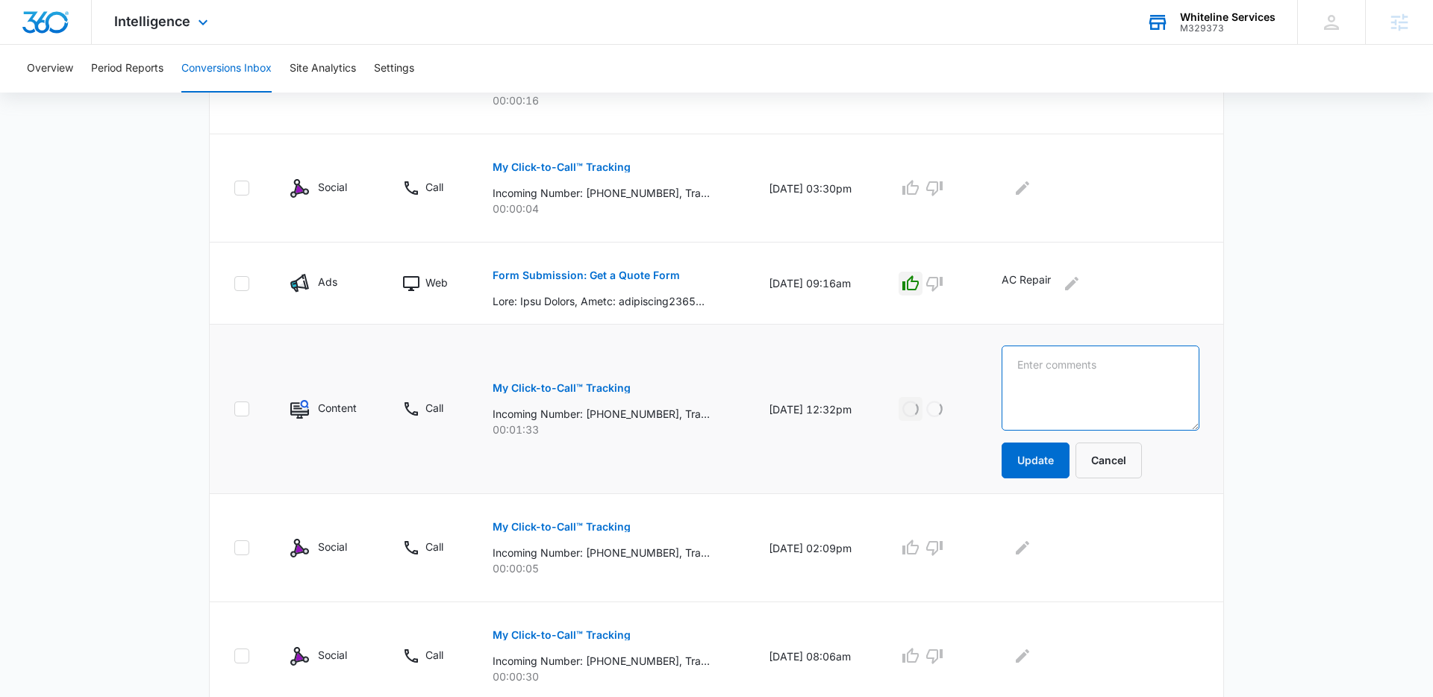
click at [1115, 379] on textarea at bounding box center [1100, 387] width 198 height 85
type textarea "AC Maintenance call."
click at [1059, 454] on button "Update" at bounding box center [1035, 460] width 68 height 36
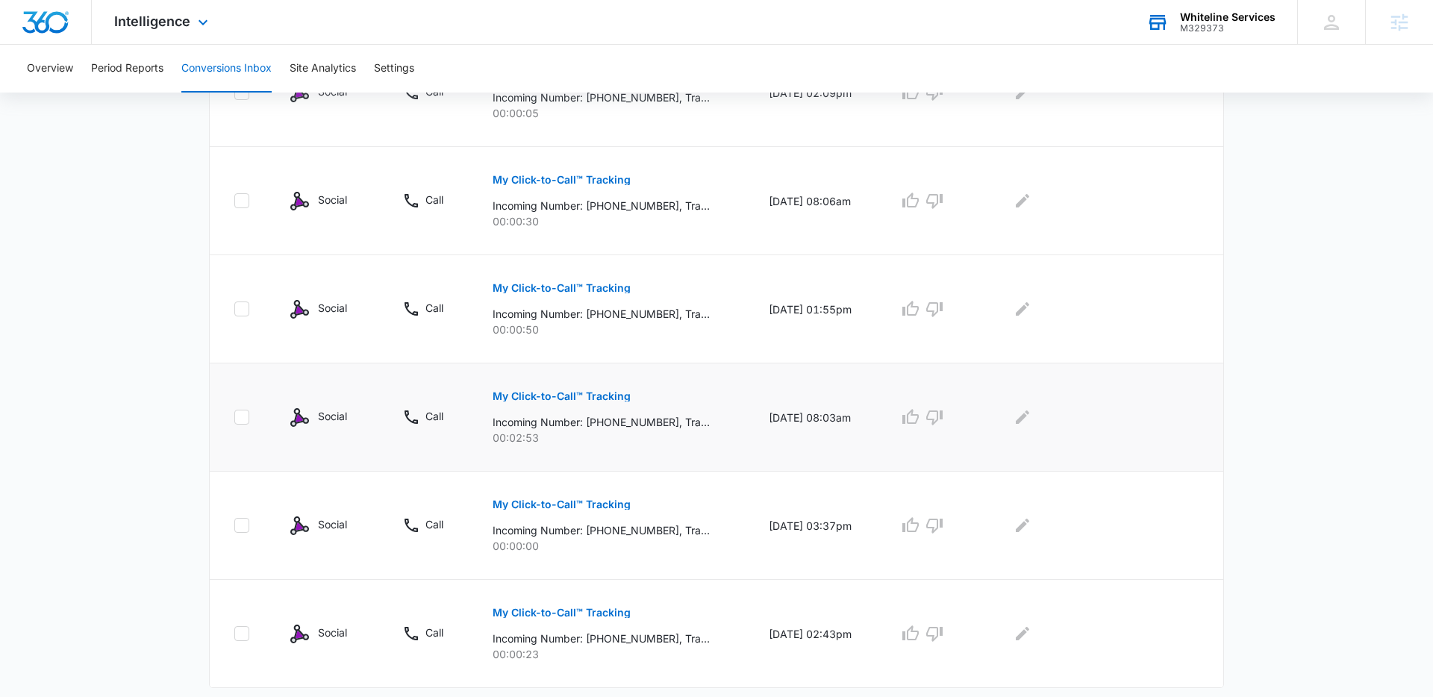
scroll to position [875, 0]
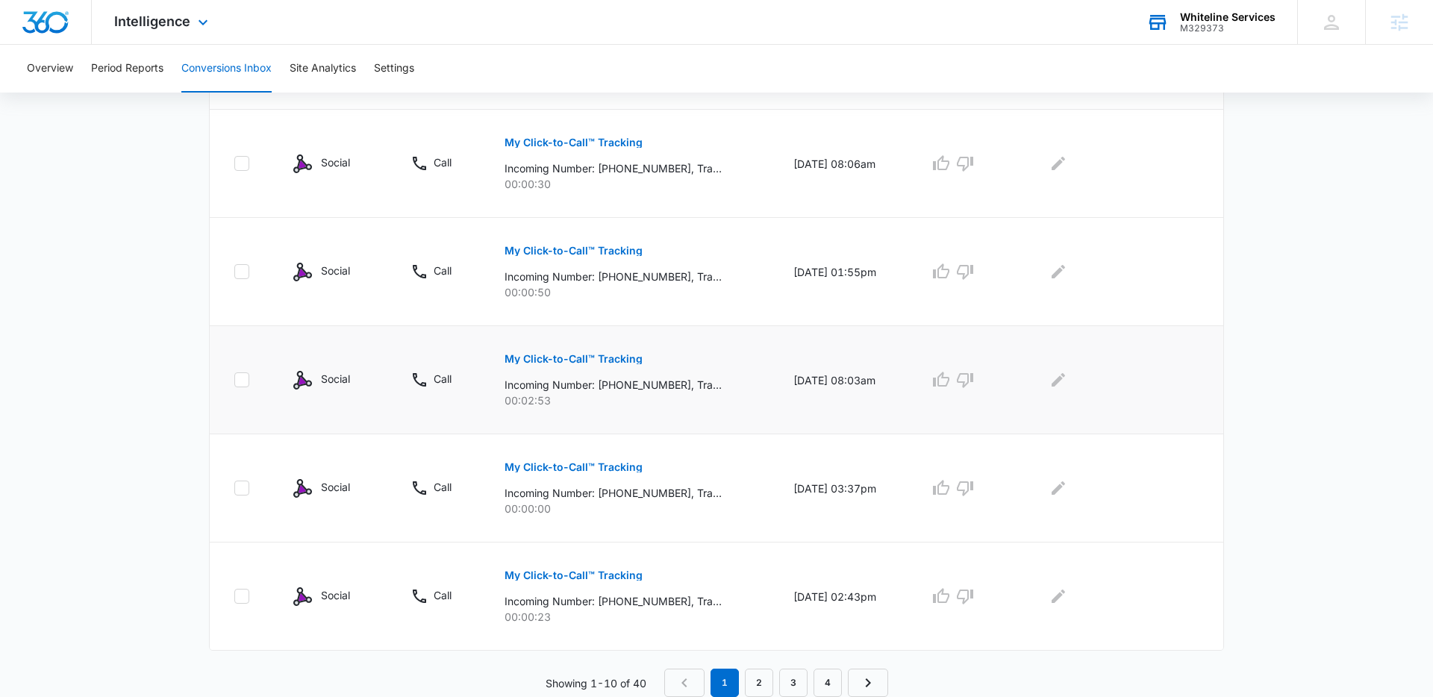
click at [575, 400] on p "00:02:53" at bounding box center [631, 400] width 254 height 16
click at [579, 361] on p "My Click-to-Call™ Tracking" at bounding box center [573, 359] width 138 height 10
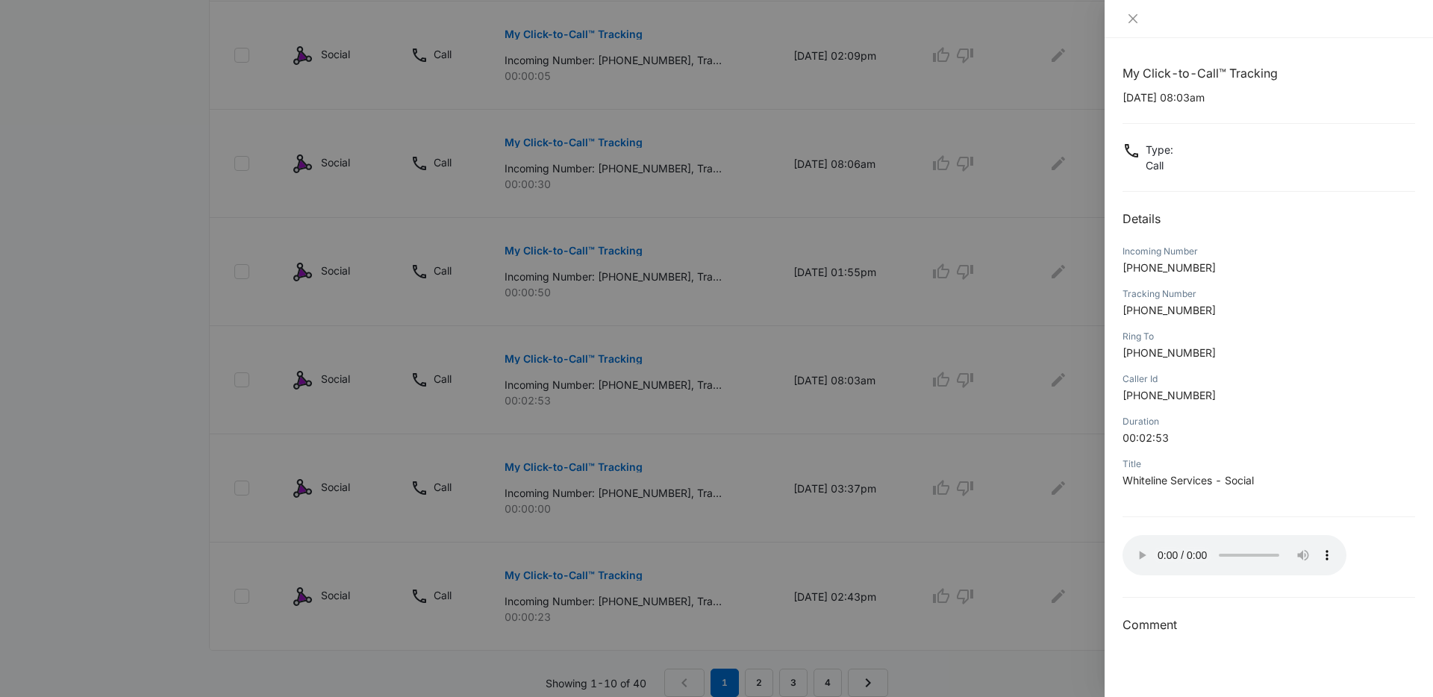
scroll to position [864, 0]
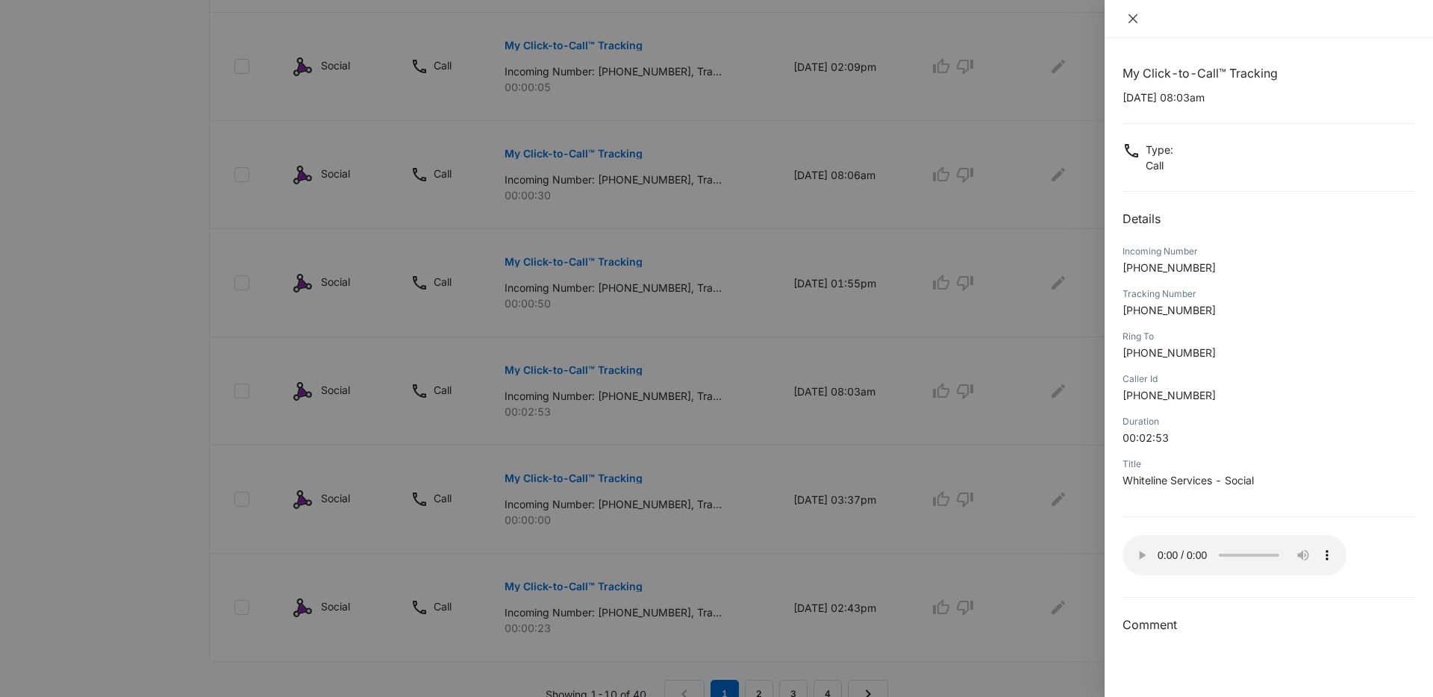
click at [1132, 16] on icon "close" at bounding box center [1133, 19] width 12 height 12
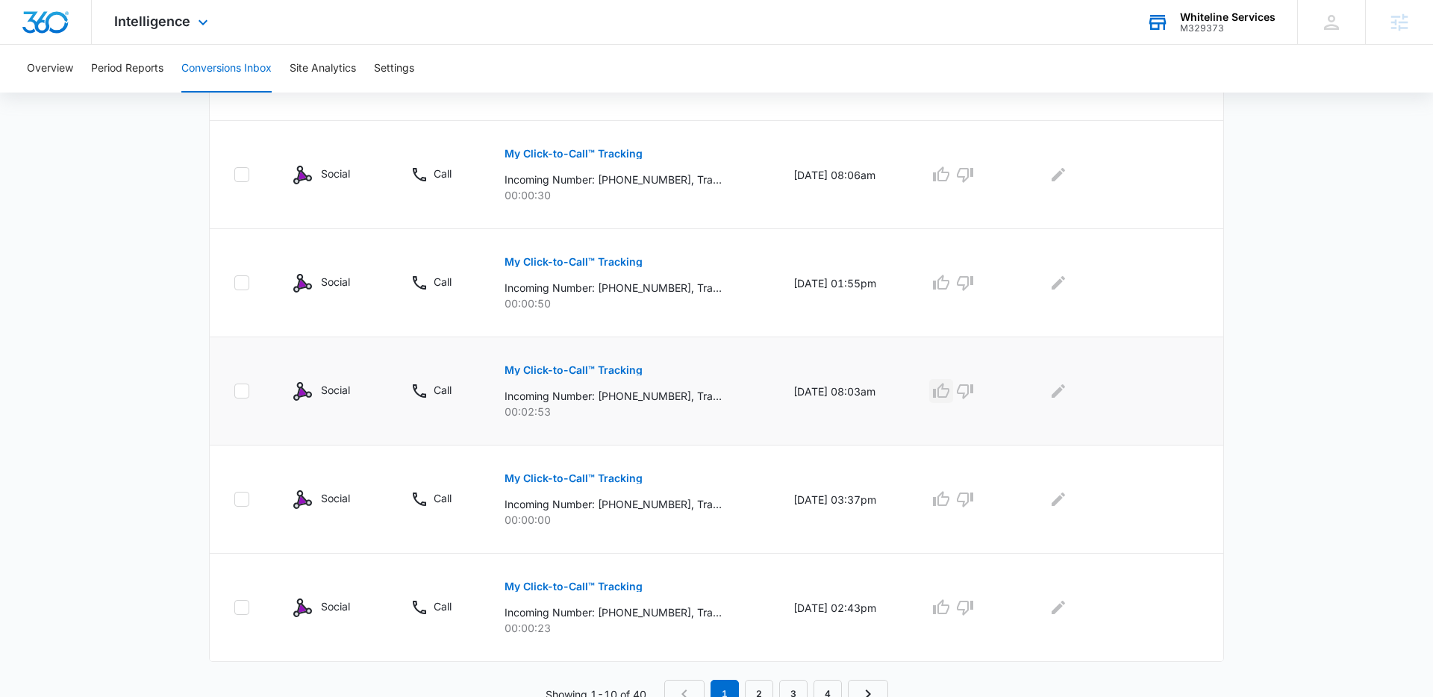
scroll to position [866, 0]
drag, startPoint x: 954, startPoint y: 396, endPoint x: 978, endPoint y: 398, distance: 23.9
click at [950, 396] on icon "button" at bounding box center [941, 391] width 18 height 18
click at [1058, 392] on icon "Edit Comments" at bounding box center [1057, 388] width 13 height 13
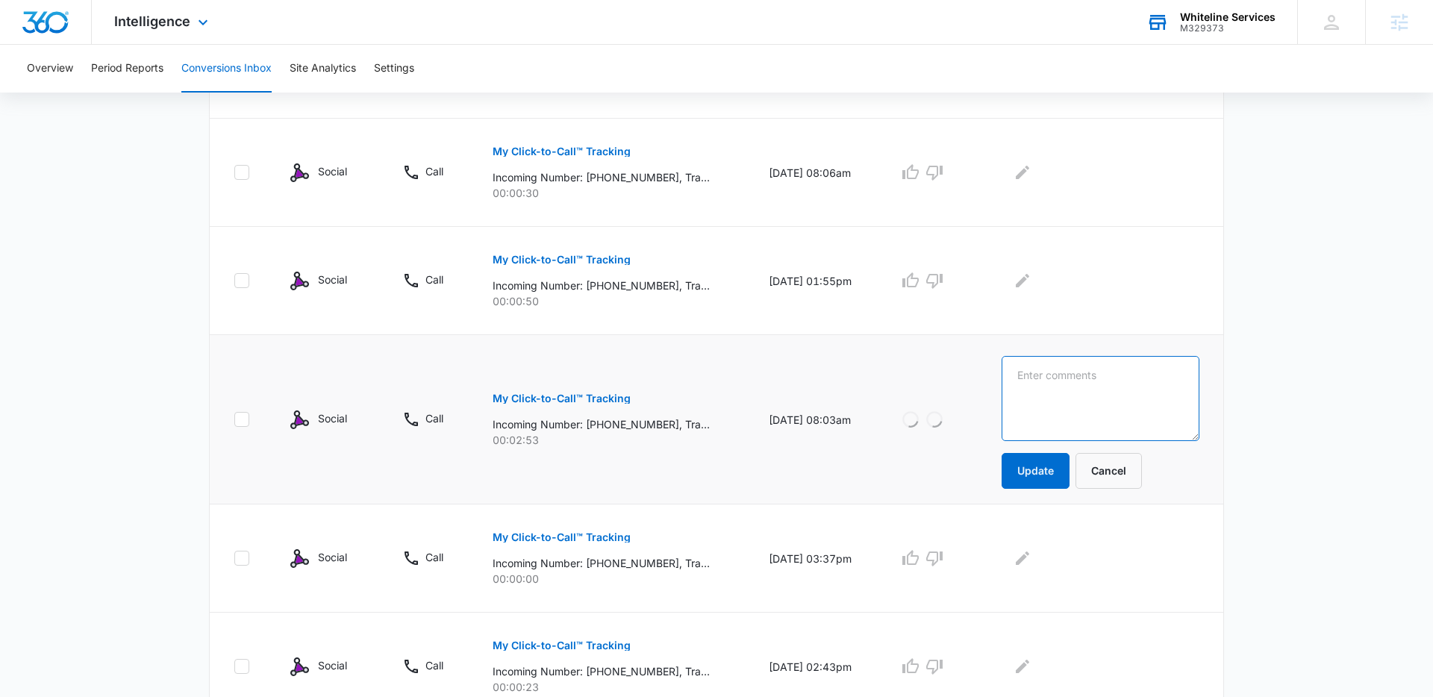
click at [1101, 398] on textarea at bounding box center [1100, 398] width 198 height 85
type textarea "AC Maint"
click at [1058, 470] on button "Update" at bounding box center [1035, 471] width 68 height 36
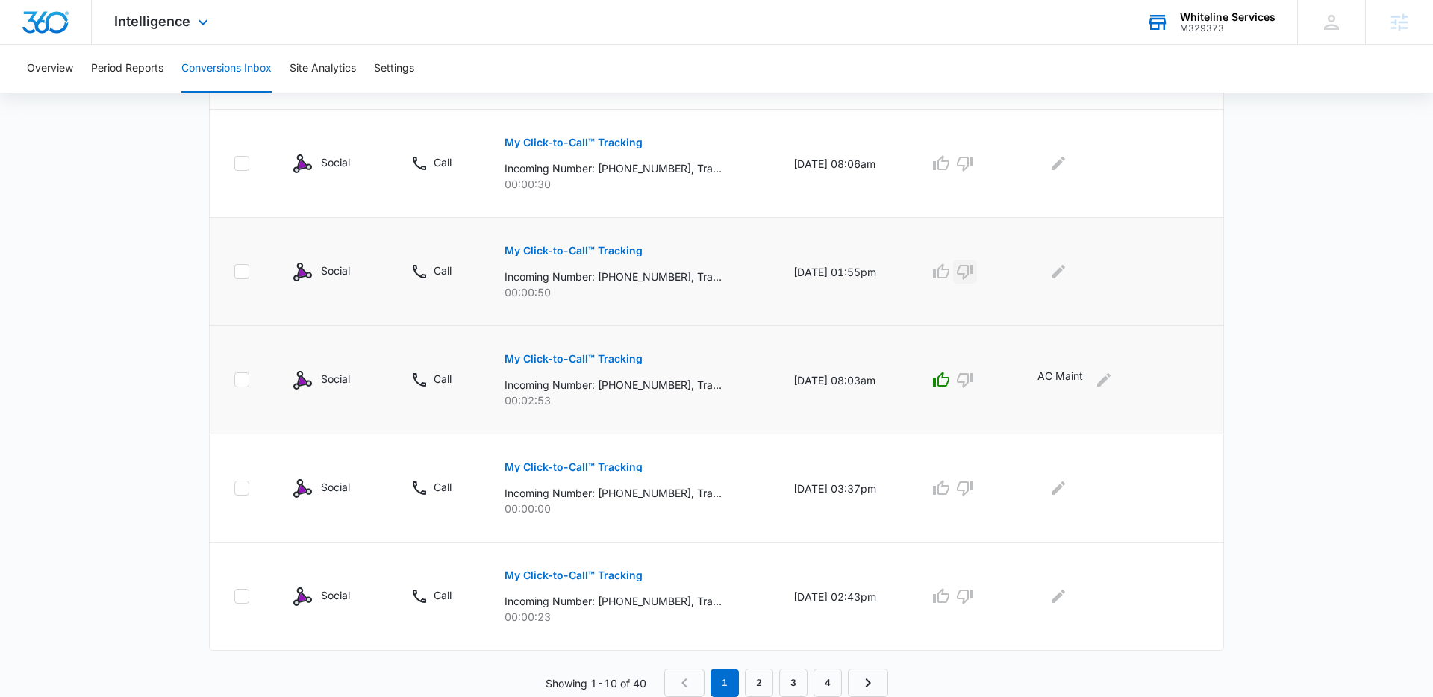
scroll to position [875, 0]
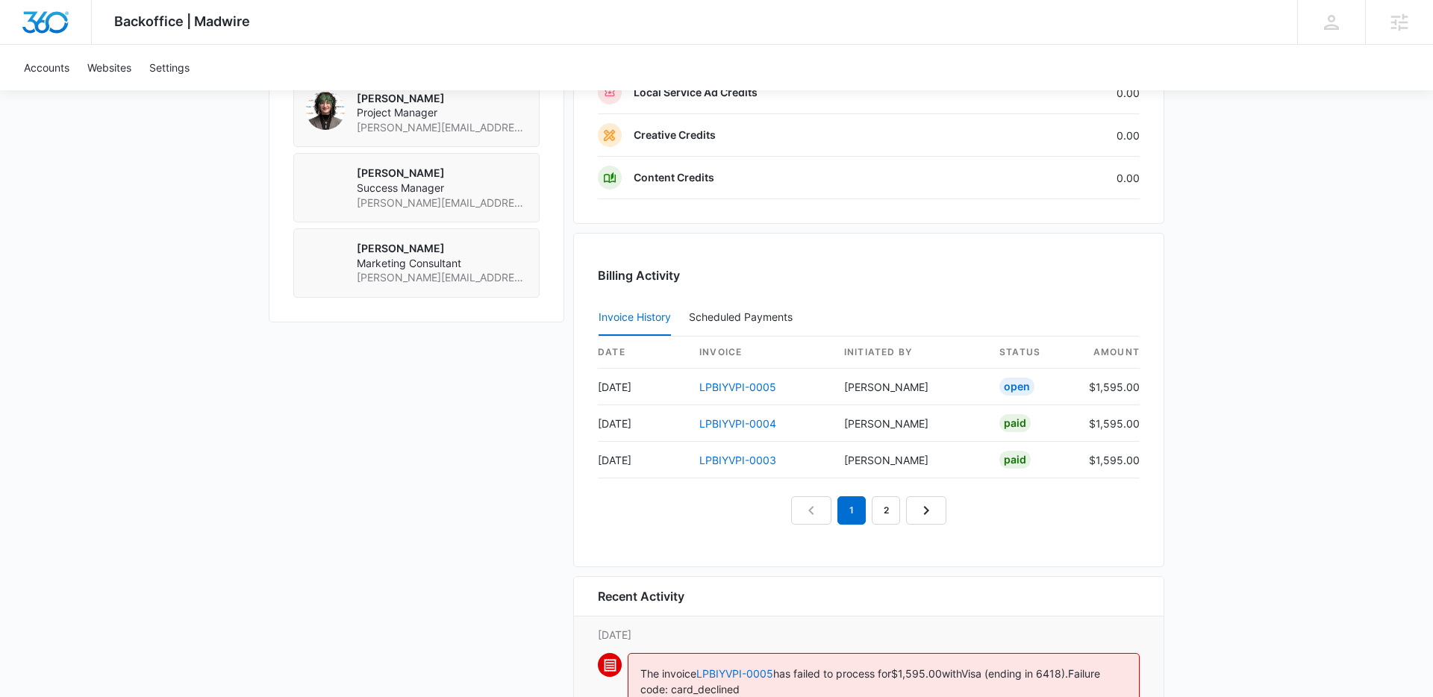
scroll to position [1321, 0]
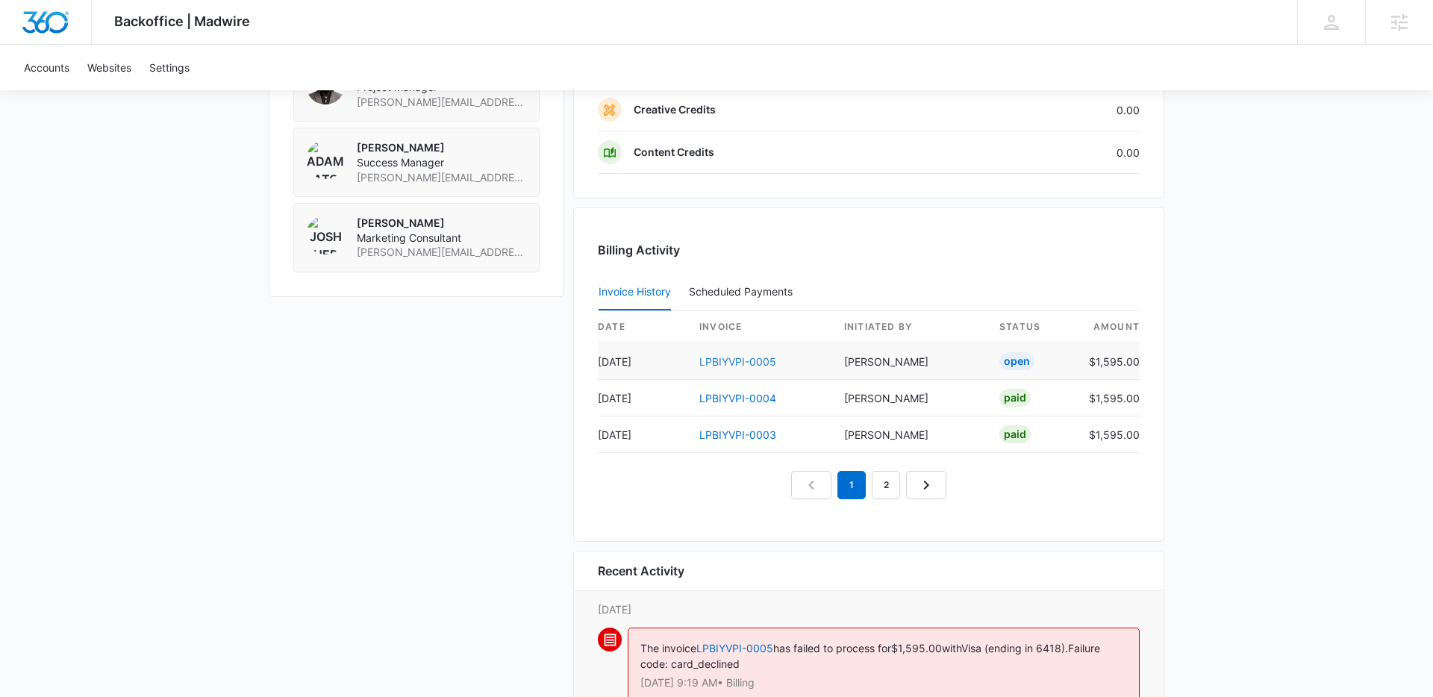
click at [761, 358] on link "LPBIYVPI-0005" at bounding box center [737, 361] width 77 height 13
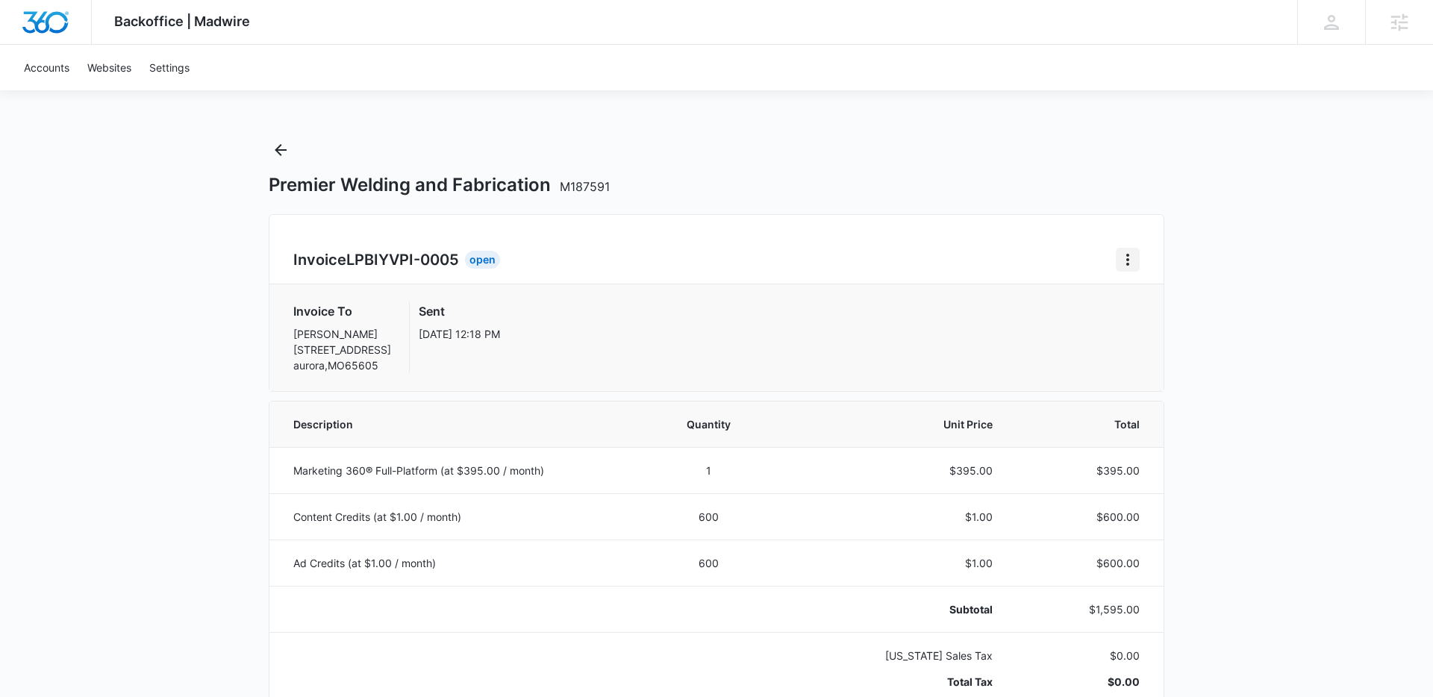
click at [1131, 256] on icon "Home" at bounding box center [1127, 260] width 18 height 18
click at [1152, 301] on link "Download Invoice" at bounding box center [1177, 301] width 87 height 13
